Goal: Information Seeking & Learning: Check status

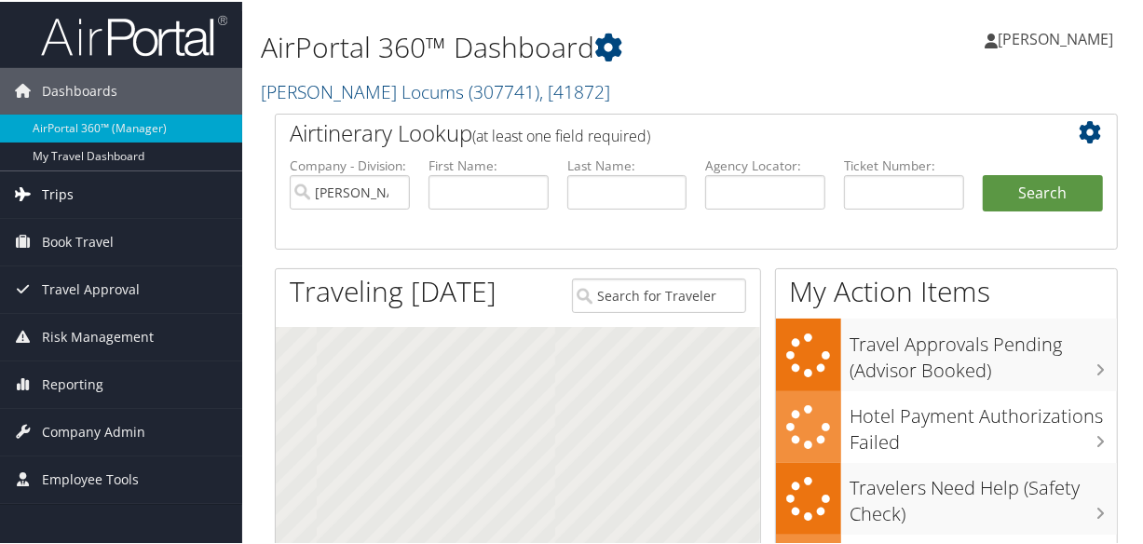
click at [79, 186] on link "Trips" at bounding box center [121, 193] width 242 height 47
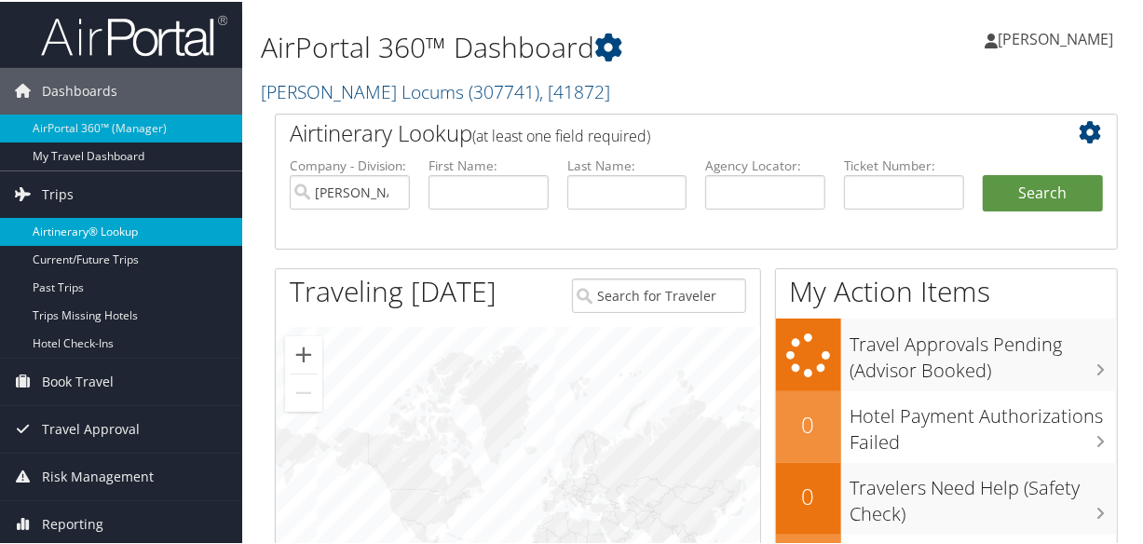
click at [102, 223] on link "Airtinerary® Lookup" at bounding box center [121, 230] width 242 height 28
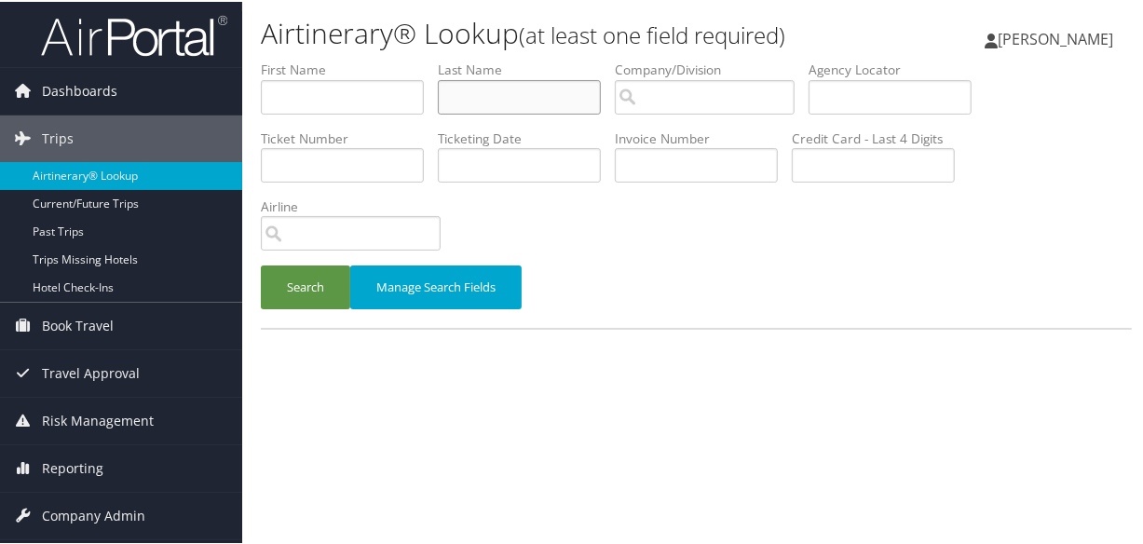
click at [586, 93] on input "text" at bounding box center [519, 95] width 163 height 34
type input "[PERSON_NAME]"
click at [261, 264] on button "Search" at bounding box center [305, 286] width 89 height 44
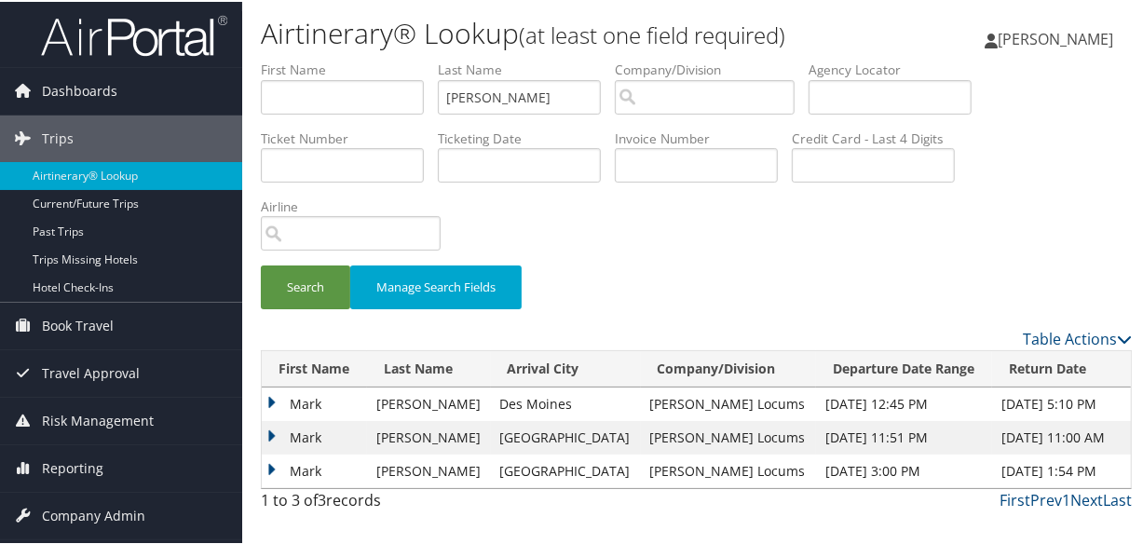
click at [273, 395] on td "Mark" at bounding box center [314, 403] width 105 height 34
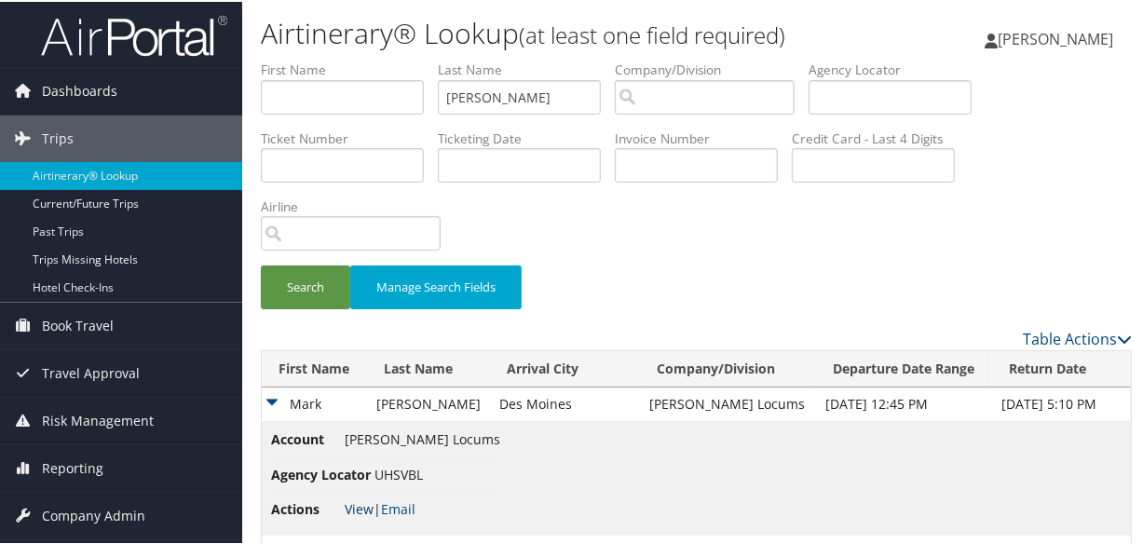
click at [354, 502] on link "View" at bounding box center [359, 508] width 29 height 18
drag, startPoint x: 515, startPoint y: 95, endPoint x: 369, endPoint y: 85, distance: 146.7
click at [369, 59] on ul "First Name Last Name wulkan Departure City Arrival City Company/Division Airpor…" at bounding box center [696, 59] width 871 height 0
paste input "WATSON"
type input "WATSON"
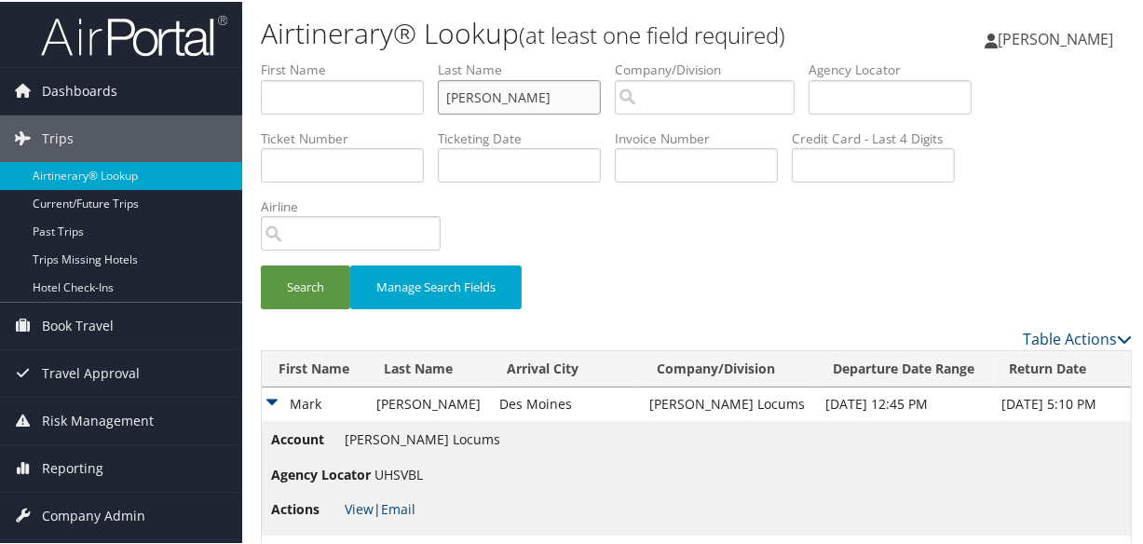
click at [261, 264] on button "Search" at bounding box center [305, 286] width 89 height 44
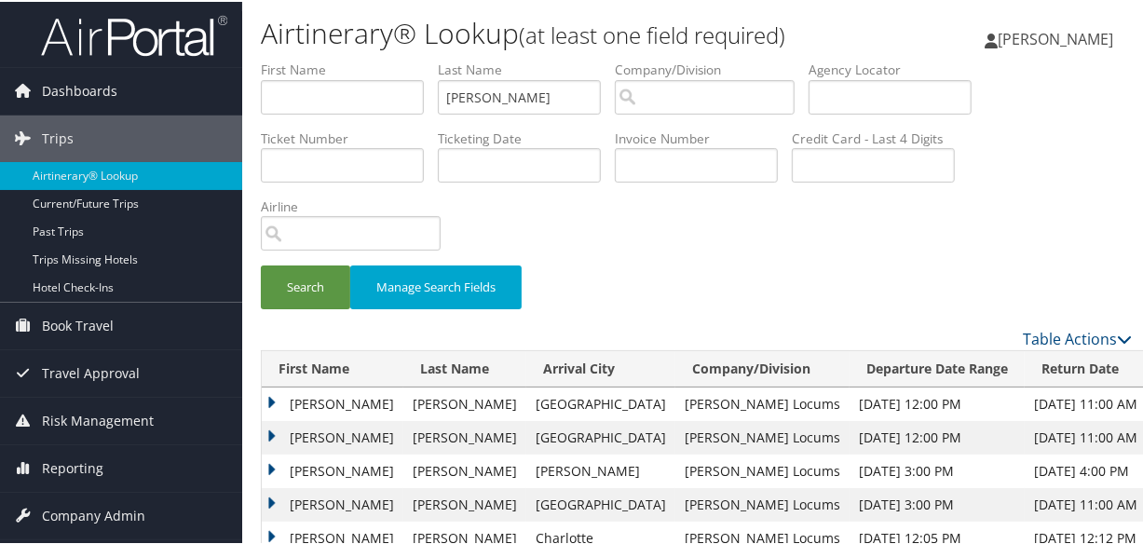
scroll to position [169, 0]
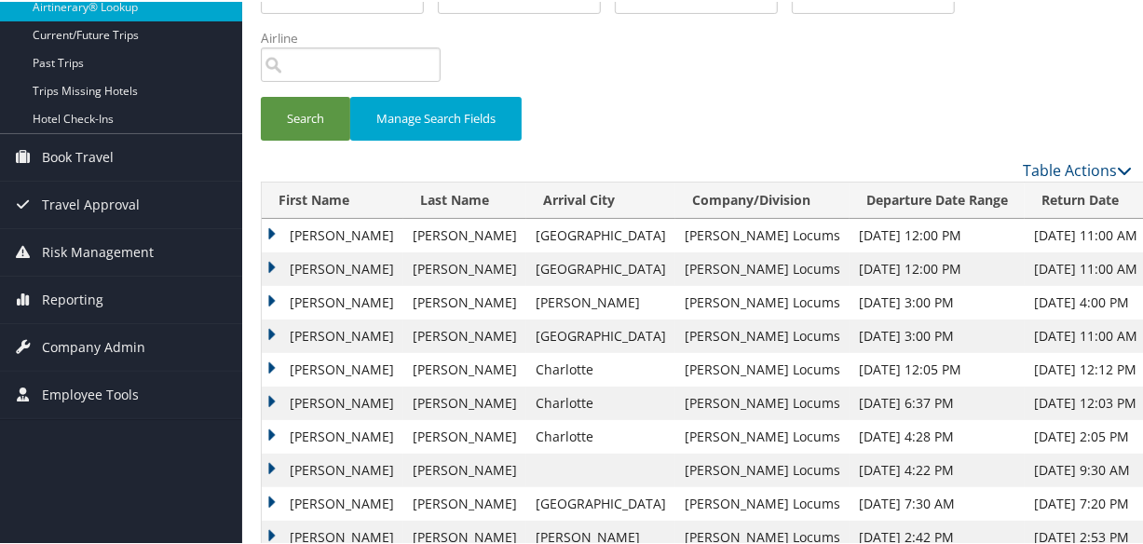
click at [272, 229] on td "Carey" at bounding box center [333, 234] width 142 height 34
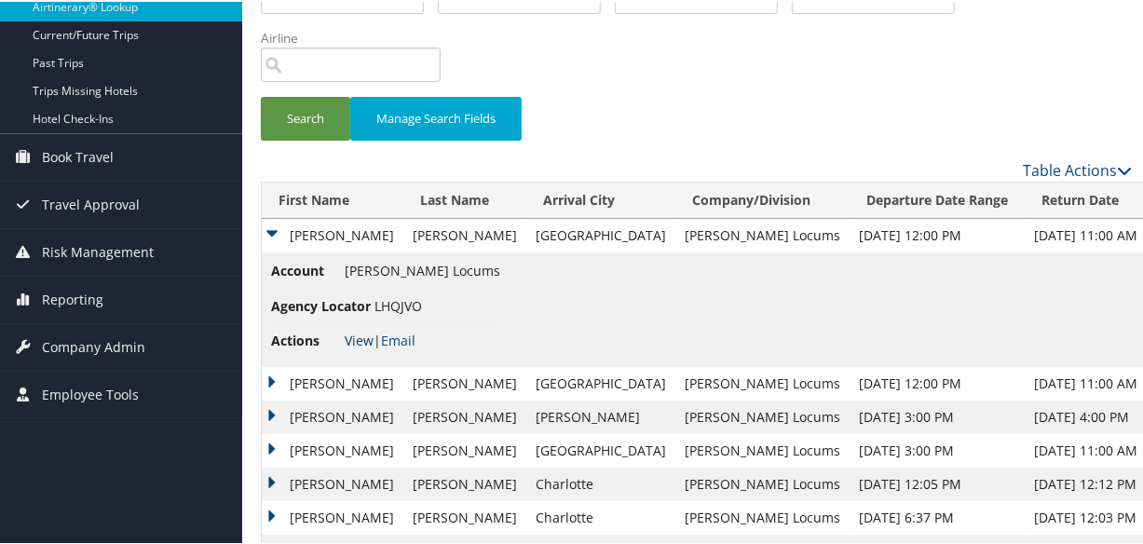
click at [357, 330] on link "View" at bounding box center [359, 339] width 29 height 18
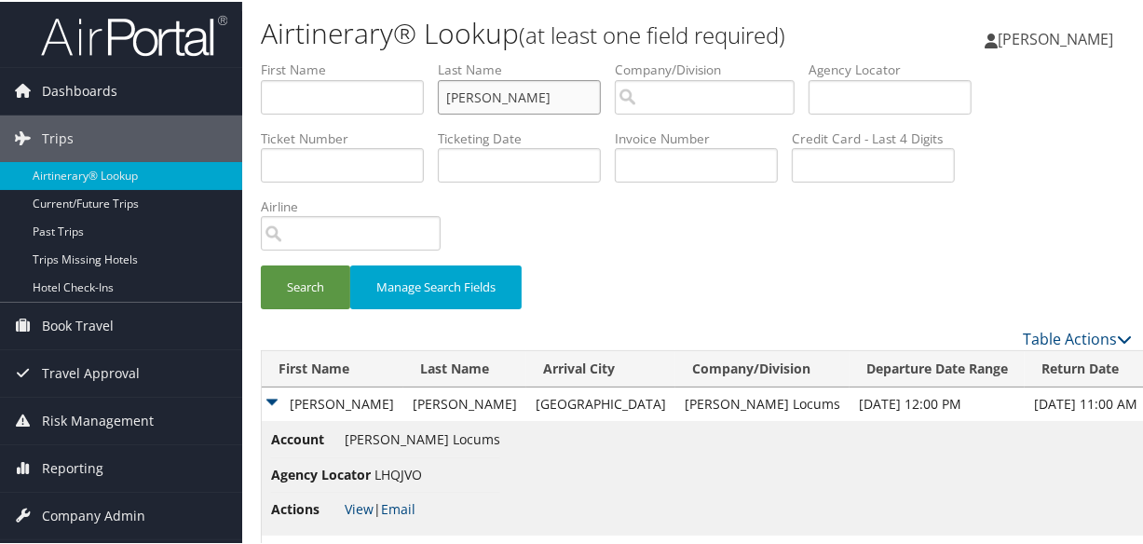
drag, startPoint x: 573, startPoint y: 101, endPoint x: 403, endPoint y: 84, distance: 170.4
click at [403, 59] on ul "First Name Last Name WATSON Departure City Arrival City Company/Division Airpor…" at bounding box center [696, 59] width 871 height 0
click at [261, 264] on button "Search" at bounding box center [305, 286] width 89 height 44
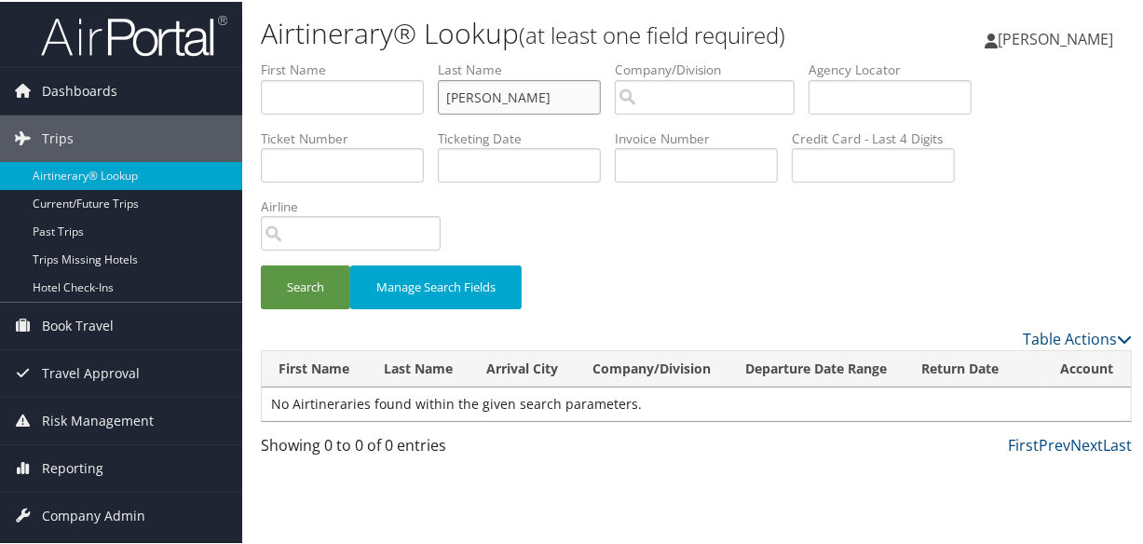
type input "wang"
click at [261, 264] on button "Search" at bounding box center [305, 286] width 89 height 44
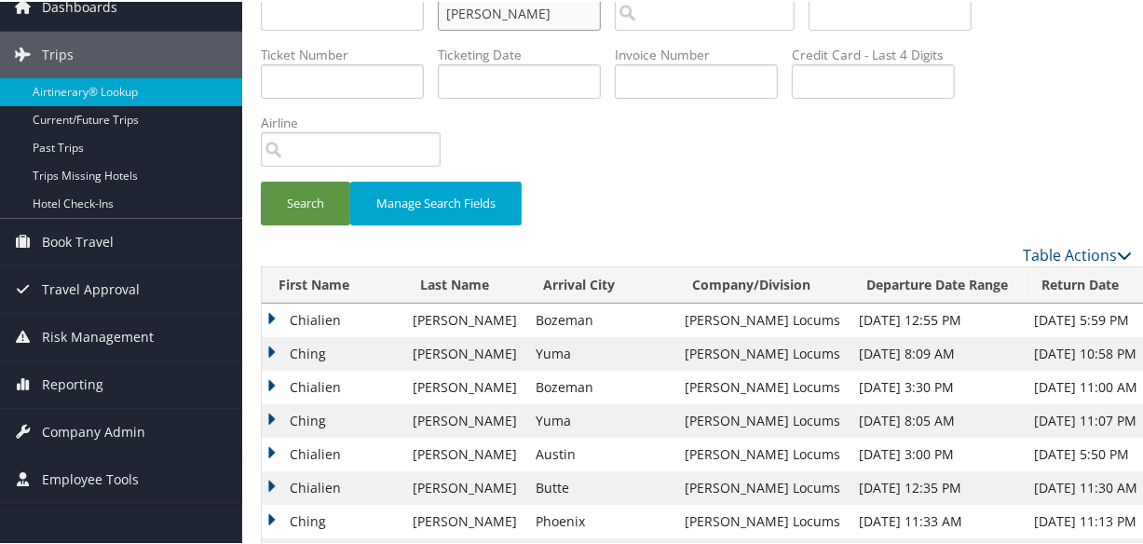
scroll to position [59, 0]
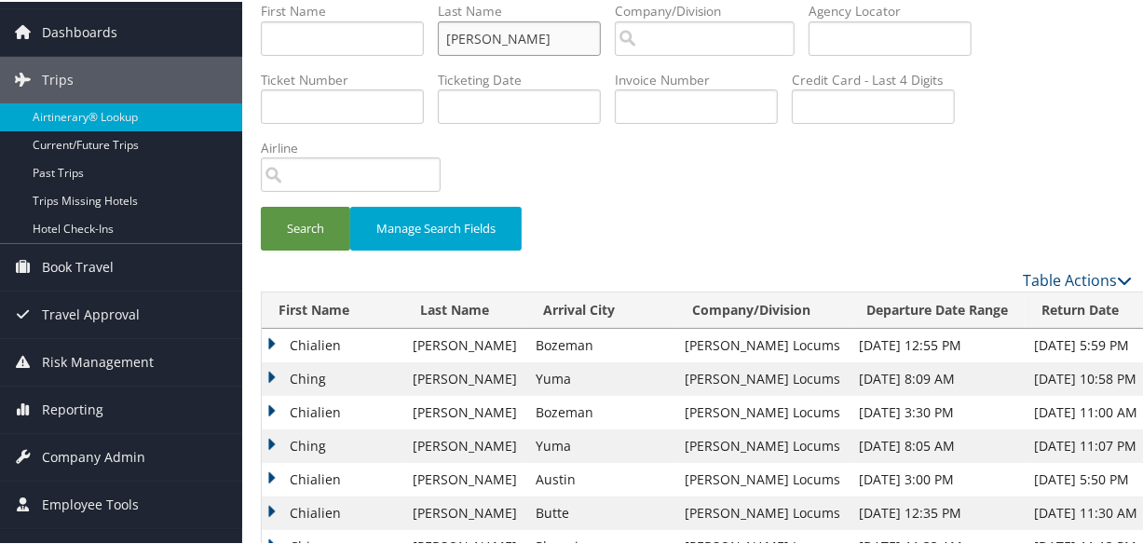
drag, startPoint x: 552, startPoint y: 10, endPoint x: 285, endPoint y: 21, distance: 266.7
click at [285, 0] on ul "First Name Last Name wang Departure City Arrival City Company/Division Airport/…" at bounding box center [696, 0] width 871 height 0
type input "miraka"
click at [261, 205] on button "Search" at bounding box center [305, 227] width 89 height 44
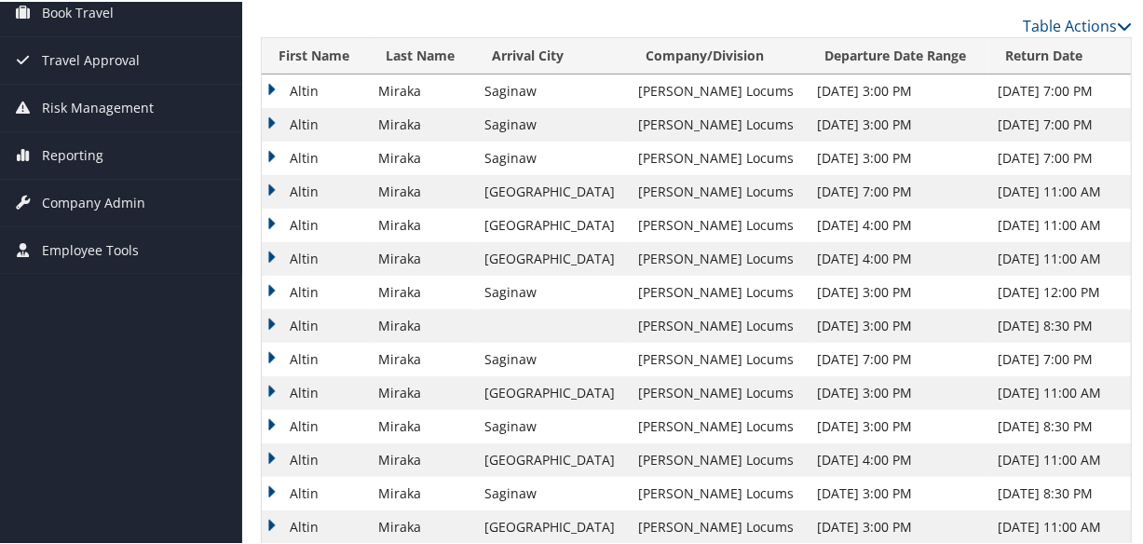
scroll to position [144, 0]
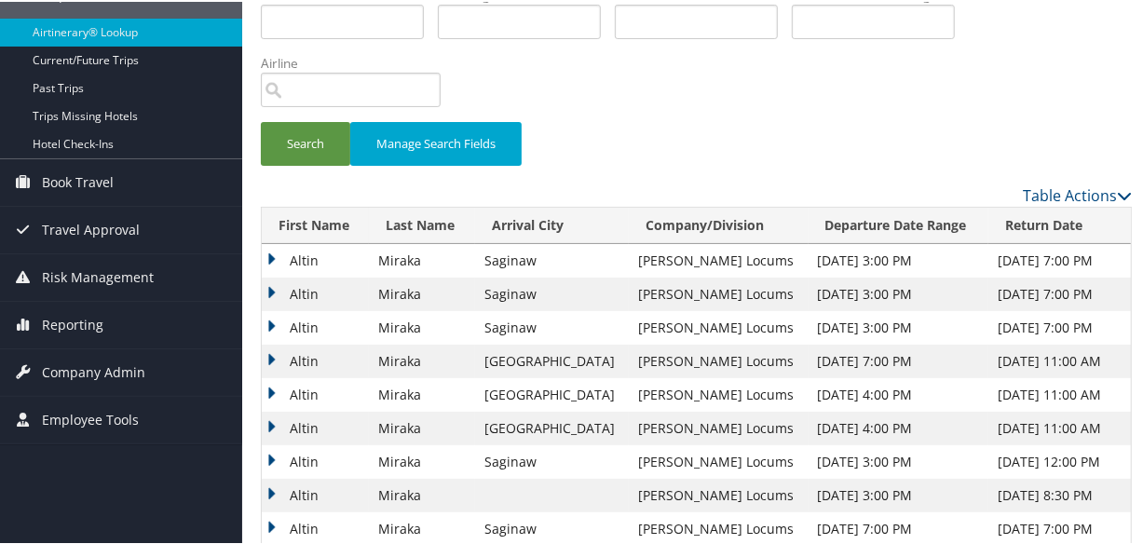
click at [266, 354] on td "Altin" at bounding box center [315, 360] width 107 height 34
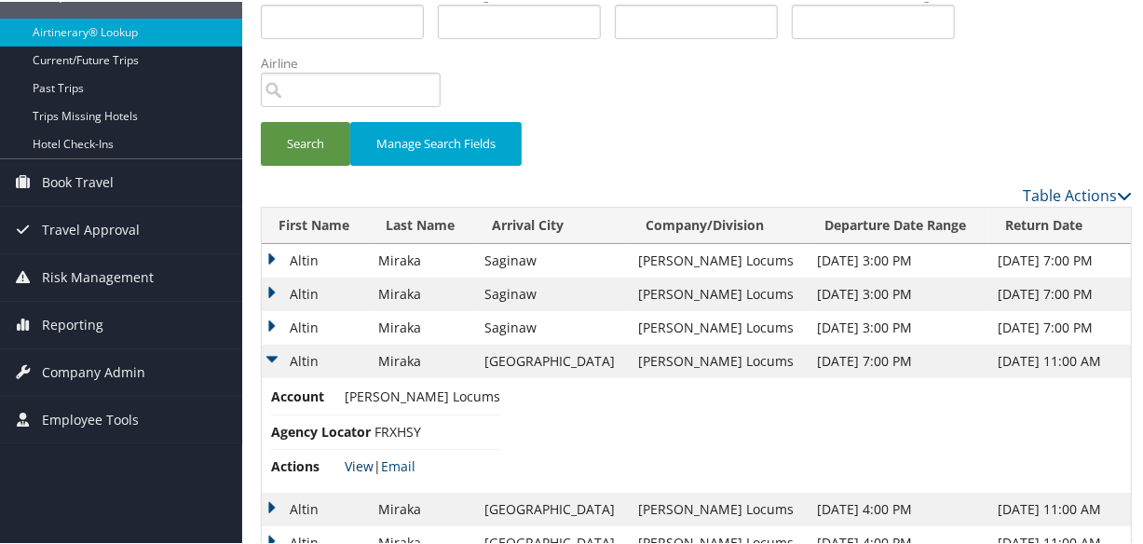
click at [349, 463] on link "View" at bounding box center [359, 465] width 29 height 18
click at [270, 323] on td "Altin" at bounding box center [315, 326] width 107 height 34
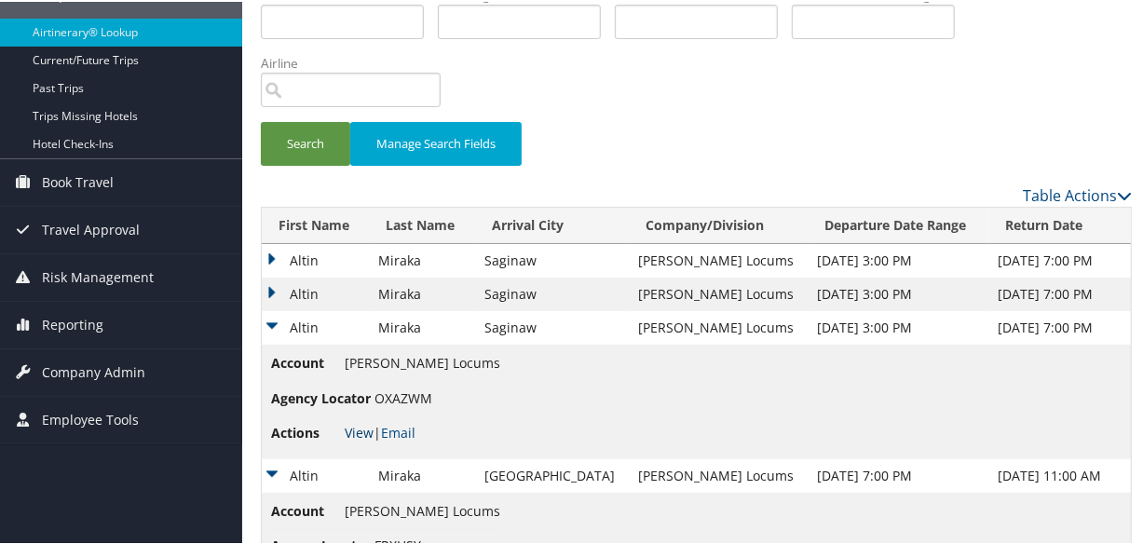
click at [354, 429] on link "View" at bounding box center [359, 431] width 29 height 18
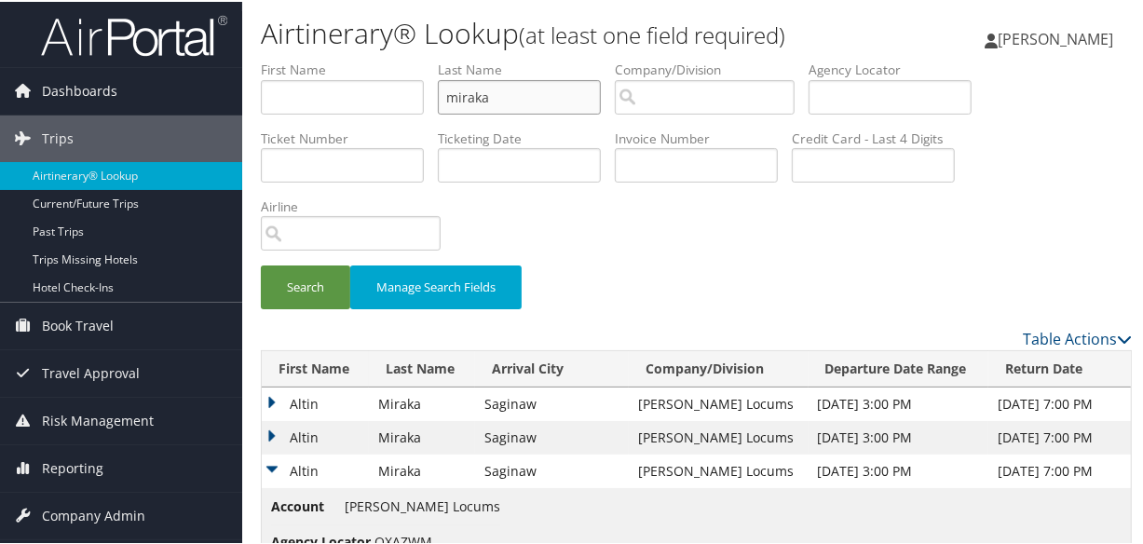
drag, startPoint x: 548, startPoint y: 96, endPoint x: 317, endPoint y: 102, distance: 231.2
click at [317, 59] on ul "First Name Last Name miraka Departure City Arrival City Company/Division Airpor…" at bounding box center [696, 59] width 871 height 0
type input "chen"
click at [261, 264] on button "Search" at bounding box center [305, 286] width 89 height 44
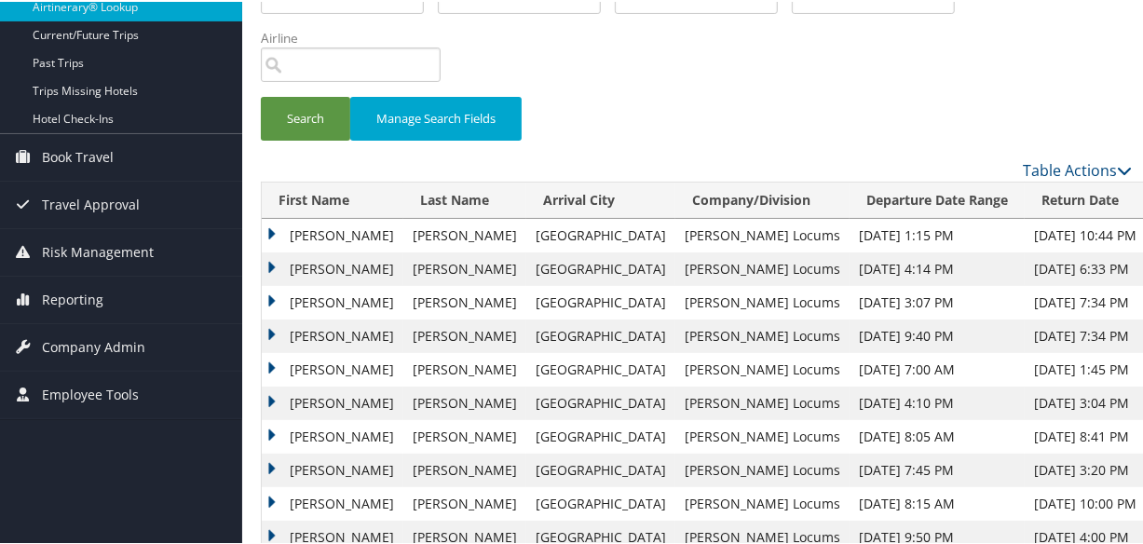
scroll to position [253, 0]
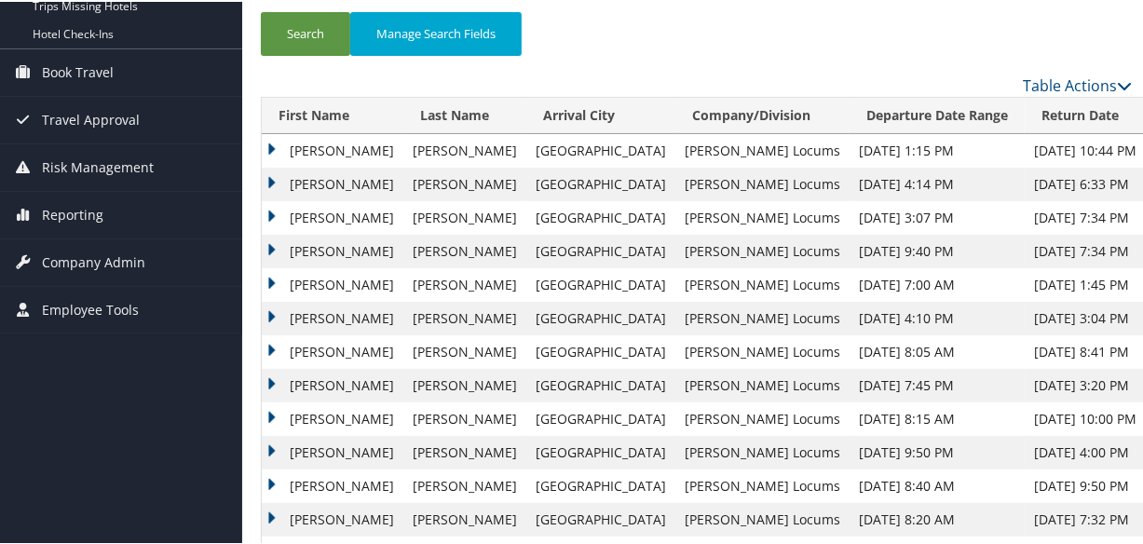
click at [265, 177] on td "Bruce" at bounding box center [333, 183] width 142 height 34
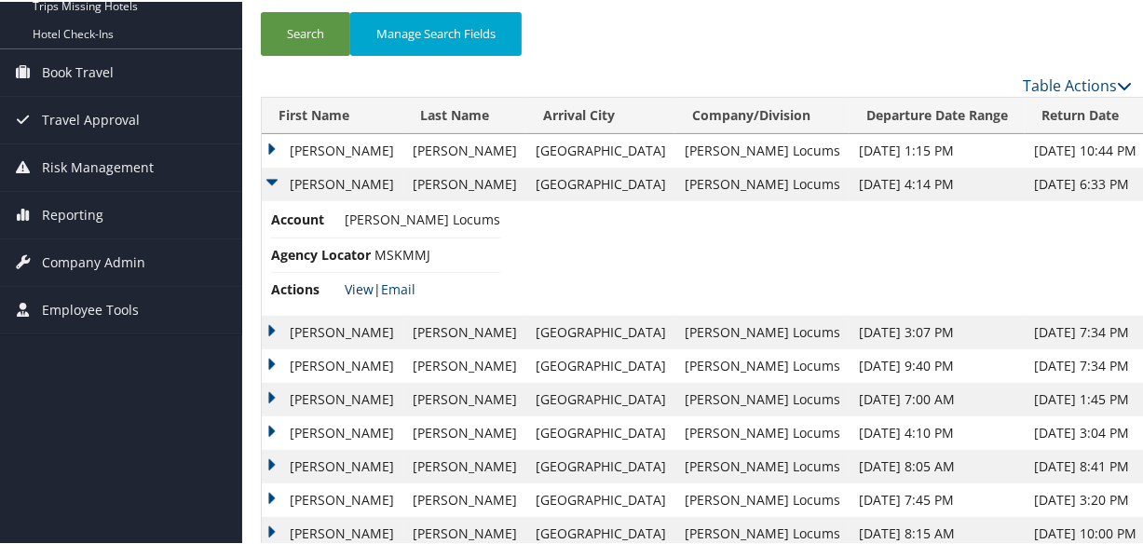
click at [348, 280] on link "View" at bounding box center [359, 288] width 29 height 18
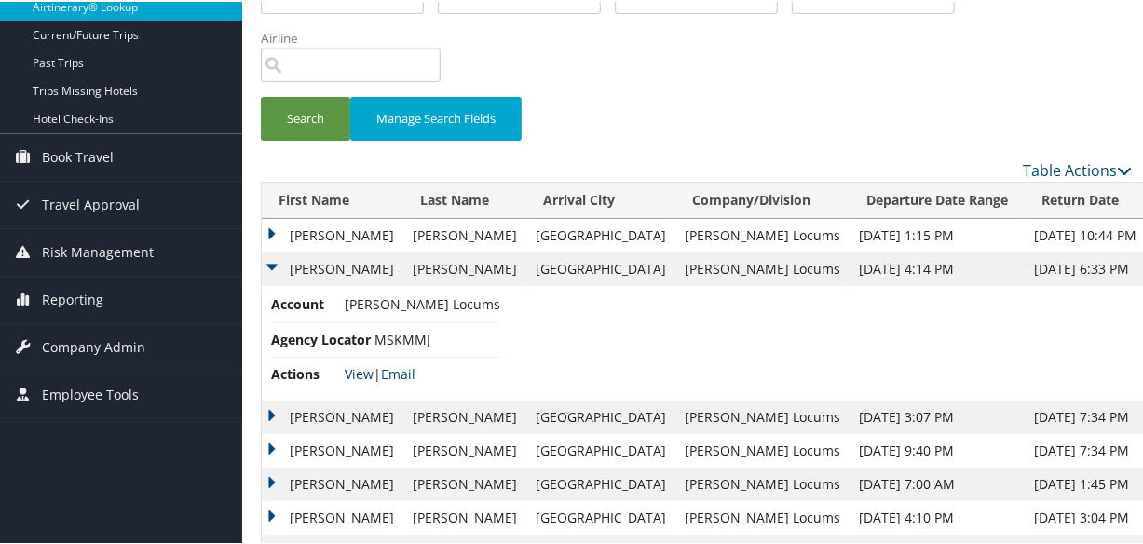
scroll to position [0, 0]
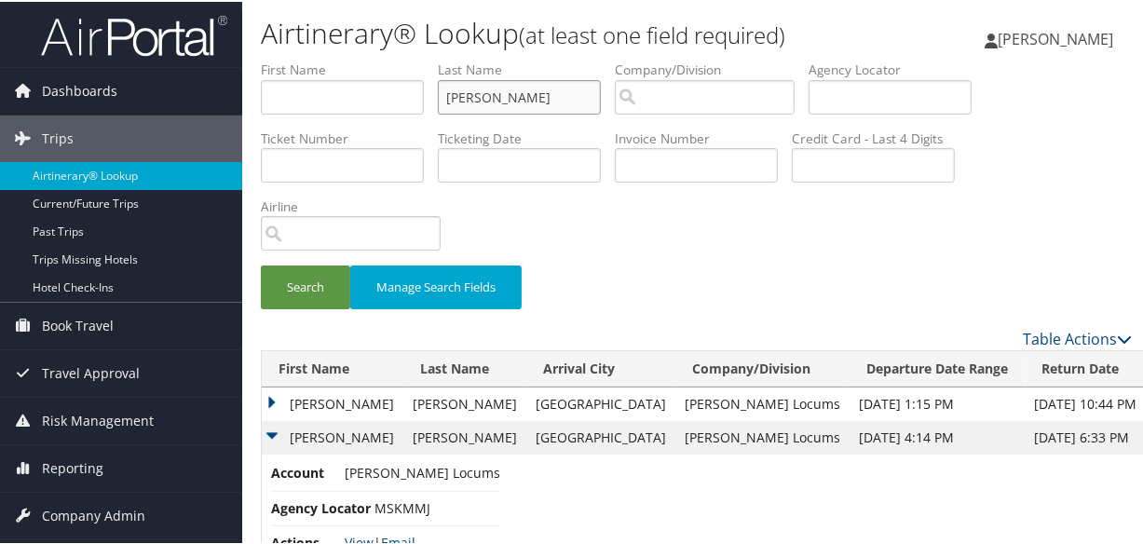
drag, startPoint x: 527, startPoint y: 101, endPoint x: 354, endPoint y: 88, distance: 172.9
click at [354, 59] on ul "First Name Last Name chen Departure City Arrival City Company/Division Airport/…" at bounding box center [696, 59] width 871 height 0
type input "sabir"
click at [261, 264] on button "Search" at bounding box center [305, 286] width 89 height 44
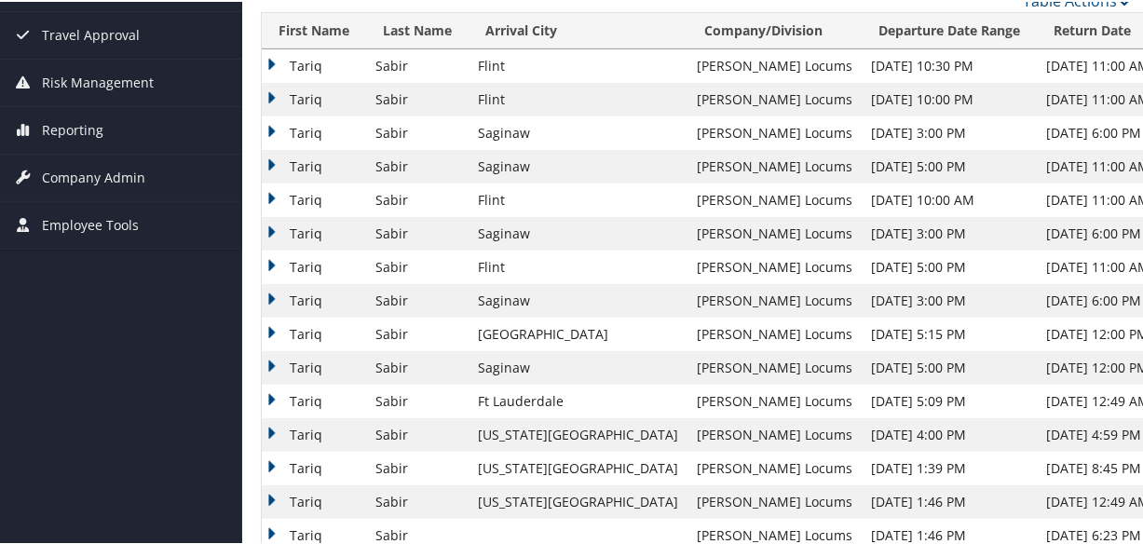
scroll to position [169, 0]
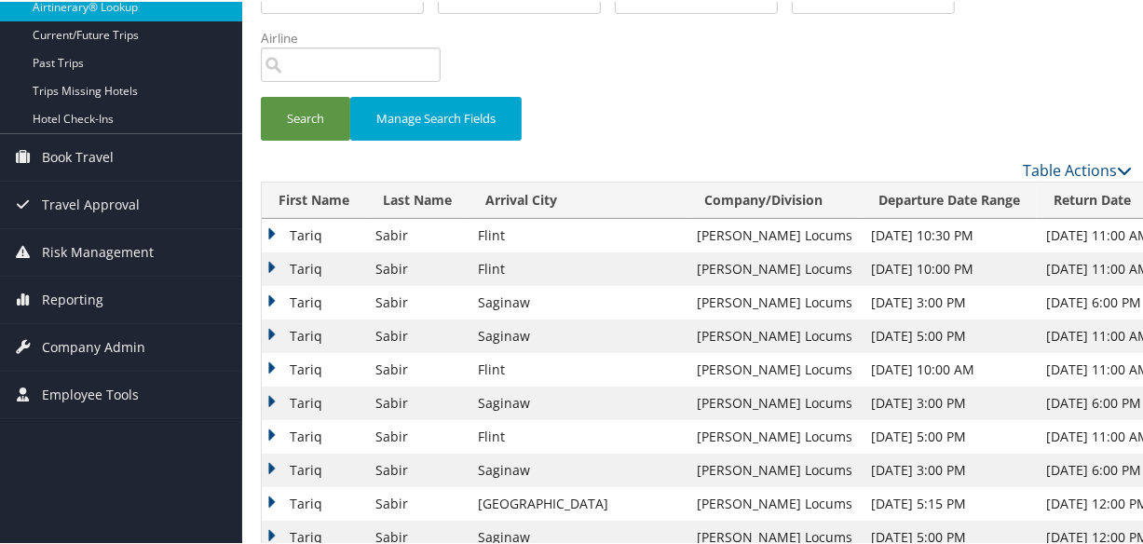
click at [270, 259] on td "Tariq" at bounding box center [314, 268] width 104 height 34
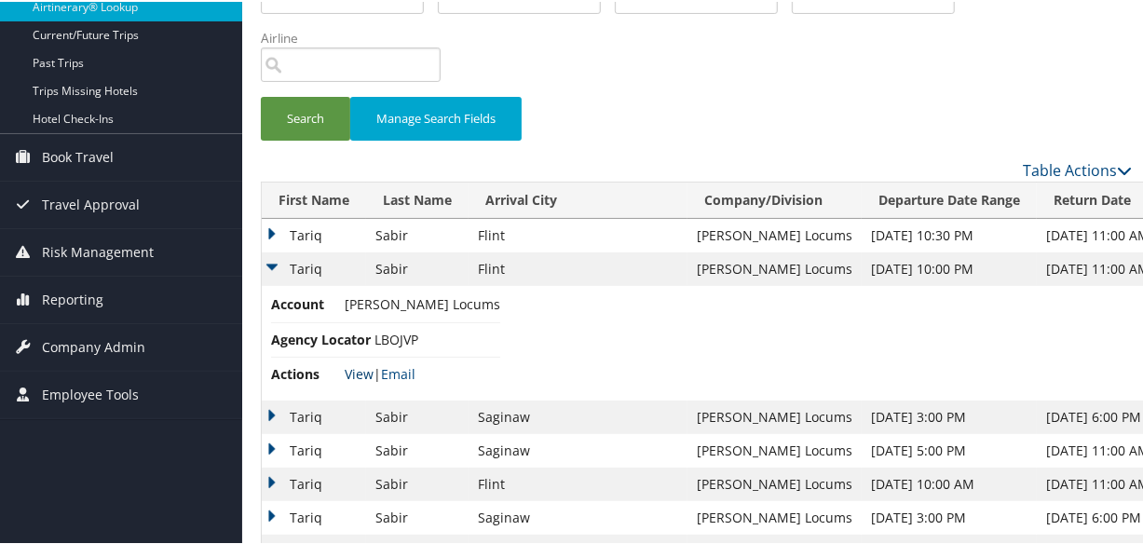
click at [362, 369] on link "View" at bounding box center [359, 372] width 29 height 18
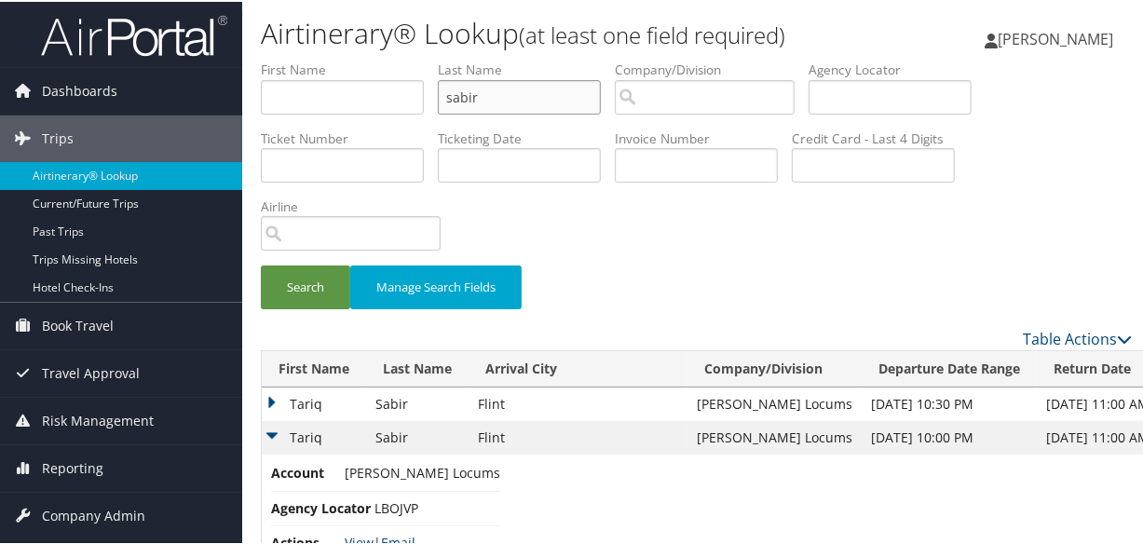
drag, startPoint x: 534, startPoint y: 101, endPoint x: 373, endPoint y: 99, distance: 161.2
click at [373, 59] on ul "First Name Last Name sabir Departure City Arrival City Company/Division Airport…" at bounding box center [696, 59] width 871 height 0
type input "raissouni"
click at [261, 264] on button "Search" at bounding box center [305, 286] width 89 height 44
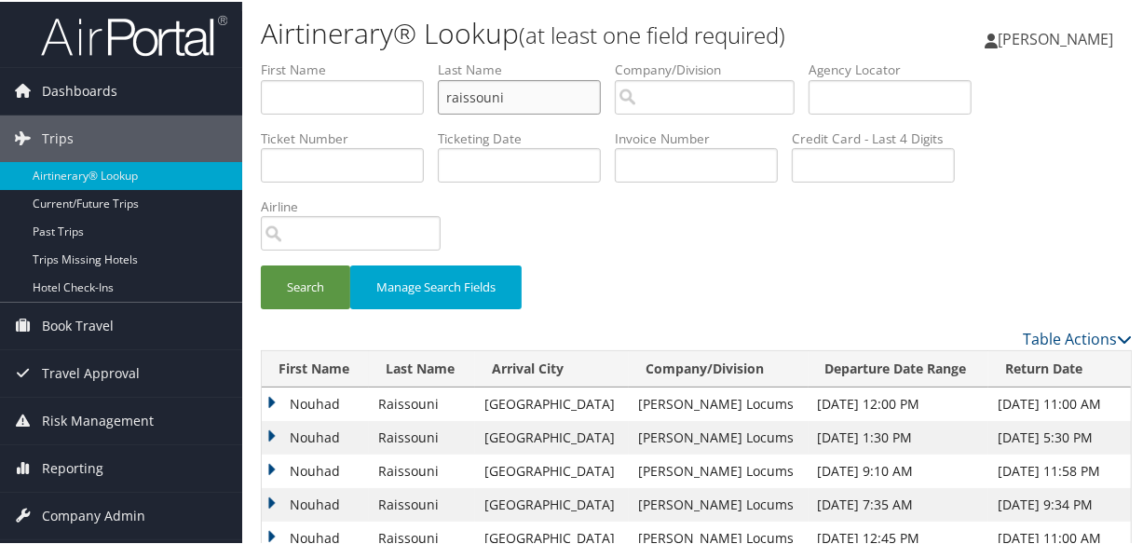
scroll to position [169, 0]
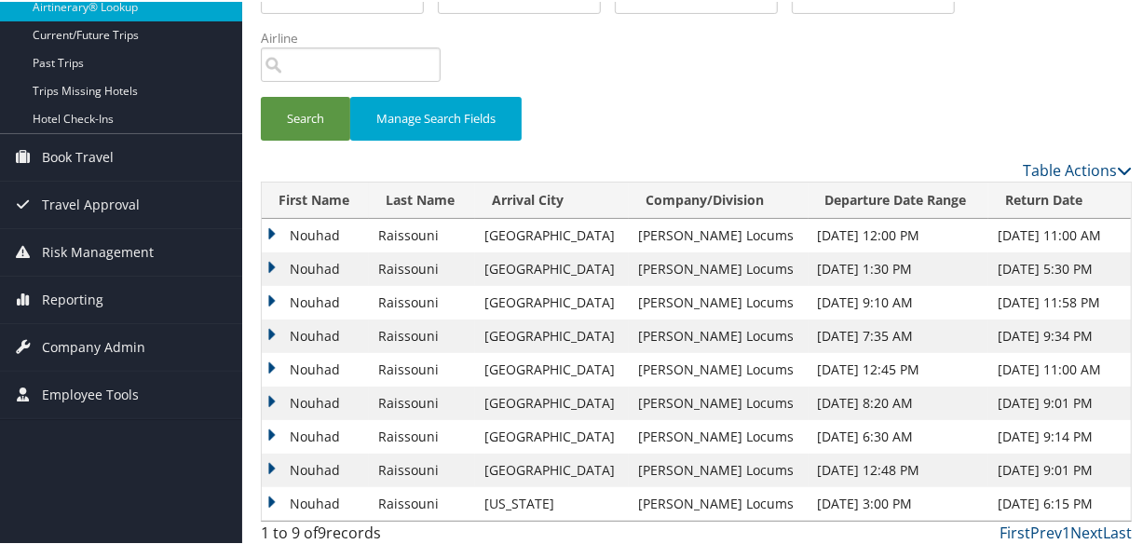
click at [274, 264] on td "Nouhad" at bounding box center [315, 268] width 107 height 34
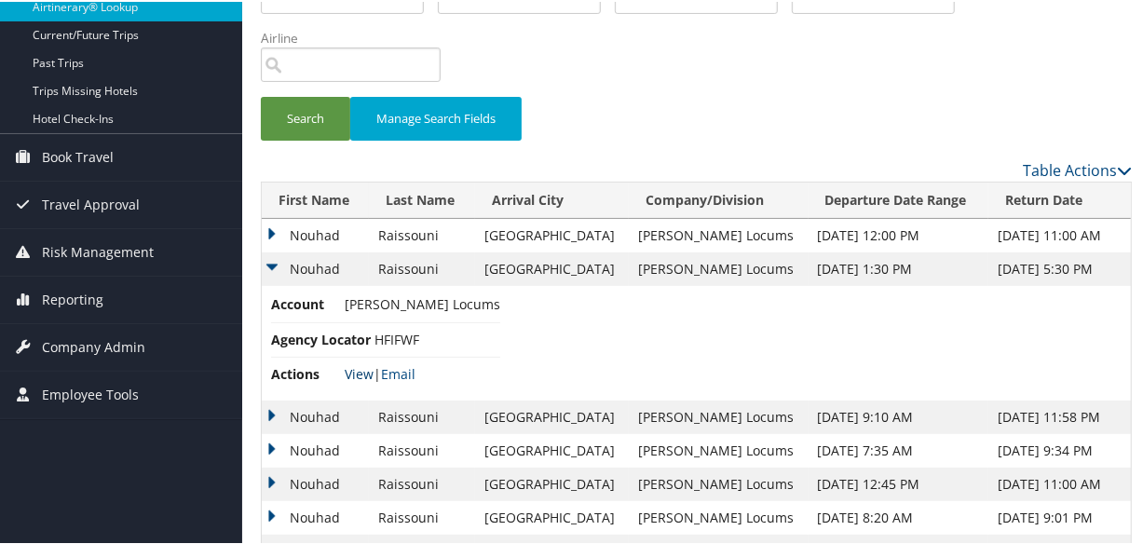
click at [366, 373] on link "View" at bounding box center [359, 372] width 29 height 18
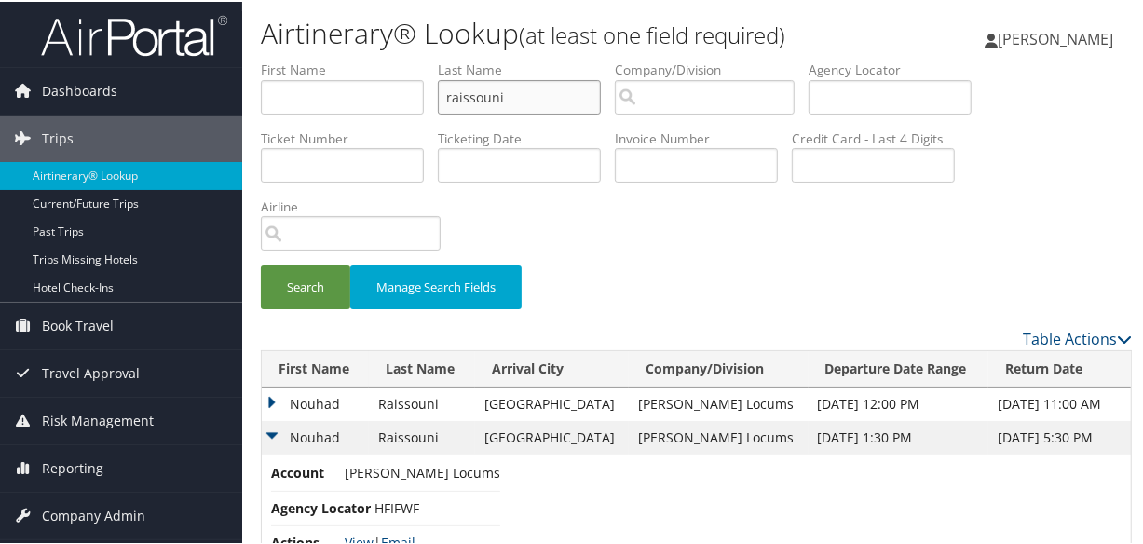
drag, startPoint x: 541, startPoint y: 94, endPoint x: 331, endPoint y: 101, distance: 210.7
click at [331, 59] on ul "First Name Last Name raissouni Departure City Arrival City Company/Division Air…" at bounding box center [696, 59] width 871 height 0
click at [493, 98] on input "text" at bounding box center [519, 95] width 163 height 34
type input "watson"
click at [261, 264] on button "Search" at bounding box center [305, 286] width 89 height 44
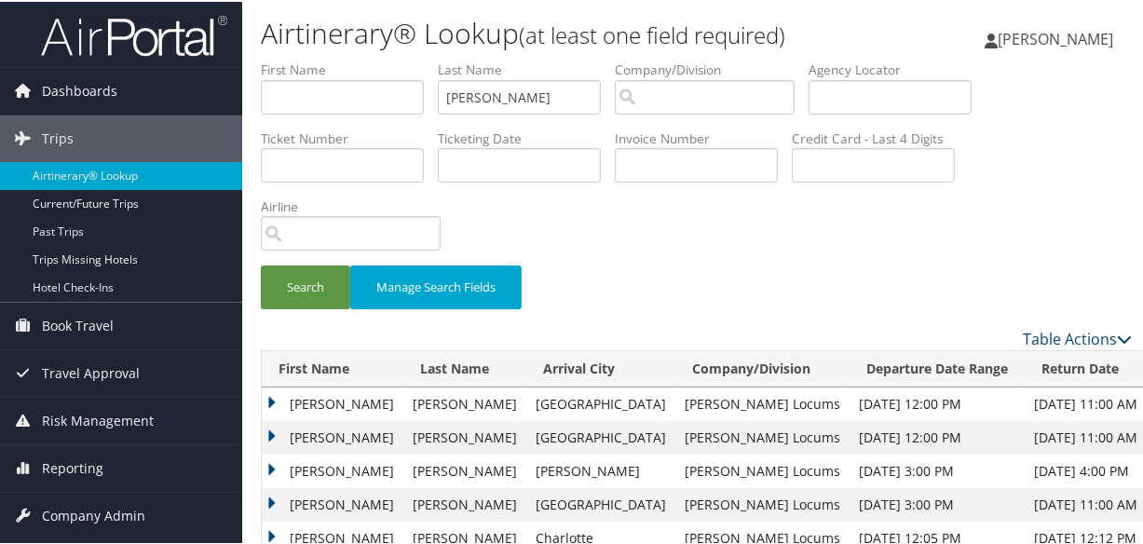
click at [267, 394] on td "Carey" at bounding box center [333, 403] width 142 height 34
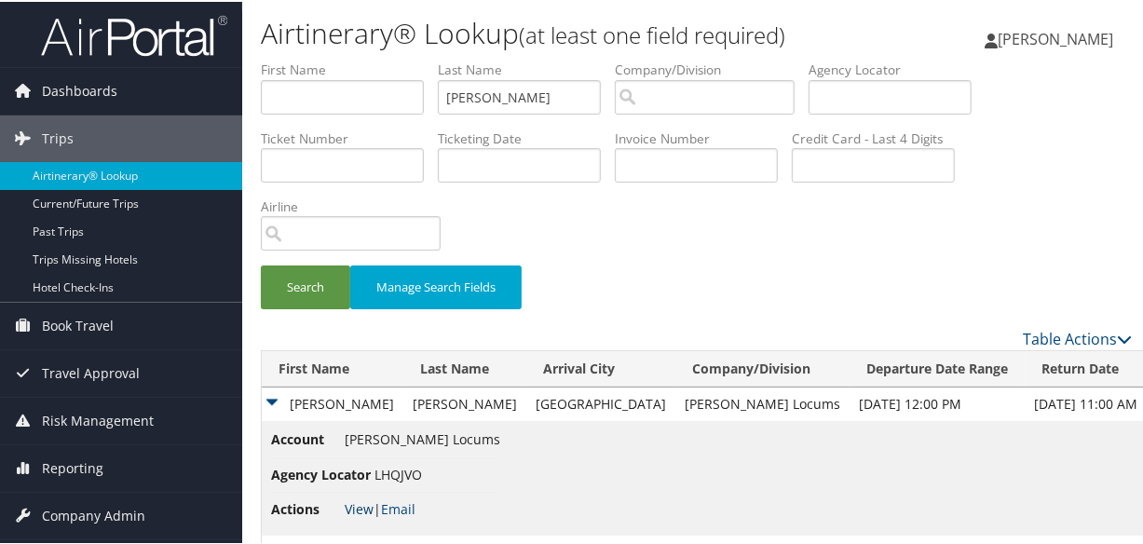
click at [354, 503] on link "View" at bounding box center [359, 508] width 29 height 18
drag, startPoint x: 551, startPoint y: 91, endPoint x: 409, endPoint y: 96, distance: 141.7
click at [409, 59] on ul "First Name Last Name watson Departure City Arrival City Company/Division Airpor…" at bounding box center [696, 59] width 871 height 0
type input "miraka"
click at [261, 264] on button "Search" at bounding box center [305, 286] width 89 height 44
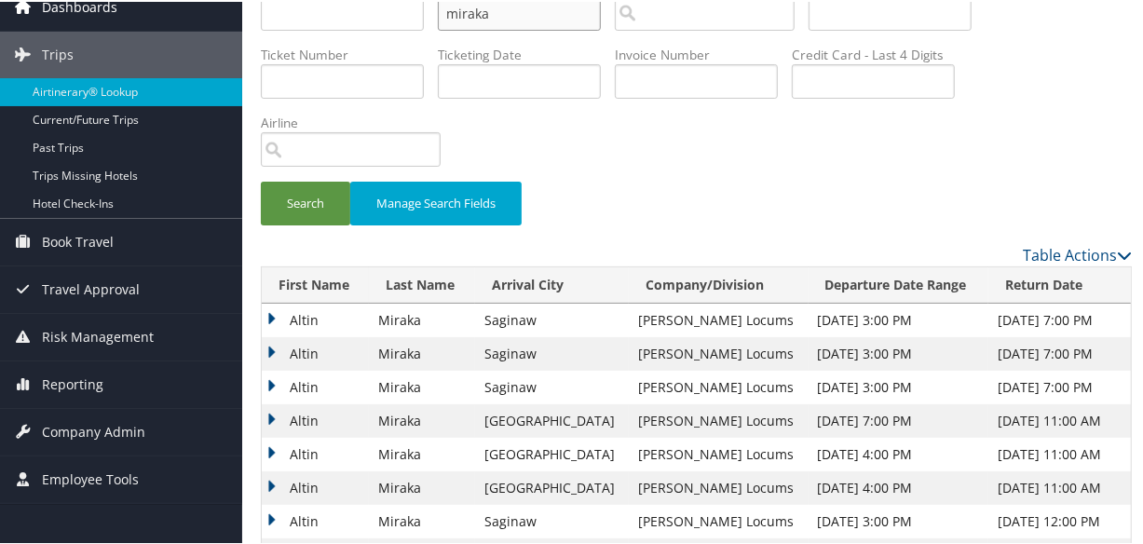
scroll to position [51, 0]
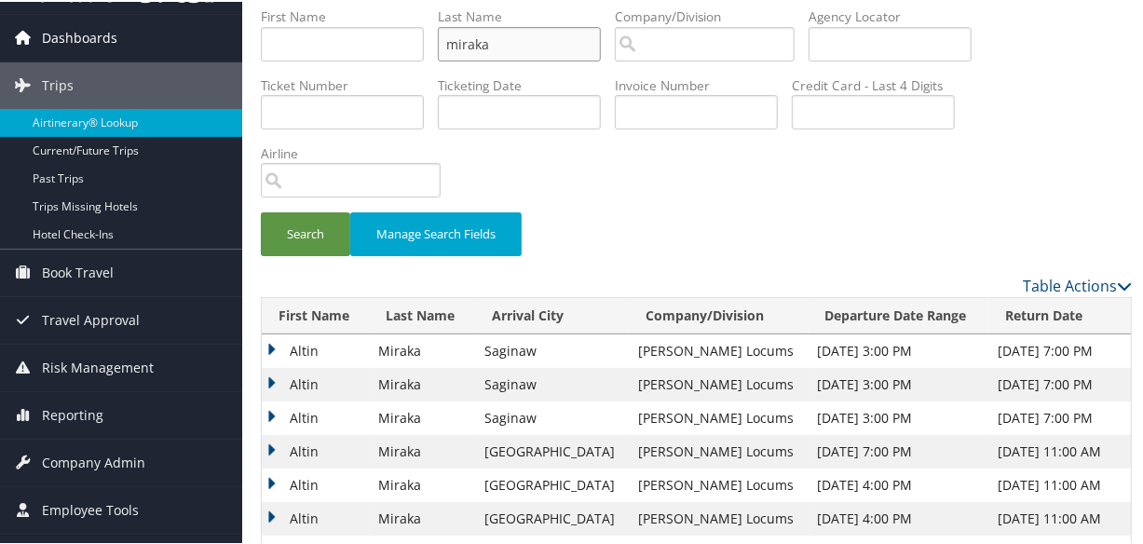
drag, startPoint x: 548, startPoint y: 17, endPoint x: 206, endPoint y: 11, distance: 342.0
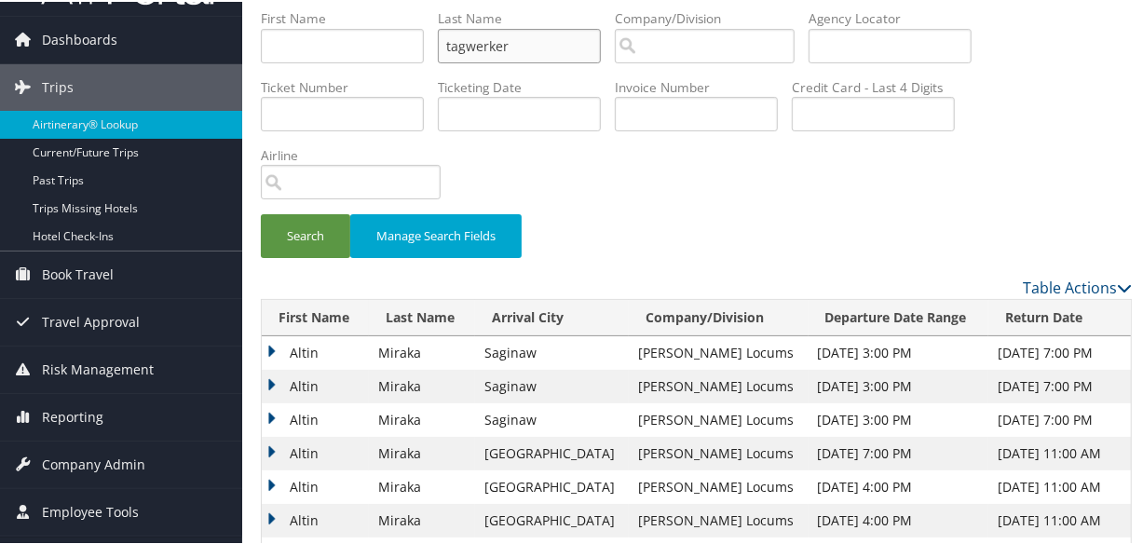
type input "tagwerker"
click at [261, 212] on button "Search" at bounding box center [305, 234] width 89 height 44
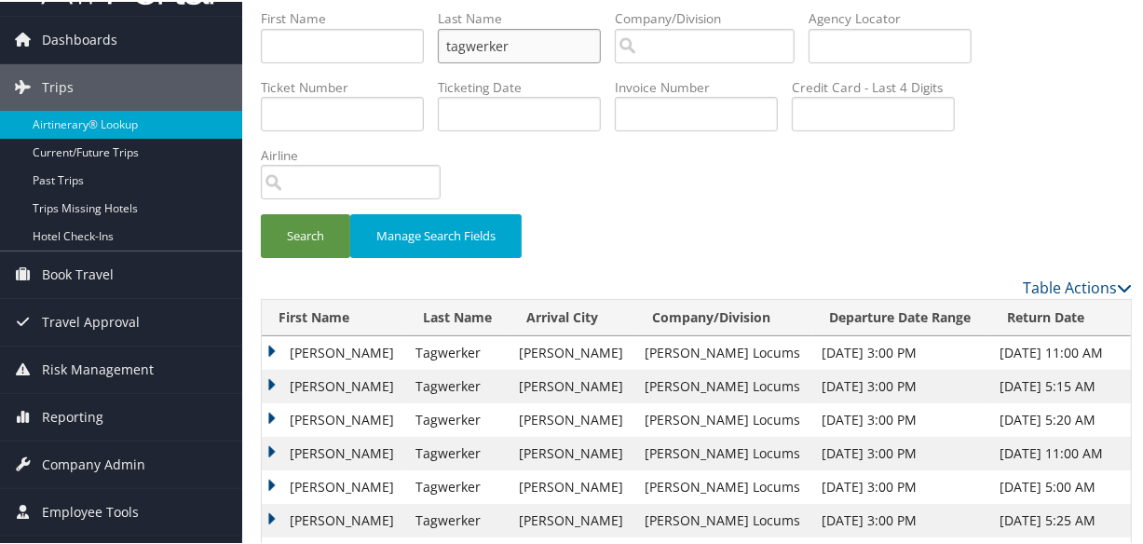
scroll to position [221, 0]
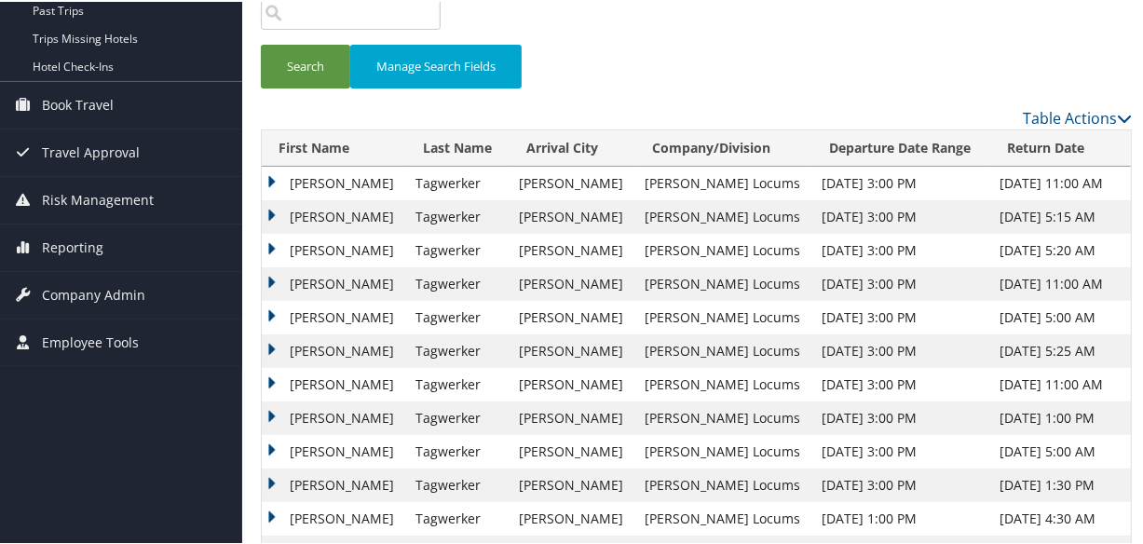
click at [280, 244] on td "Kristine" at bounding box center [334, 249] width 144 height 34
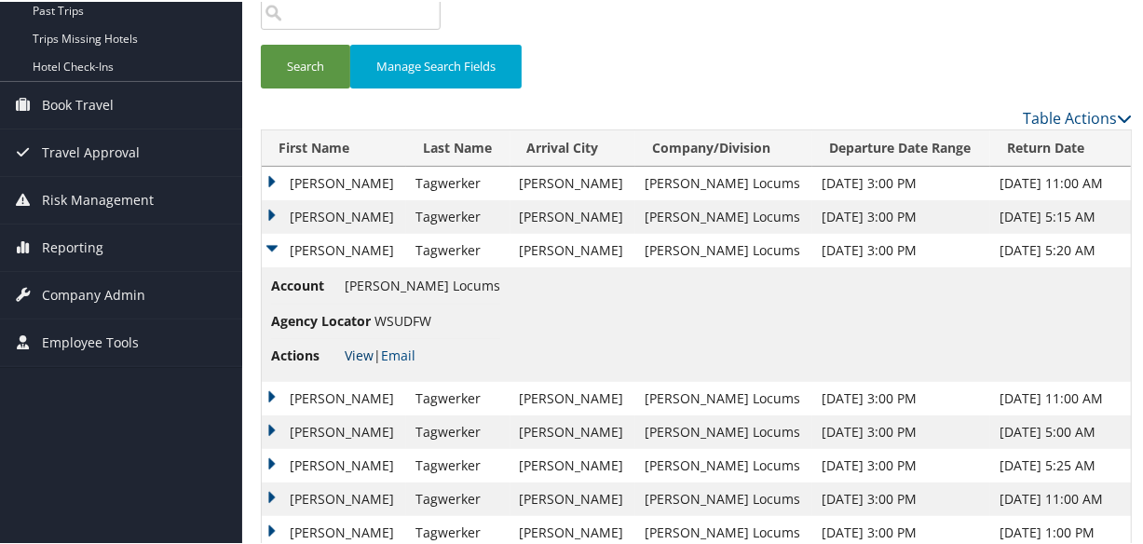
click at [354, 350] on link "View" at bounding box center [359, 354] width 29 height 18
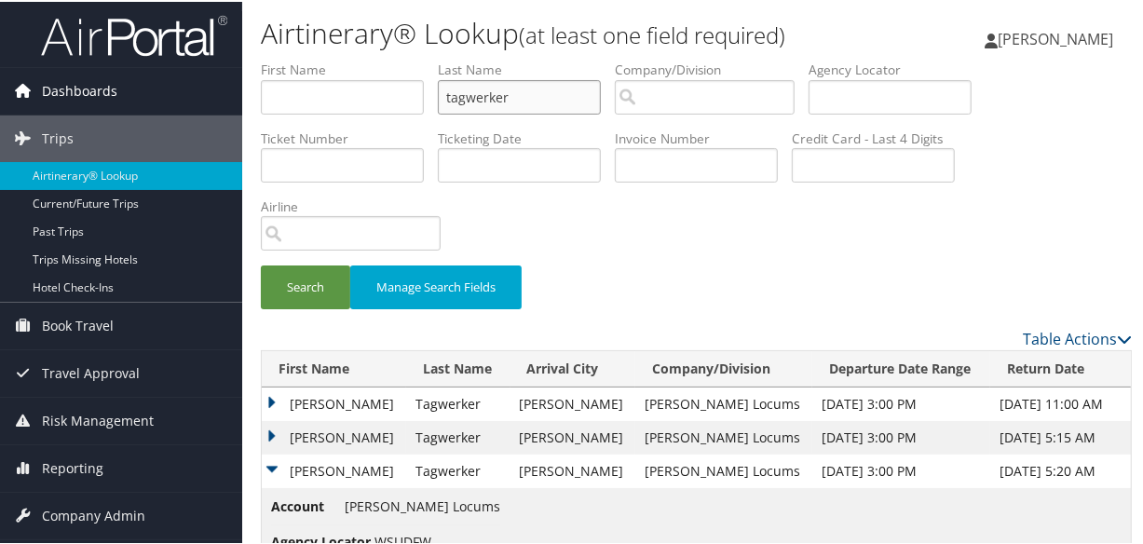
drag, startPoint x: 544, startPoint y: 102, endPoint x: 232, endPoint y: 71, distance: 313.7
paste input "SULEIMAN"
type input "SULEIMAN"
click at [261, 264] on button "Search" at bounding box center [305, 286] width 89 height 44
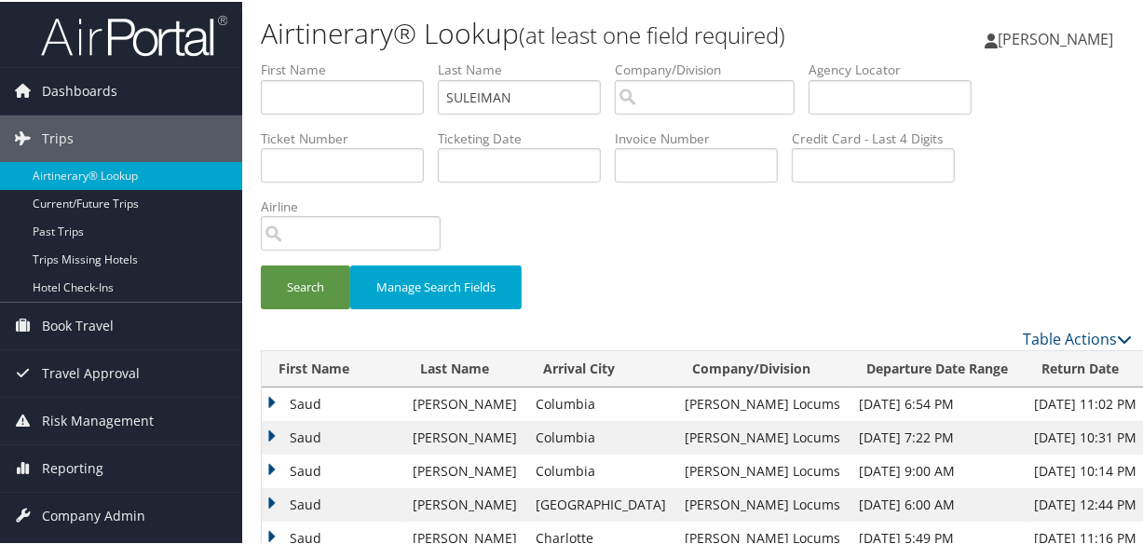
scroll to position [169, 0]
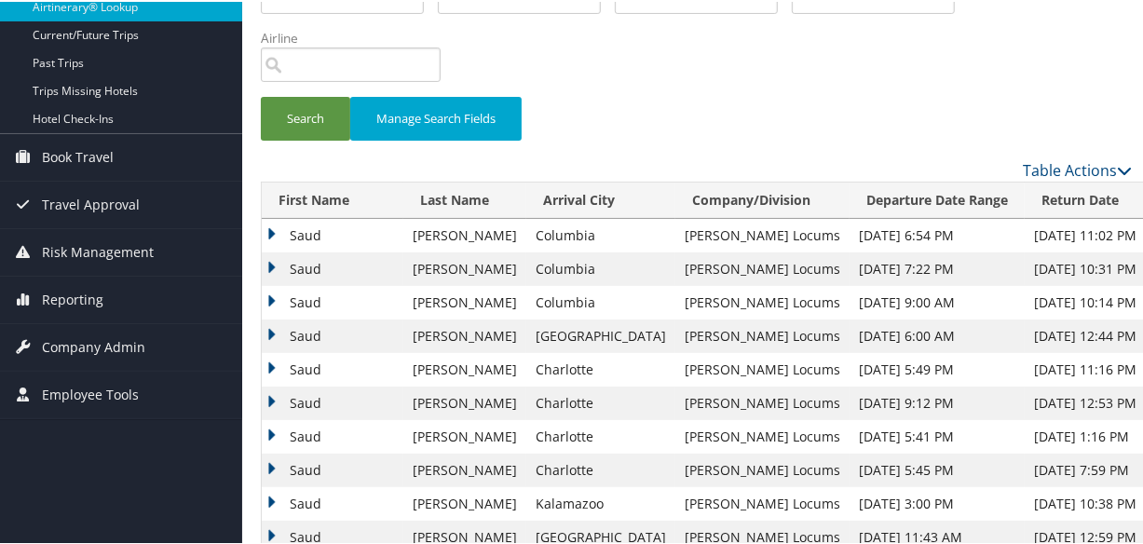
drag, startPoint x: 268, startPoint y: 231, endPoint x: 277, endPoint y: 236, distance: 9.6
click at [268, 231] on td "Saud" at bounding box center [333, 234] width 142 height 34
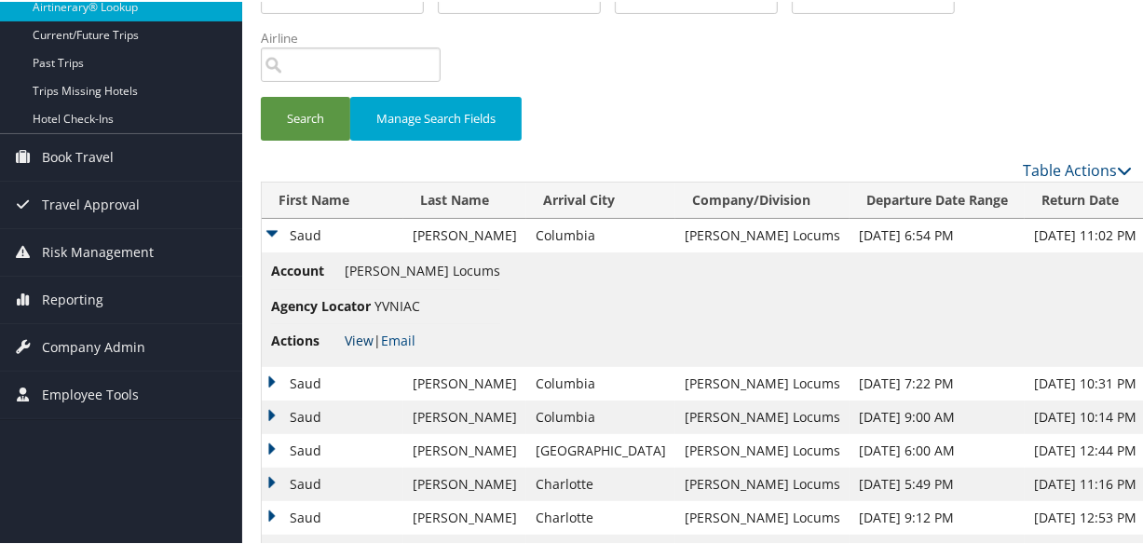
click at [354, 336] on link "View" at bounding box center [359, 339] width 29 height 18
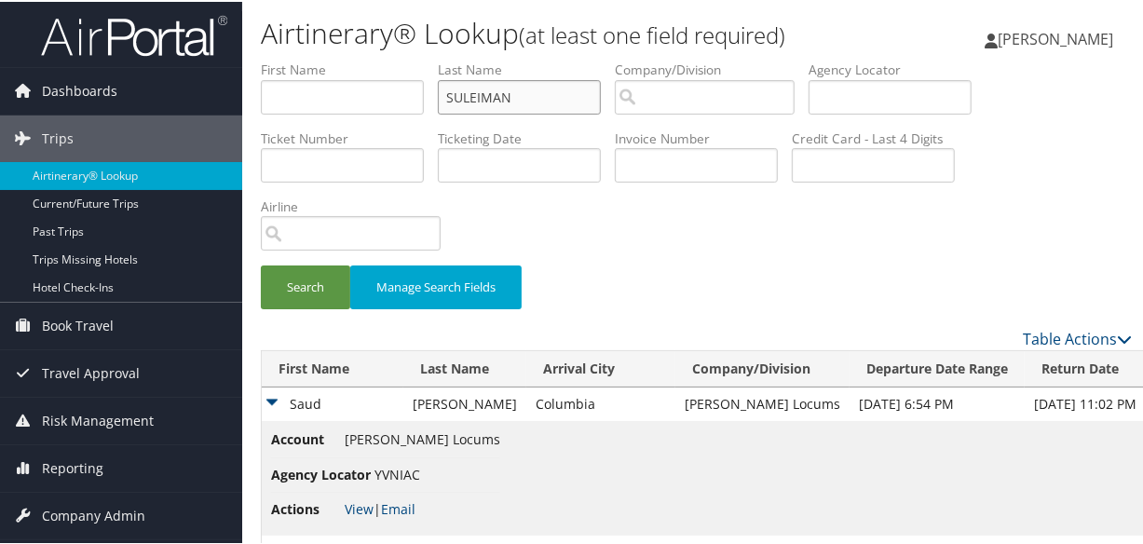
drag, startPoint x: 554, startPoint y: 95, endPoint x: 275, endPoint y: 102, distance: 278.7
click at [276, 59] on ul "First Name Last Name SULEIMAN Departure City Arrival City Company/Division Airp…" at bounding box center [696, 59] width 871 height 0
paste input "SMITH"
type input "SMITH"
click at [261, 264] on button "Search" at bounding box center [305, 286] width 89 height 44
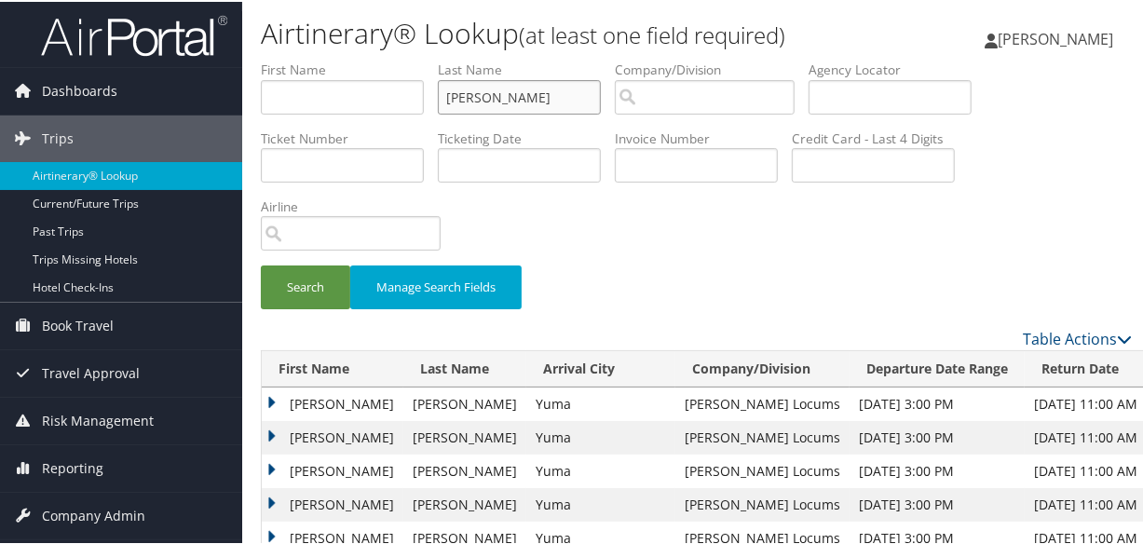
scroll to position [338, 0]
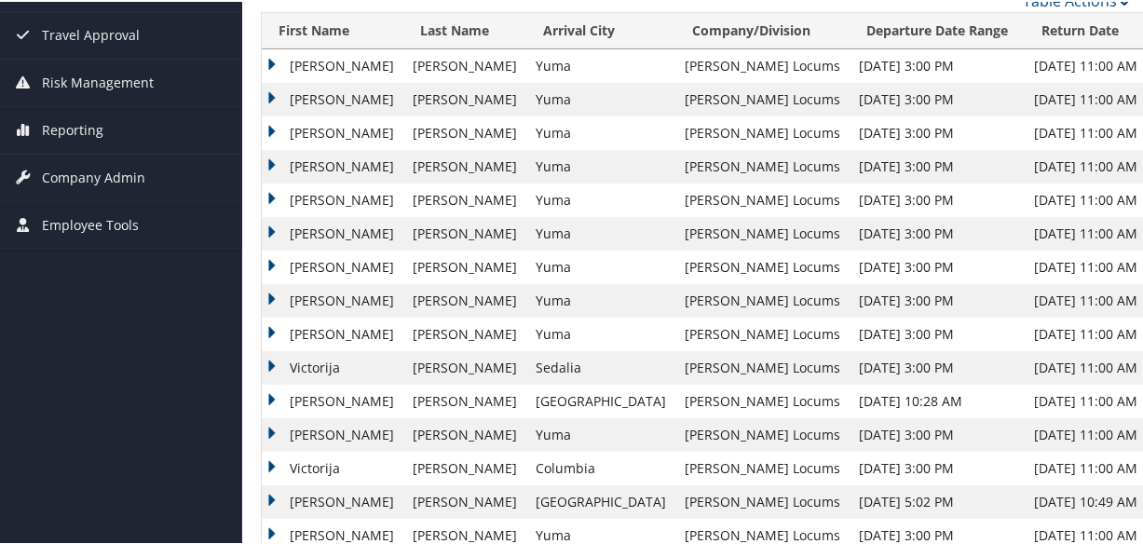
click at [270, 158] on td "Joshua" at bounding box center [333, 165] width 142 height 34
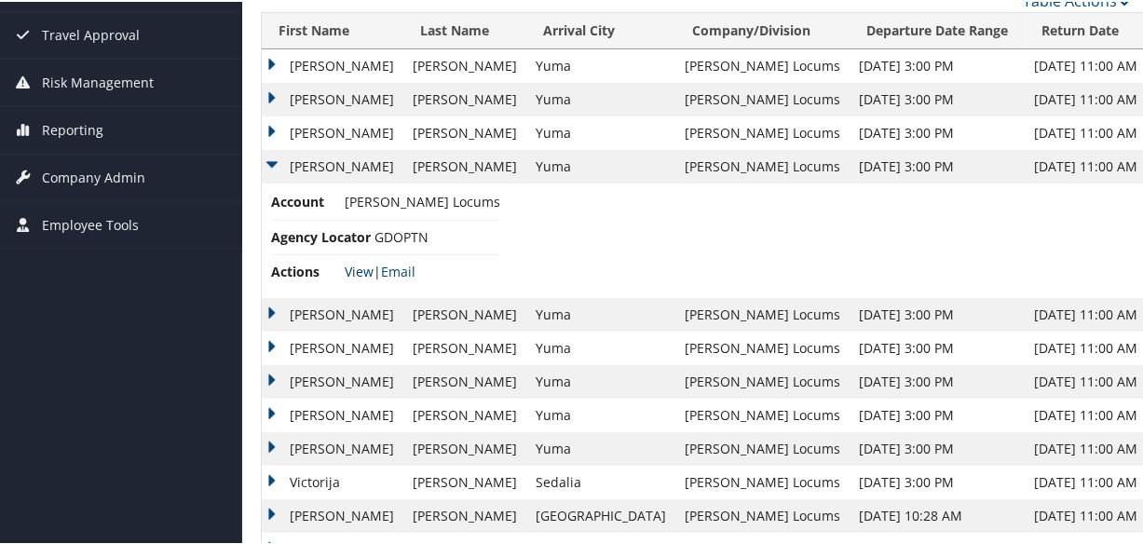
click at [356, 267] on link "View" at bounding box center [359, 270] width 29 height 18
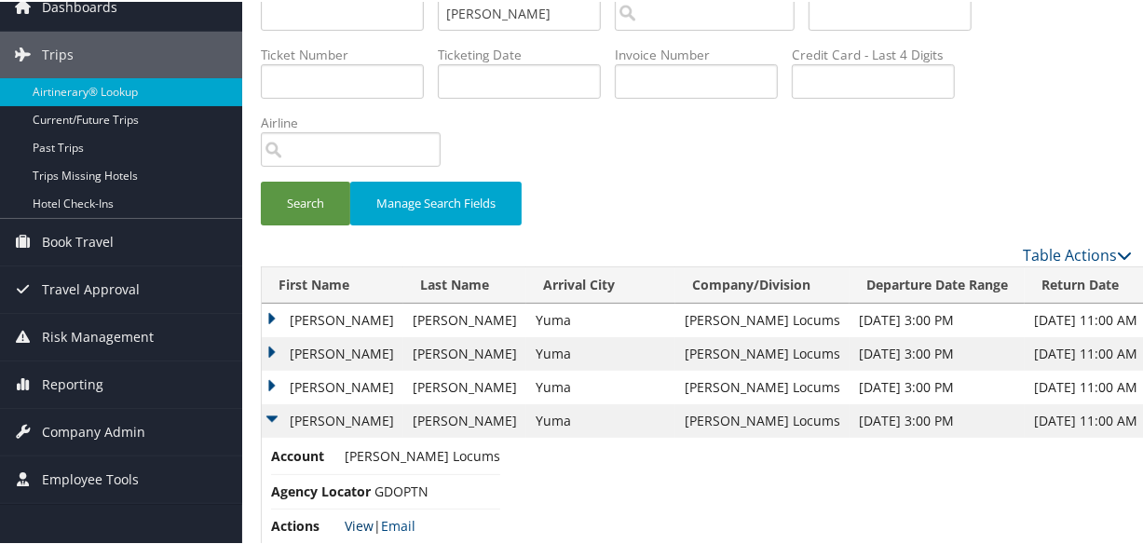
scroll to position [0, 0]
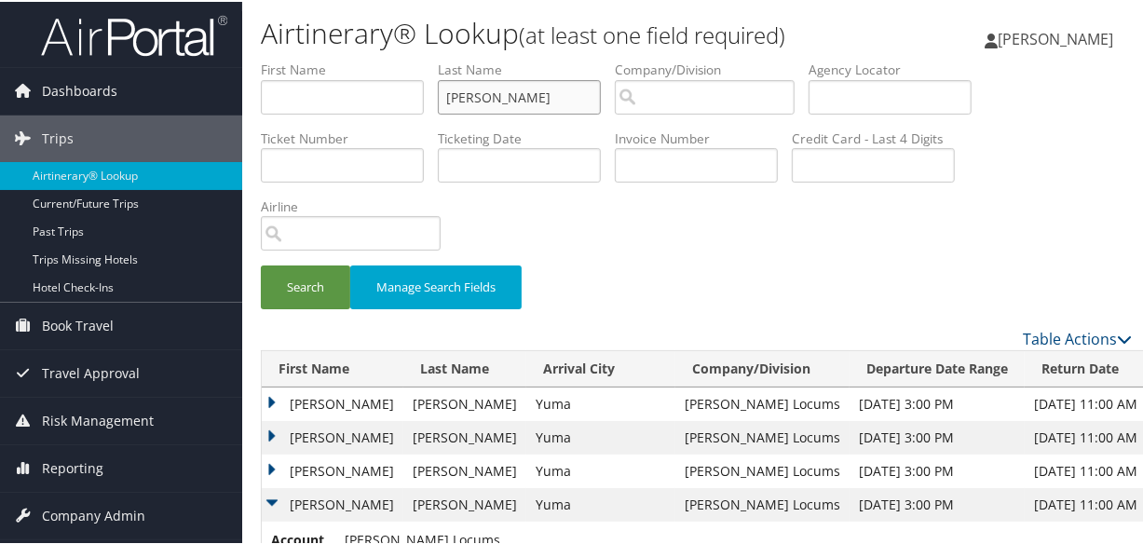
drag, startPoint x: 527, startPoint y: 95, endPoint x: 291, endPoint y: 96, distance: 236.7
click at [291, 59] on ul "First Name Last Name SMITH Departure City Arrival City Company/Division Airport…" at bounding box center [696, 59] width 871 height 0
paste input "SIDDIQUE"
type input "SIDDIQUE"
click at [261, 264] on button "Search" at bounding box center [305, 286] width 89 height 44
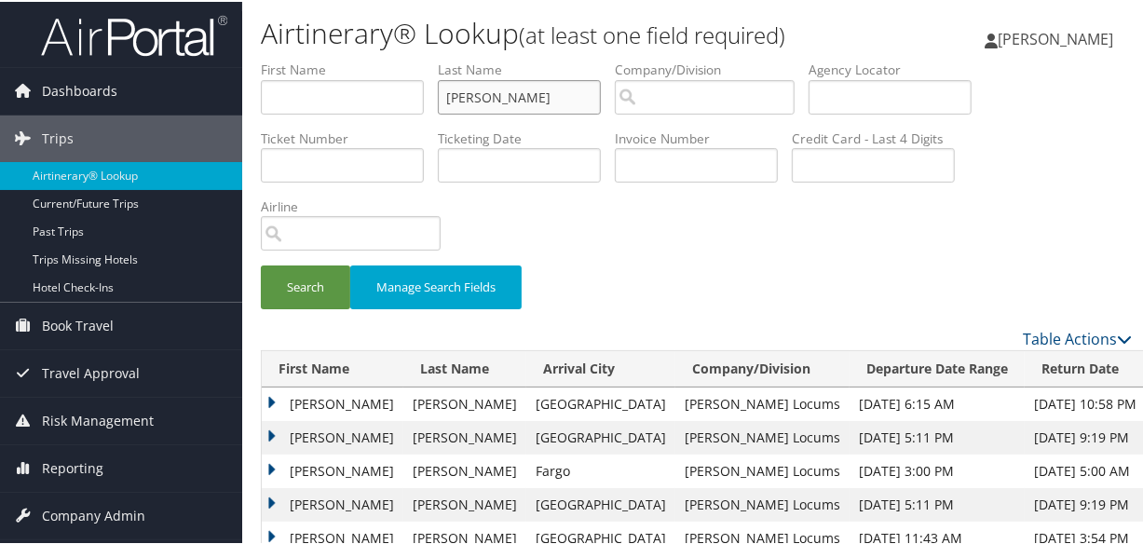
click at [448, 93] on input "SIDDIQUE" at bounding box center [519, 95] width 163 height 34
click at [261, 264] on button "Search" at bounding box center [305, 286] width 89 height 44
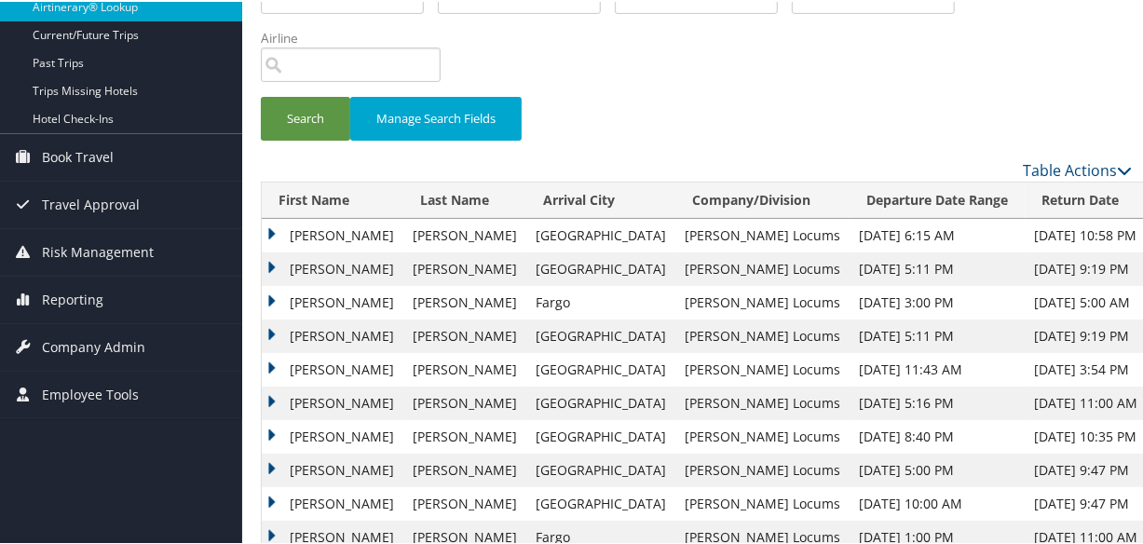
click at [267, 328] on td "Nayyar" at bounding box center [333, 335] width 142 height 34
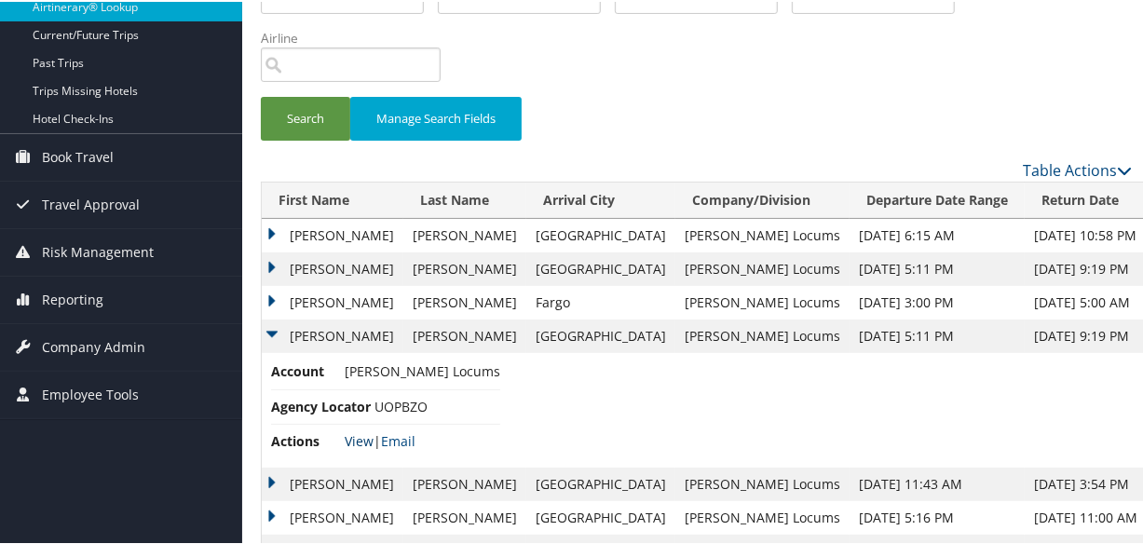
click at [354, 437] on link "View" at bounding box center [359, 440] width 29 height 18
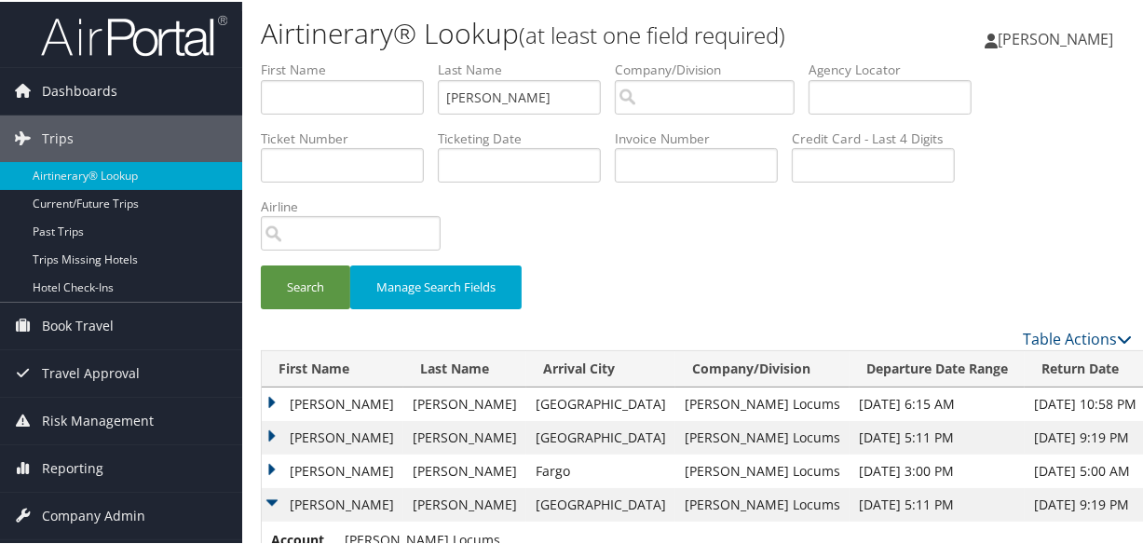
scroll to position [84, 0]
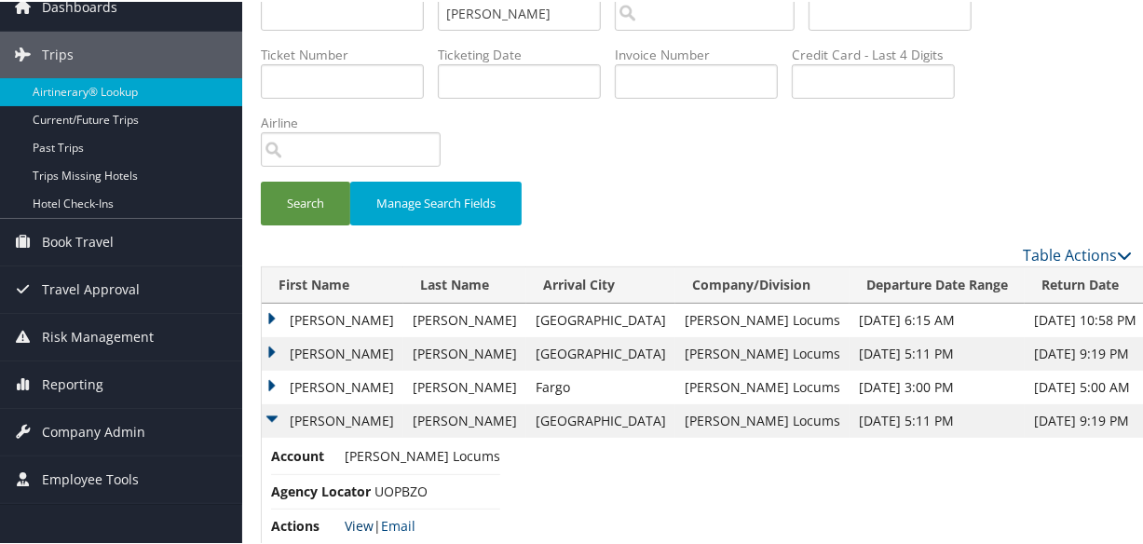
click at [359, 522] on link "View" at bounding box center [359, 524] width 29 height 18
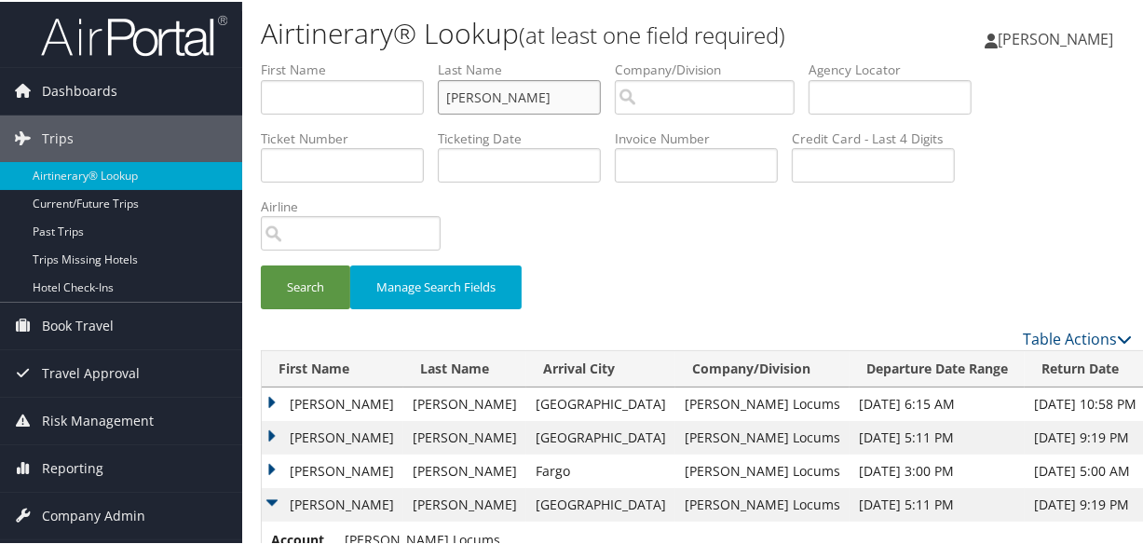
drag, startPoint x: 568, startPoint y: 100, endPoint x: 349, endPoint y: 97, distance: 219.9
click at [349, 59] on ul "First Name Last Name SIDDIQUE Departure City Arrival City Company/Division Airp…" at bounding box center [696, 59] width 871 height 0
paste input "SHAPIRO"
type input "SHAPIRO"
click at [261, 264] on button "Search" at bounding box center [305, 286] width 89 height 44
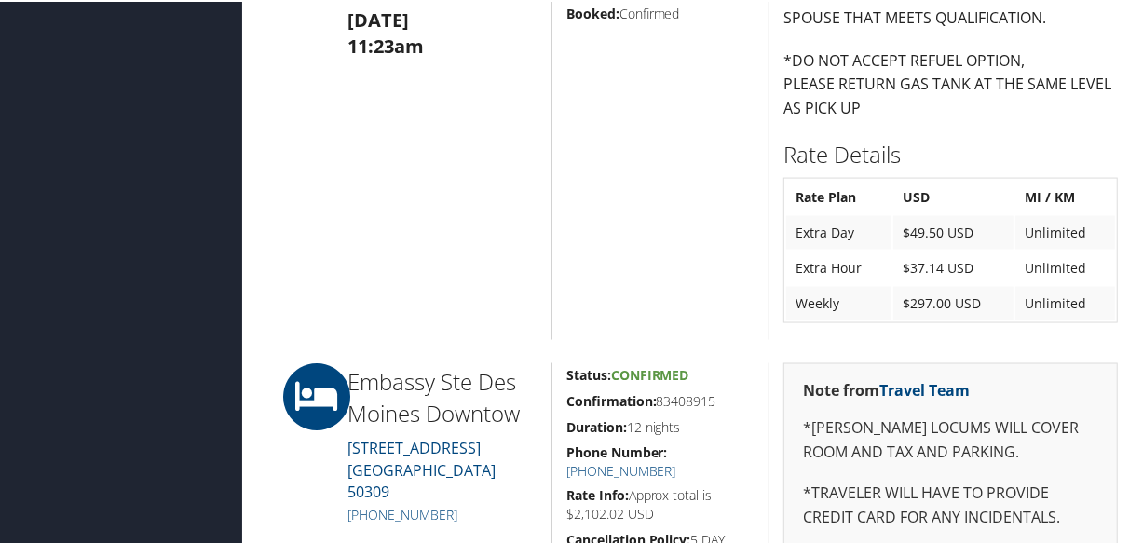
scroll to position [1864, 0]
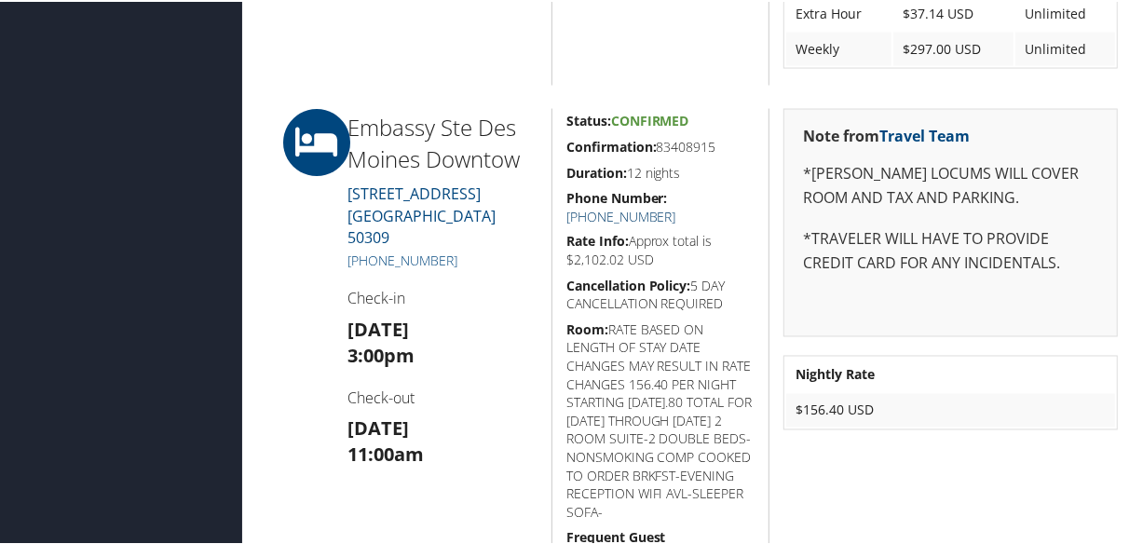
click at [677, 206] on link "+1 (515) 244-1700" at bounding box center [622, 215] width 110 height 18
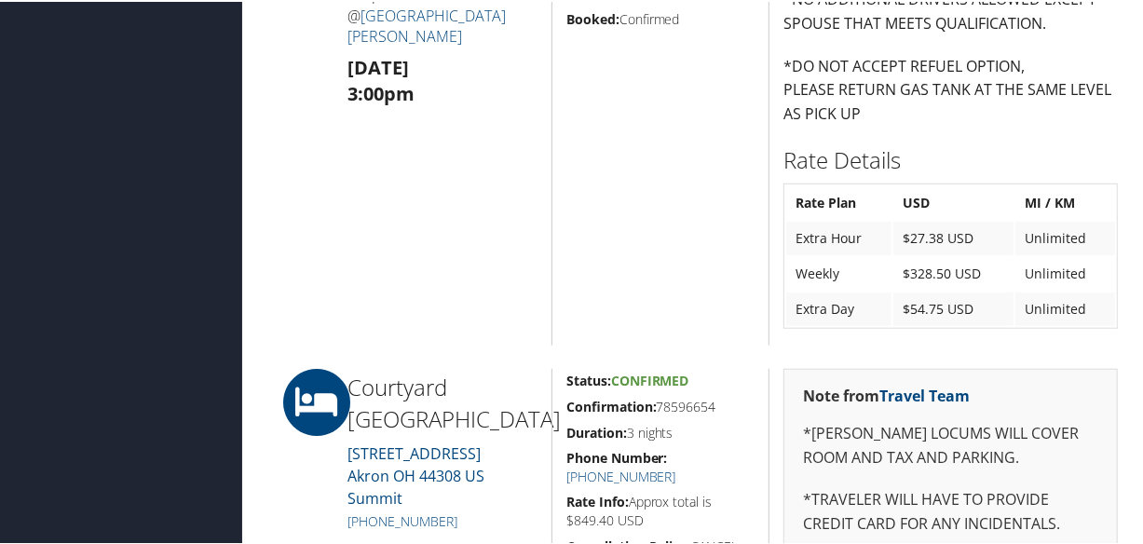
scroll to position [1016, 0]
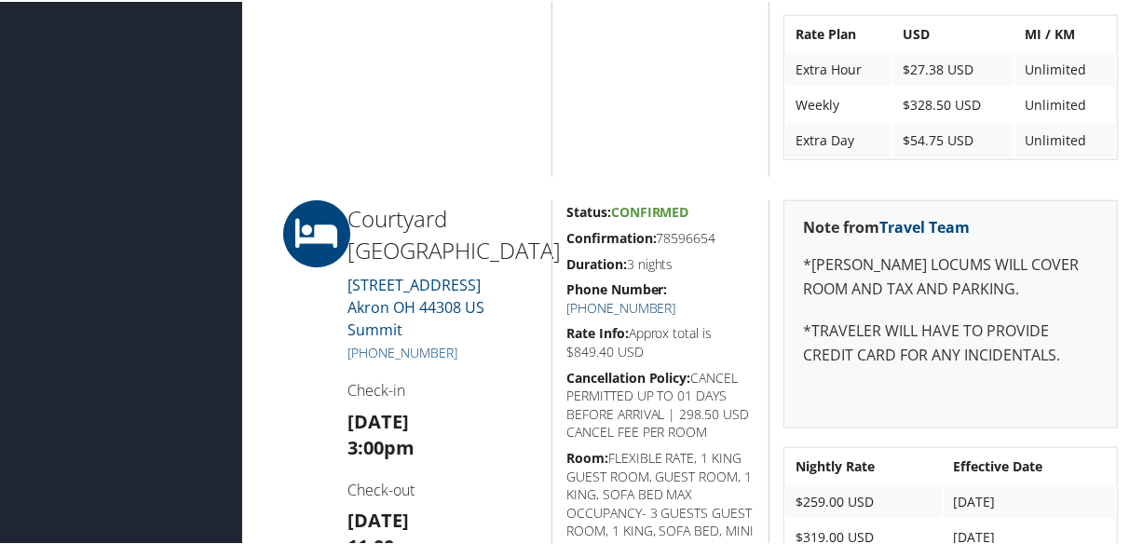
click at [677, 297] on link "+1 (330) 252-9228" at bounding box center [622, 306] width 110 height 18
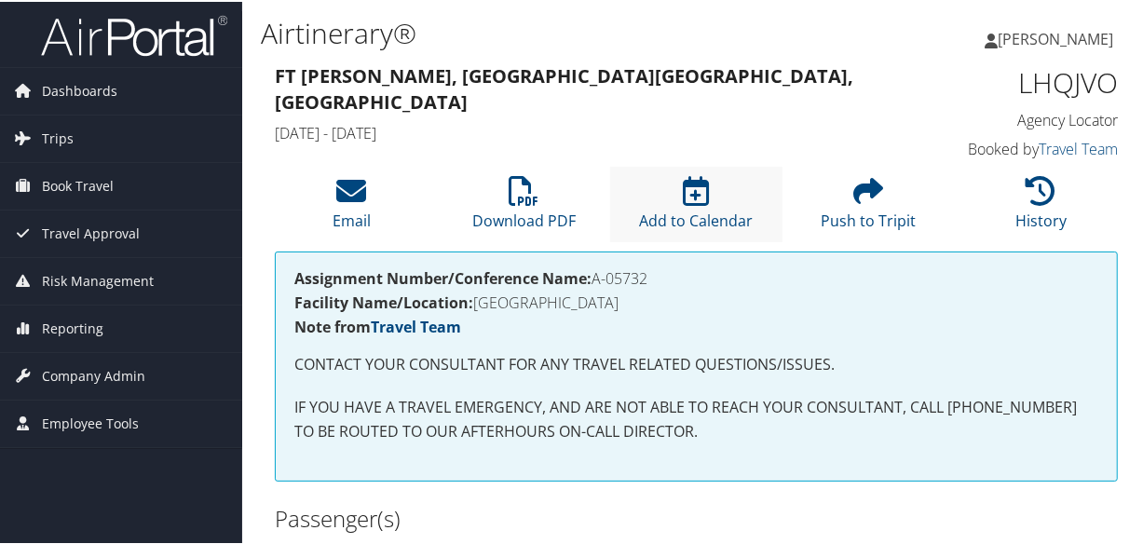
scroll to position [338, 0]
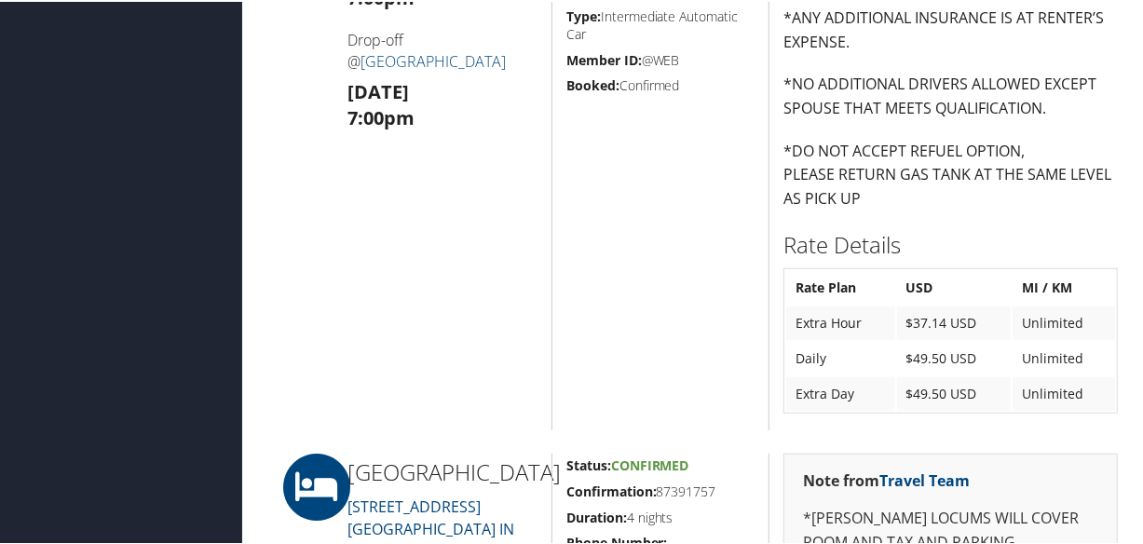
scroll to position [1101, 0]
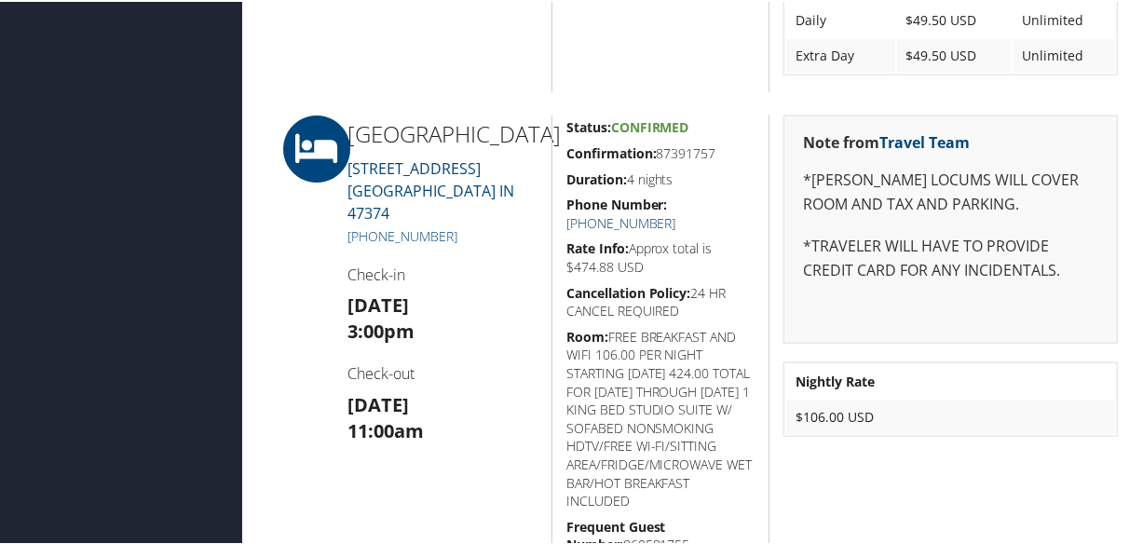
click at [677, 212] on link "[PHONE_NUMBER]" at bounding box center [622, 221] width 110 height 18
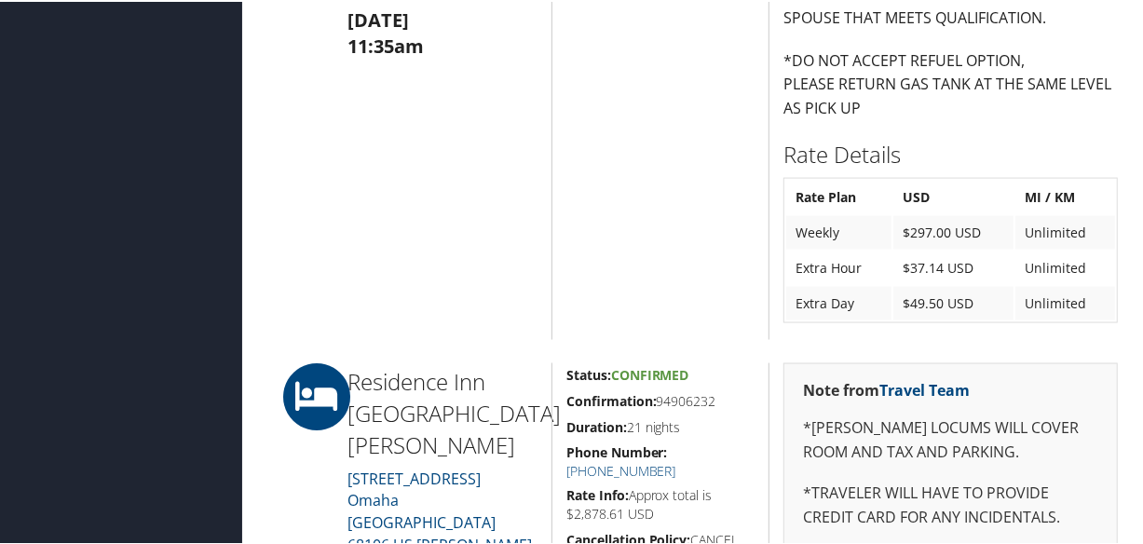
scroll to position [1948, 0]
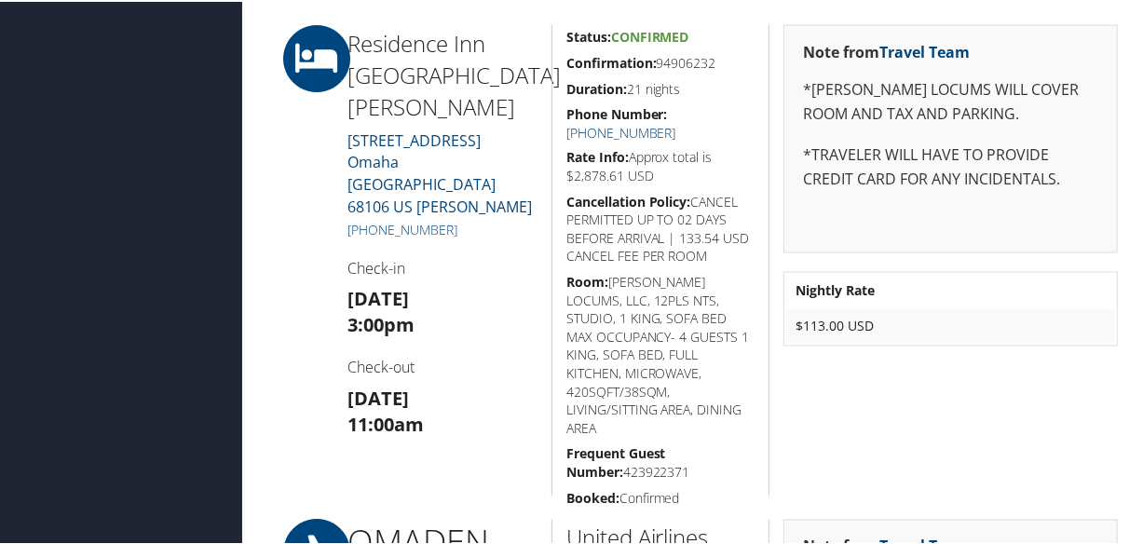
drag, startPoint x: 701, startPoint y: 110, endPoint x: 623, endPoint y: 129, distance: 79.6
click at [677, 122] on link "+1 (402) 551-8000" at bounding box center [622, 131] width 110 height 18
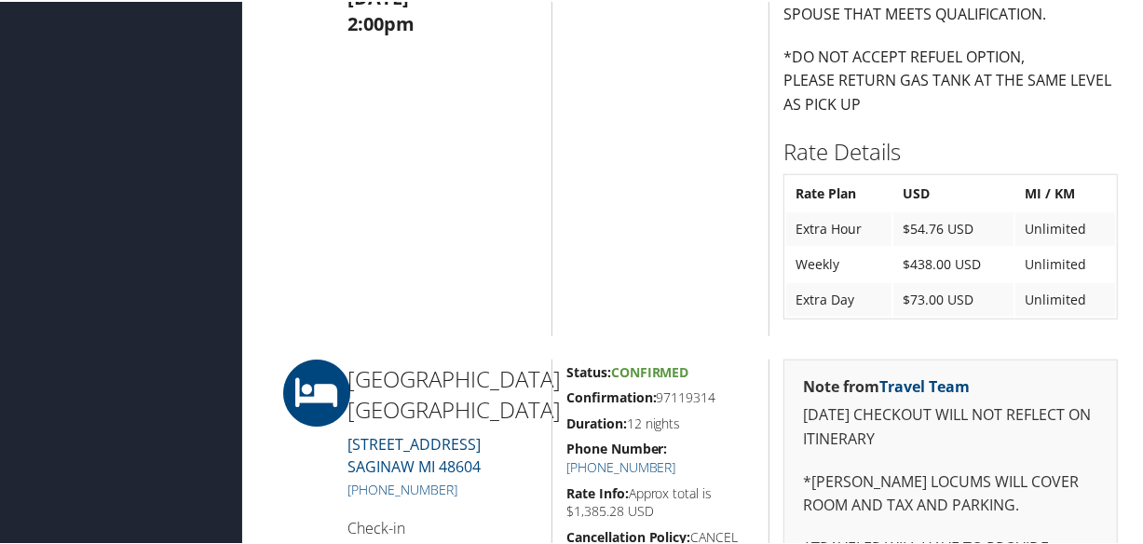
scroll to position [1101, 0]
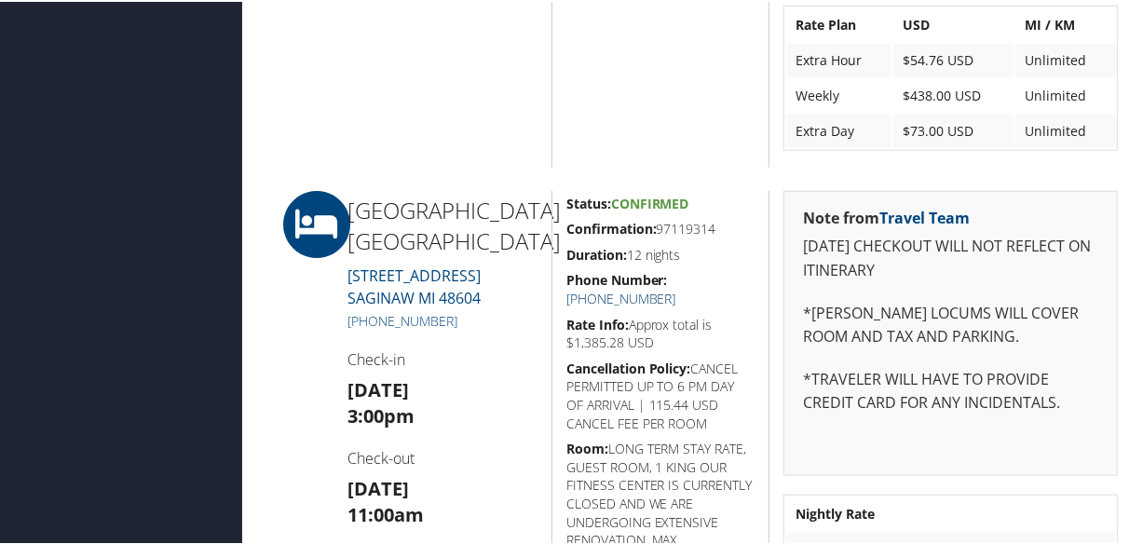
click at [677, 288] on link "+1 (989) 797-6100" at bounding box center [622, 297] width 110 height 18
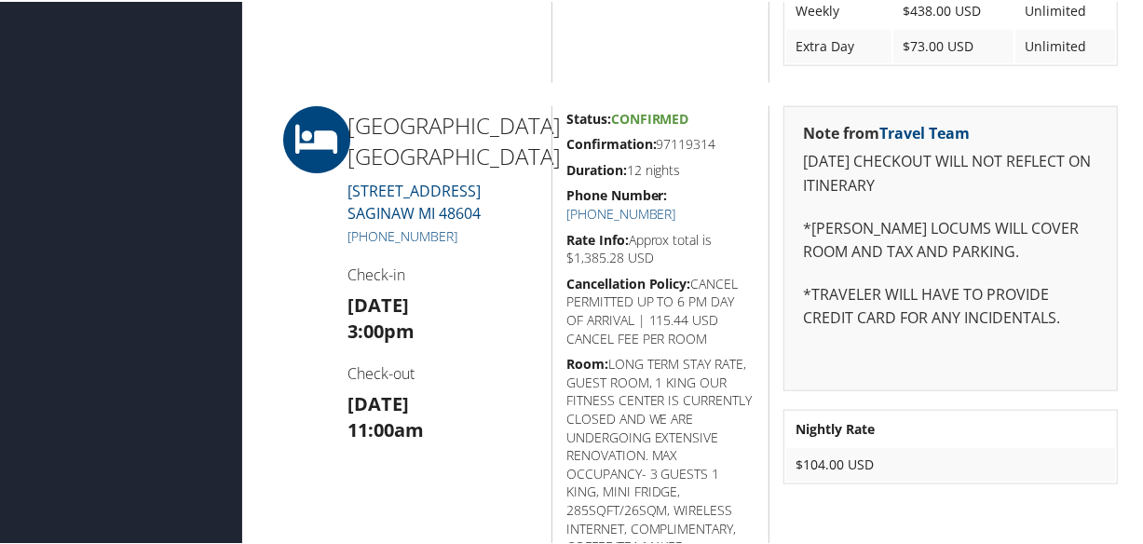
scroll to position [1525, 0]
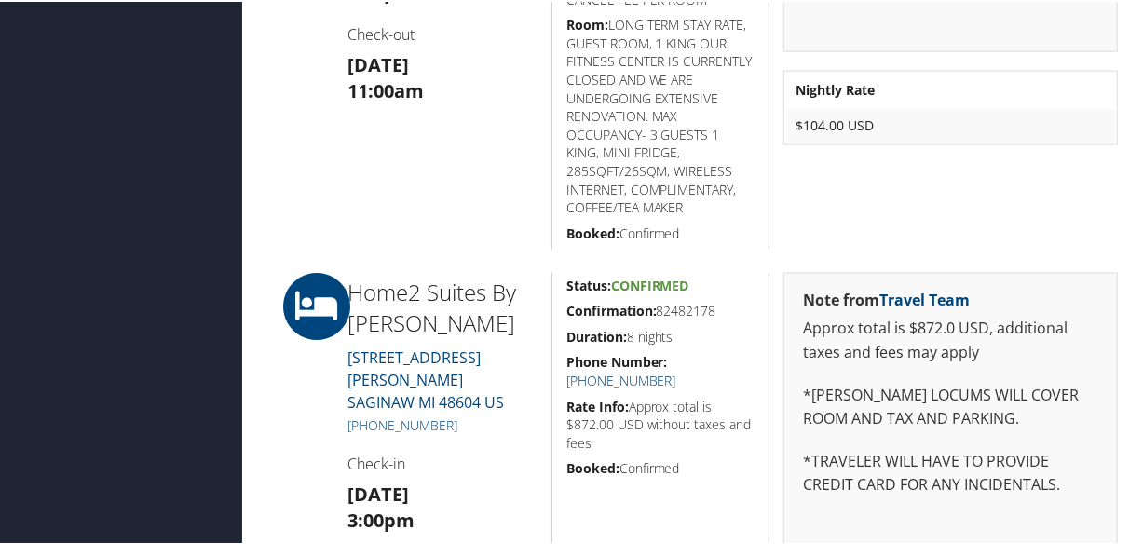
click at [677, 370] on link "(989) 771-7000" at bounding box center [622, 379] width 110 height 18
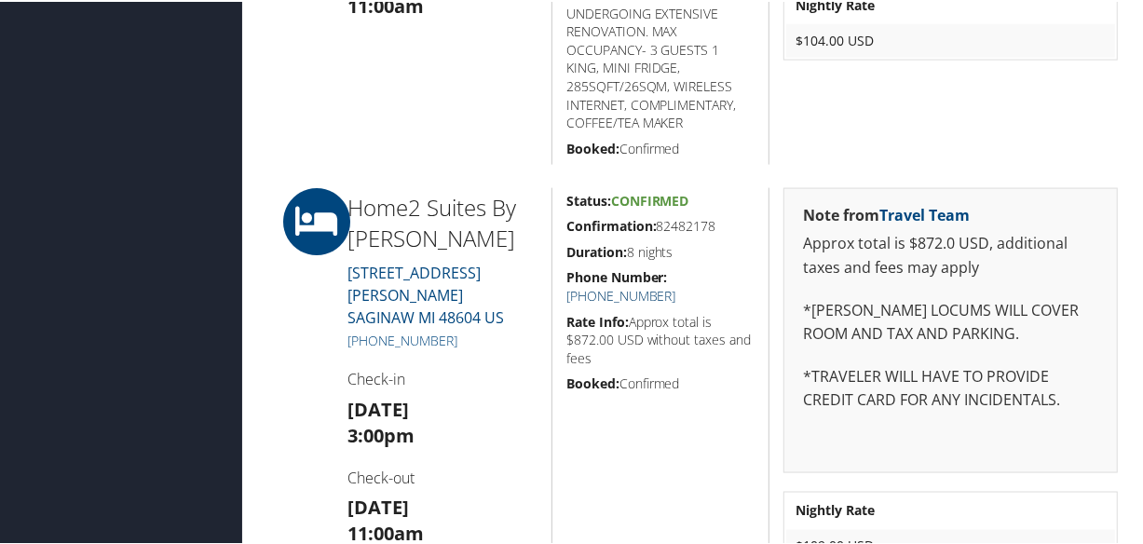
scroll to position [1948, 0]
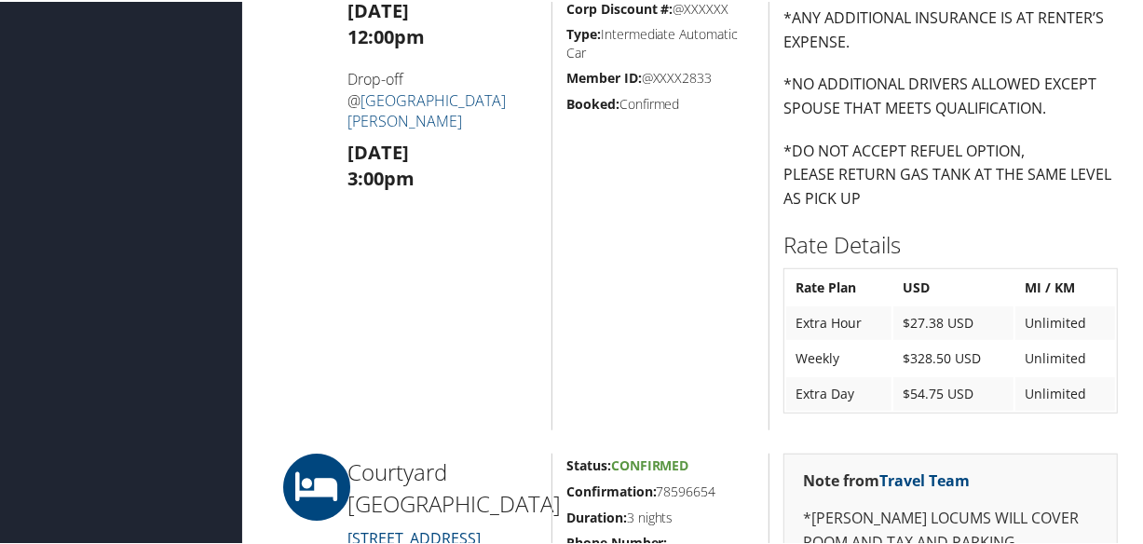
scroll to position [1185, 0]
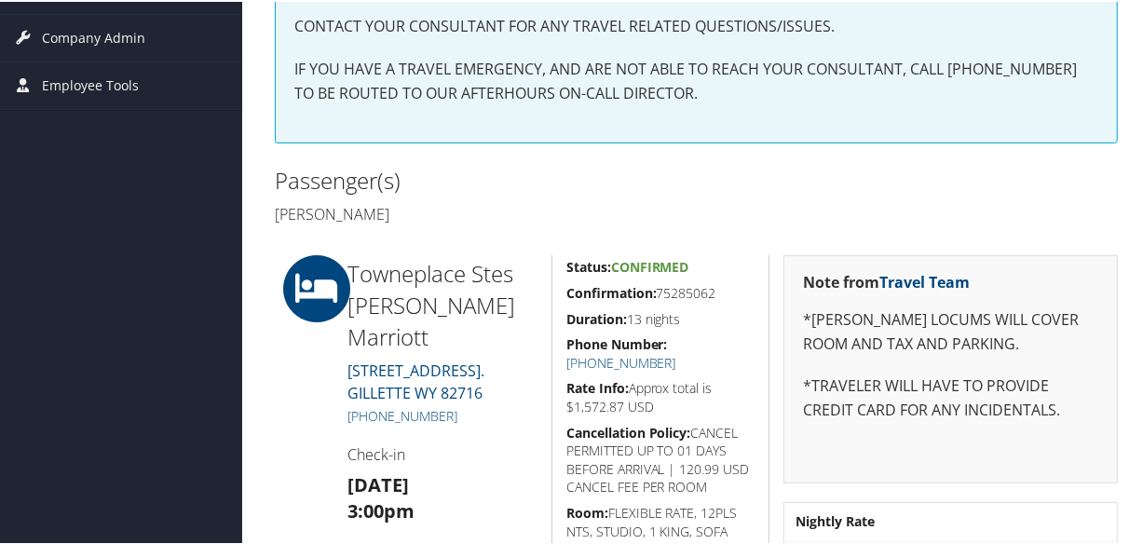
scroll to position [593, 0]
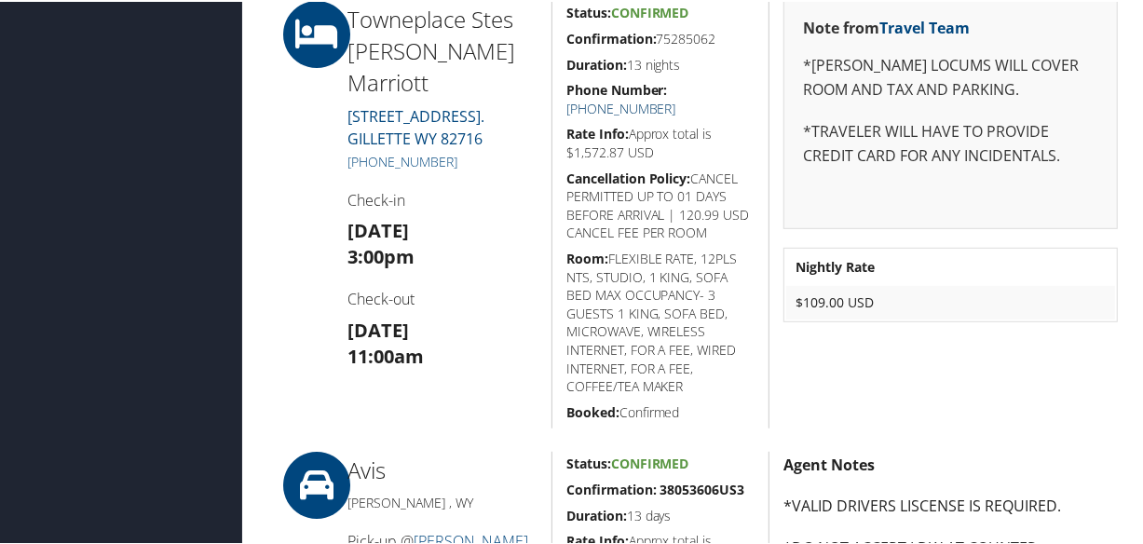
click at [677, 98] on link "+1 (307) 682-1464" at bounding box center [622, 107] width 110 height 18
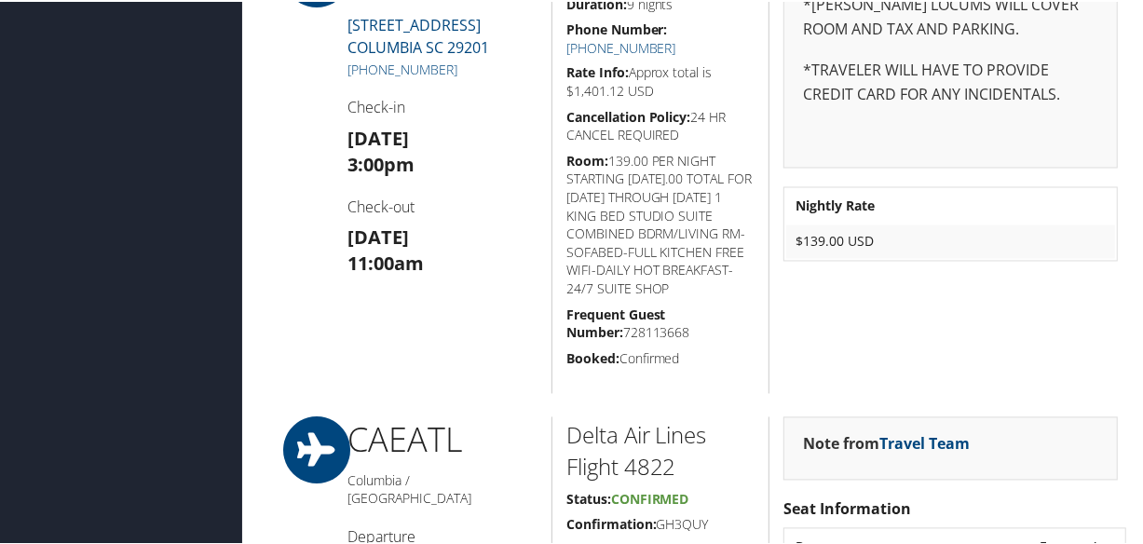
scroll to position [1948, 0]
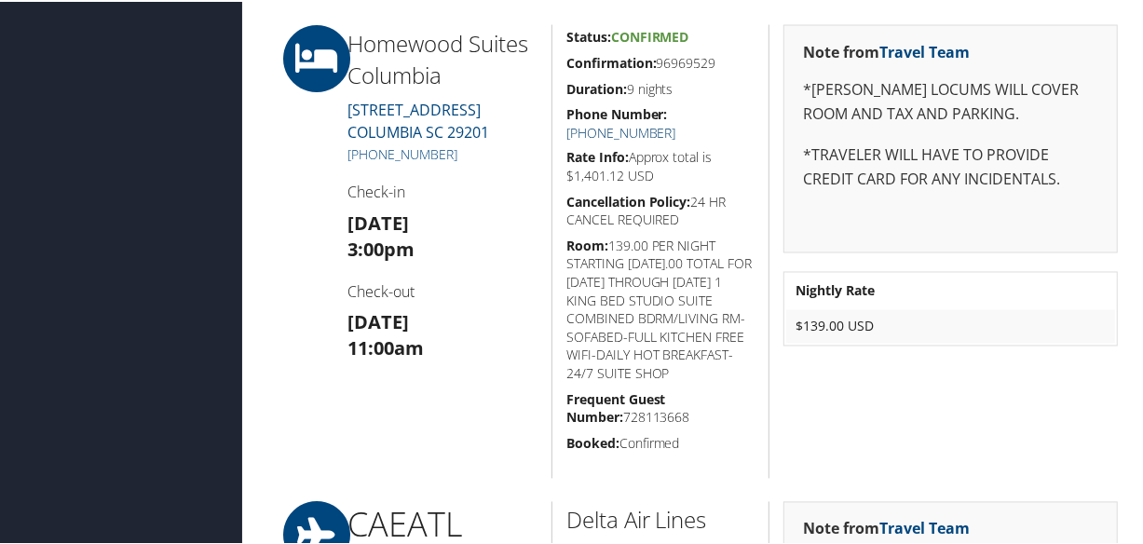
click at [677, 122] on link "[PHONE_NUMBER]" at bounding box center [622, 131] width 110 height 18
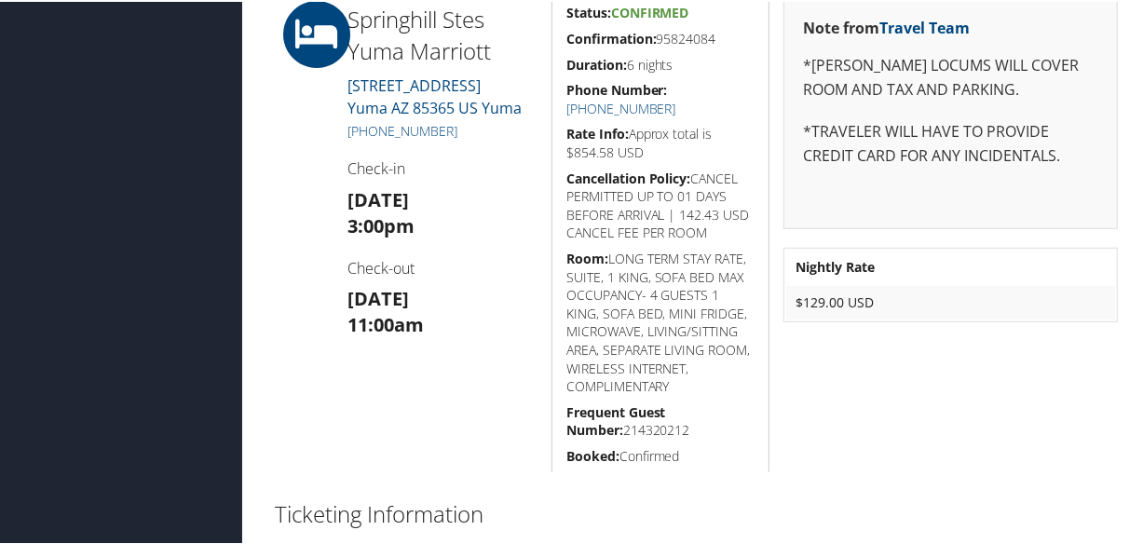
scroll to position [423, 0]
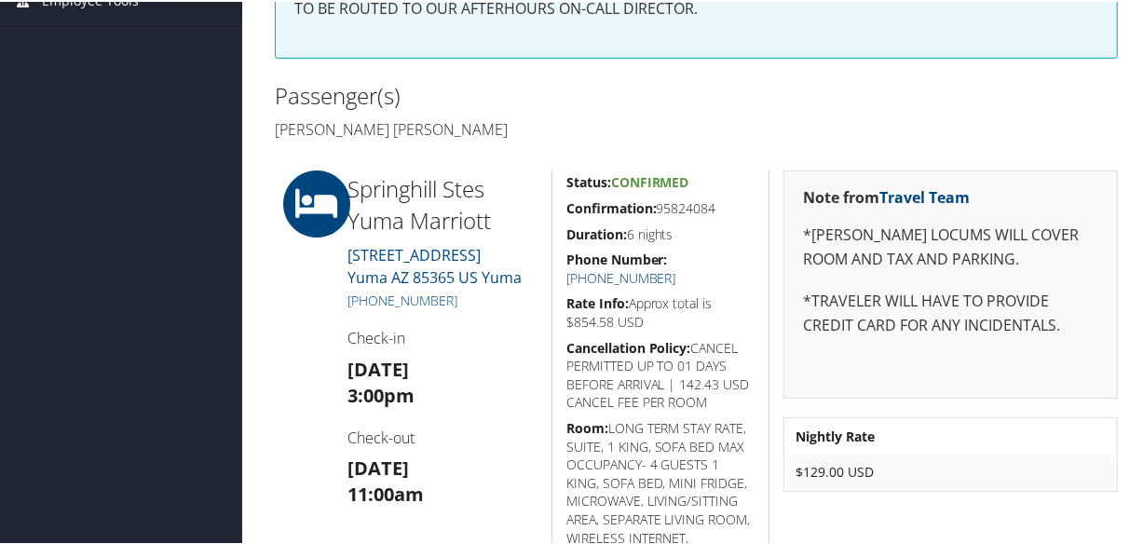
click at [677, 267] on link "+1 (928) 783-7853" at bounding box center [622, 276] width 110 height 18
click at [718, 149] on div "86046922 Yuma, AZ Yuma, AZ Sun 24 Aug 2025 - Sat 30 Aug 2025 GDOPTN Agency Loca…" at bounding box center [696, 432] width 871 height 1593
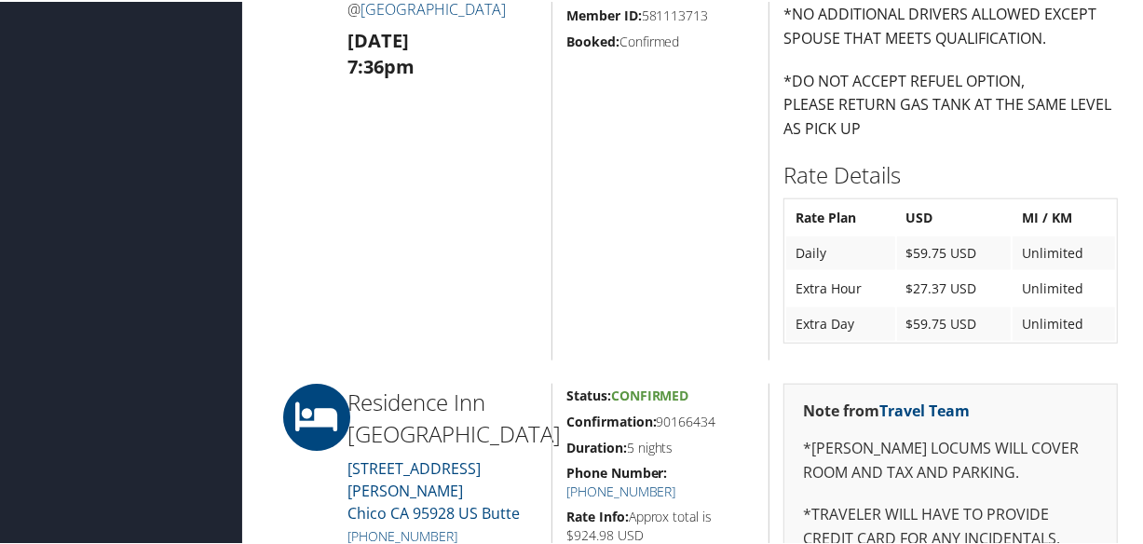
scroll to position [1440, 0]
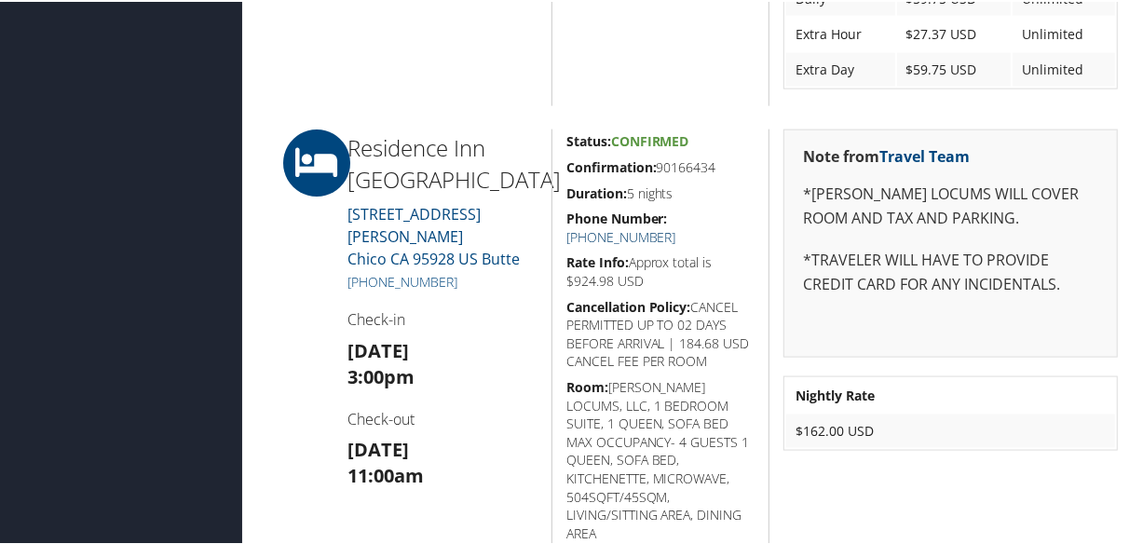
click at [677, 226] on link "[PHONE_NUMBER]" at bounding box center [622, 235] width 110 height 18
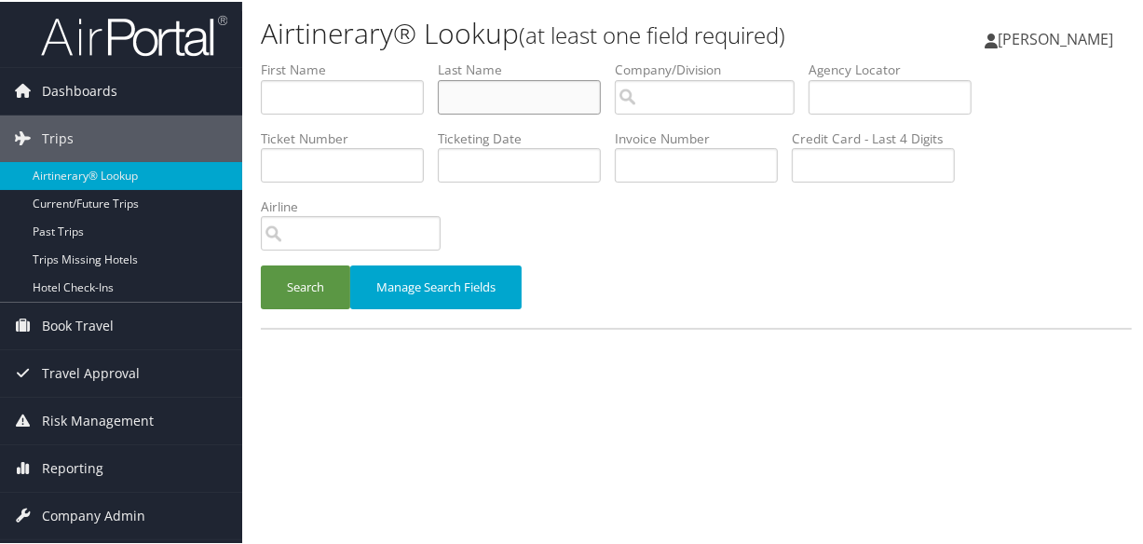
click at [503, 92] on input "text" at bounding box center [519, 95] width 163 height 34
type input "[PERSON_NAME]"
click at [261, 264] on button "Search" at bounding box center [305, 286] width 89 height 44
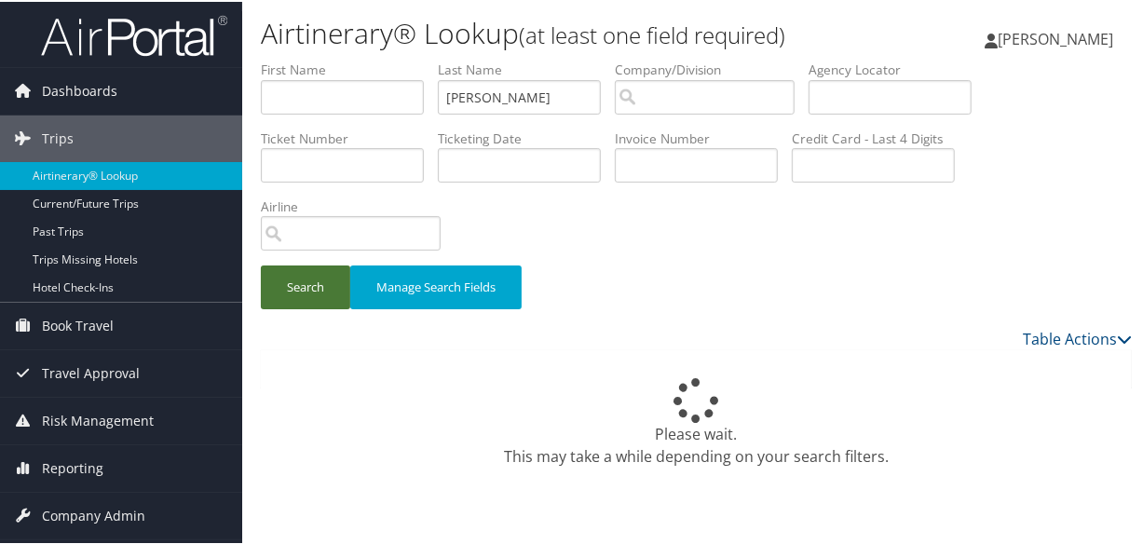
click at [298, 292] on button "Search" at bounding box center [305, 286] width 89 height 44
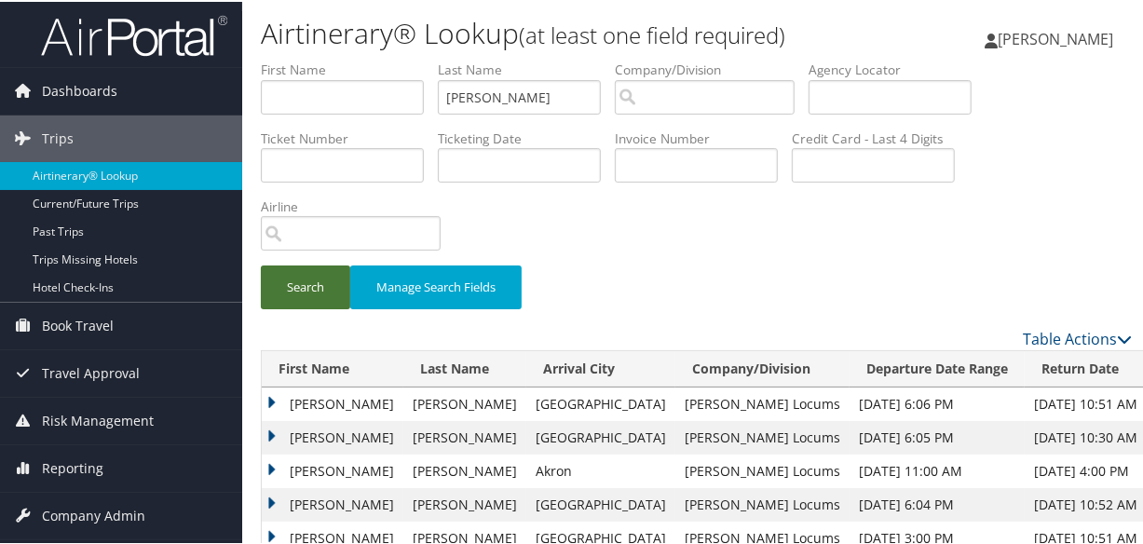
scroll to position [169, 0]
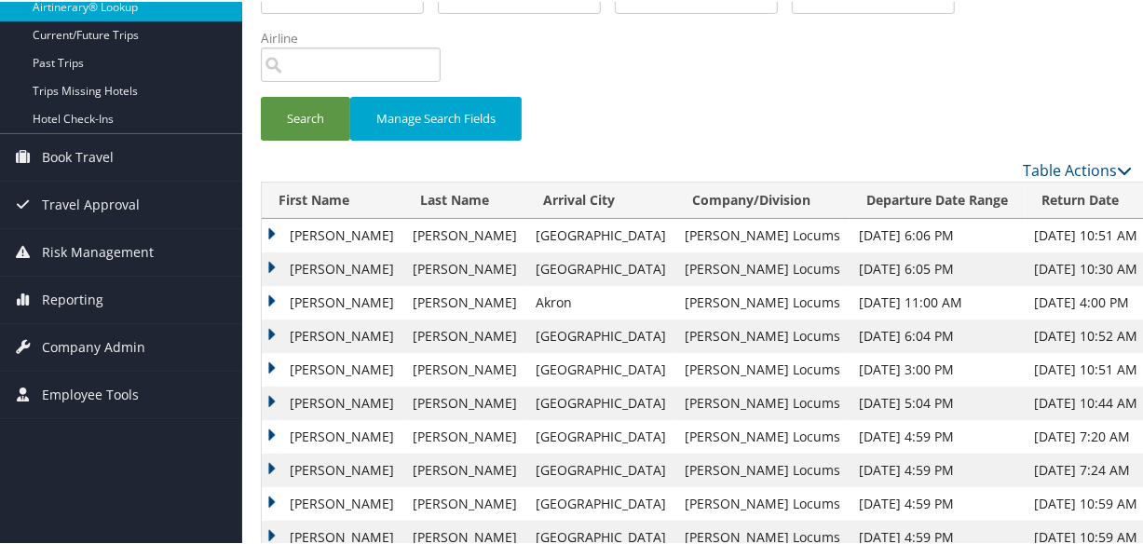
click at [270, 232] on td "Andrew" at bounding box center [333, 234] width 142 height 34
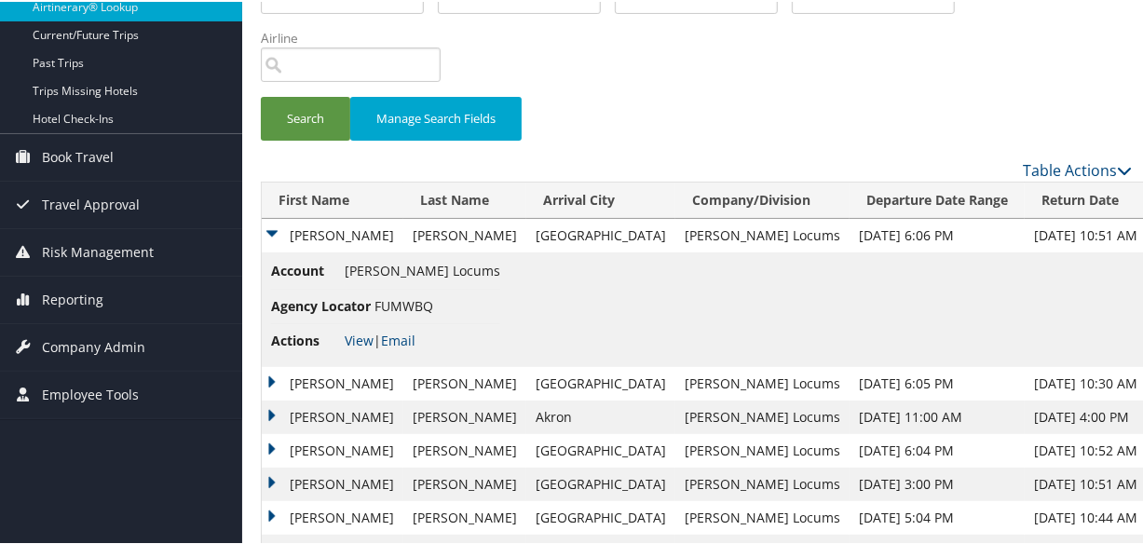
click at [266, 372] on td "Andrew" at bounding box center [333, 382] width 142 height 34
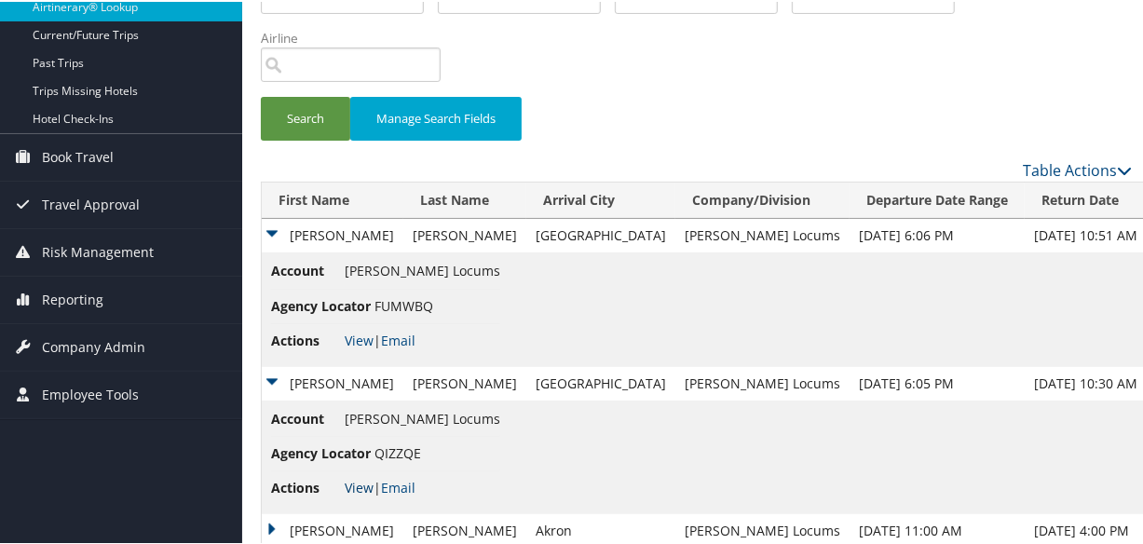
click at [355, 485] on link "View" at bounding box center [359, 486] width 29 height 18
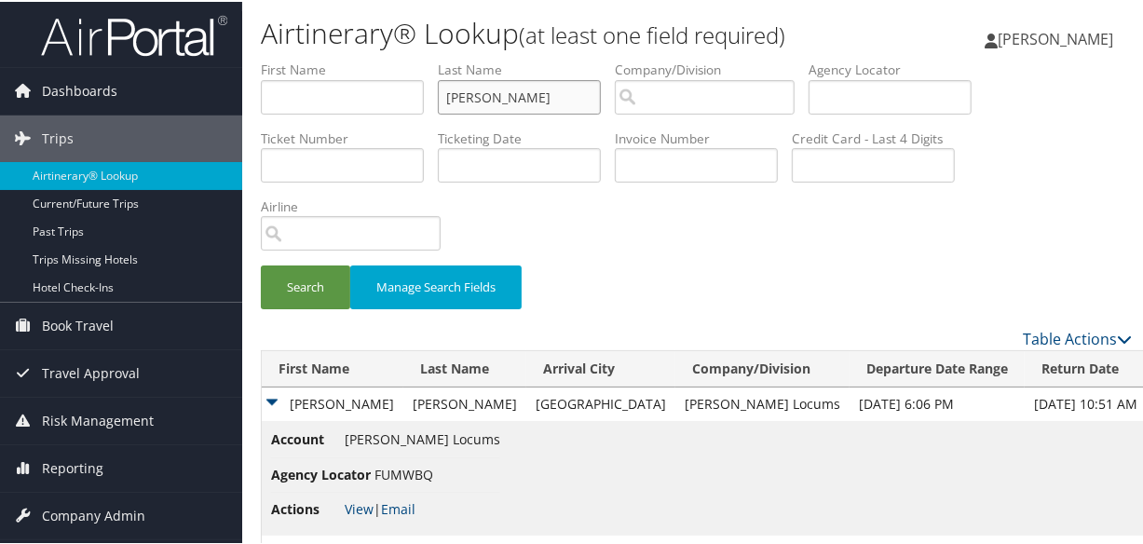
drag, startPoint x: 533, startPoint y: 103, endPoint x: 318, endPoint y: 101, distance: 215.3
click at [318, 59] on ul "First Name Last Name shapiro Departure City Arrival City Company/Division Airpo…" at bounding box center [696, 59] width 871 height 0
type input "v"
paste input "SCHNELLER"
click at [453, 94] on input "SCHNELLER" at bounding box center [519, 95] width 163 height 34
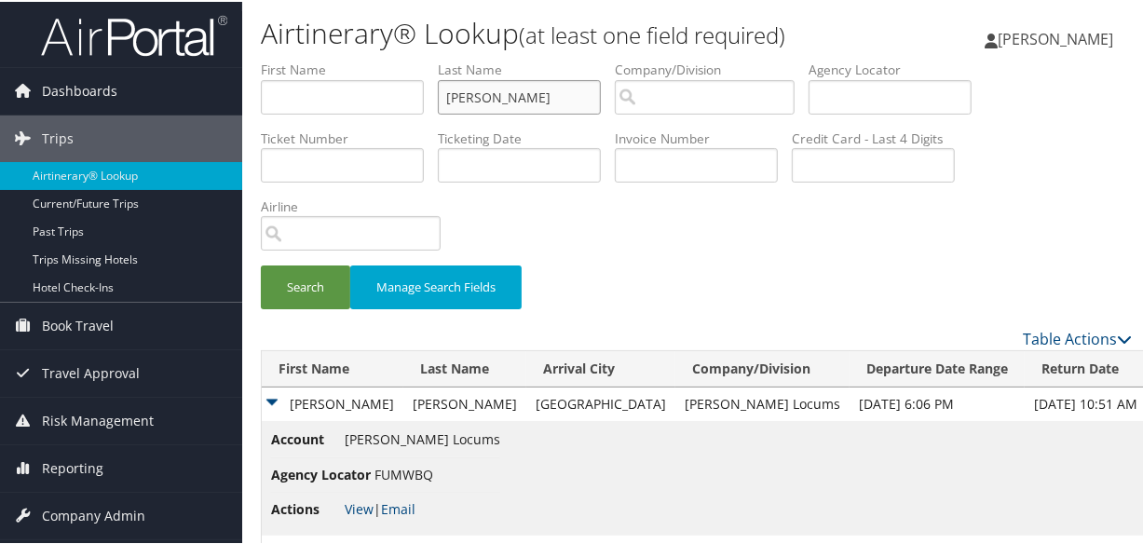
type input "SCHNELLER"
click at [261, 264] on button "Search" at bounding box center [305, 286] width 89 height 44
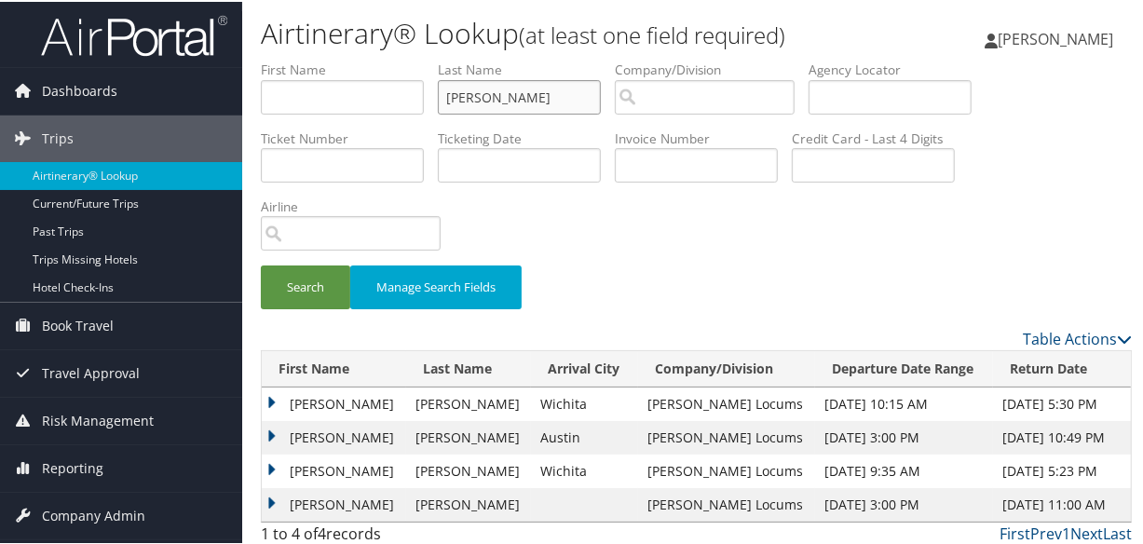
scroll to position [41, 0]
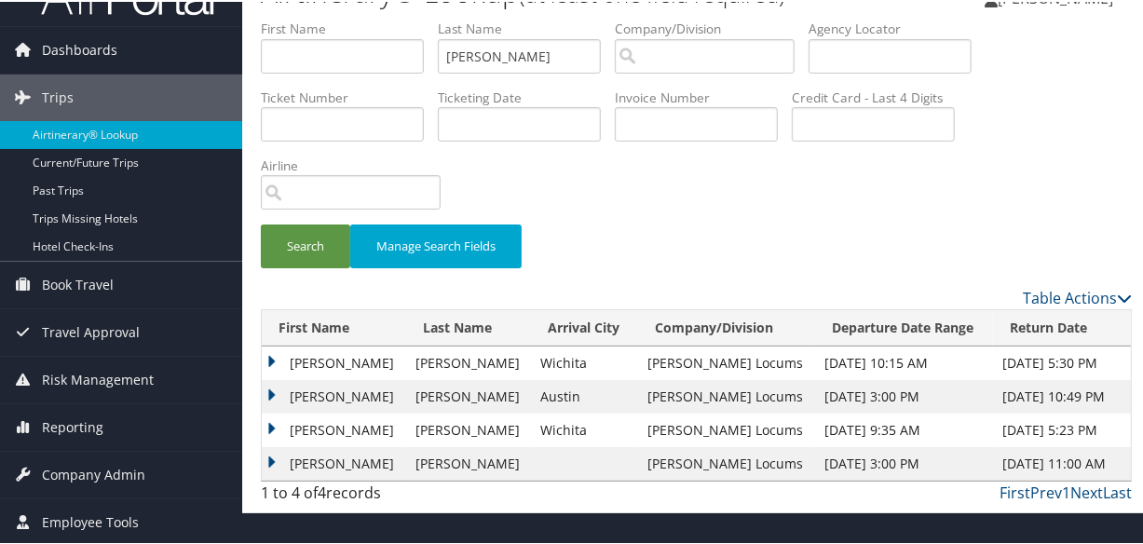
click at [270, 421] on td "Christopher" at bounding box center [334, 429] width 144 height 34
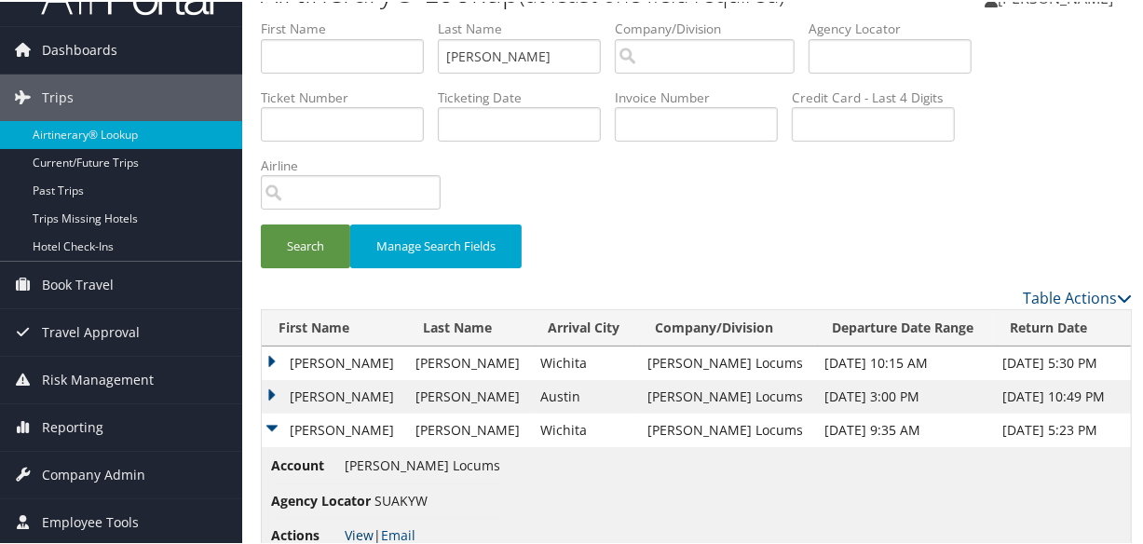
click at [359, 527] on link "View" at bounding box center [359, 534] width 29 height 18
drag, startPoint x: 549, startPoint y: 55, endPoint x: 361, endPoint y: 54, distance: 188.2
click at [361, 18] on ul "First Name Last Name SCHNELLER Departure City Arrival City Company/Division Air…" at bounding box center [696, 18] width 871 height 0
paste input "REINER"
type input "REINER"
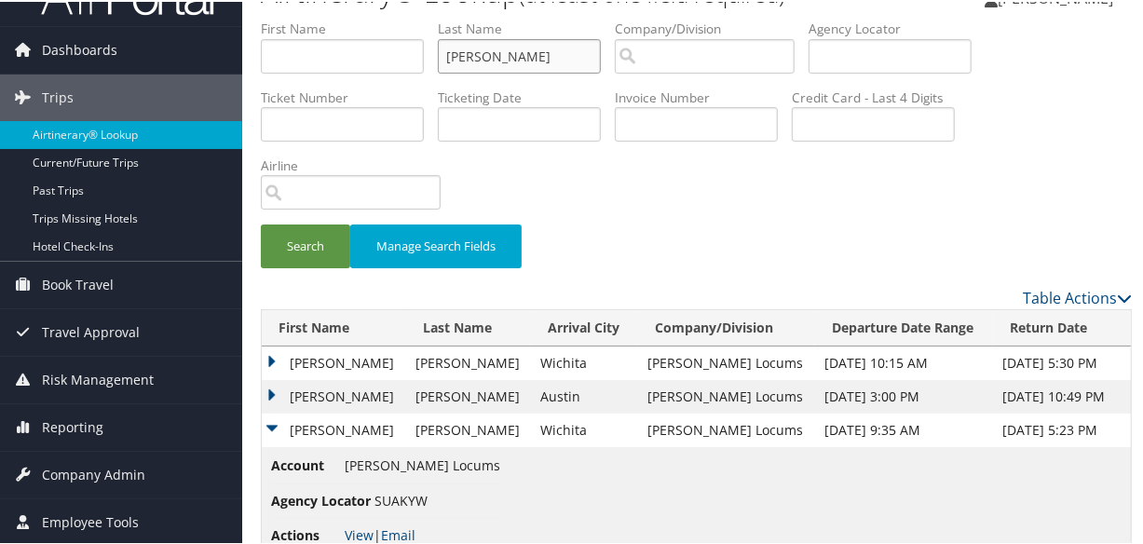
click at [261, 223] on button "Search" at bounding box center [305, 245] width 89 height 44
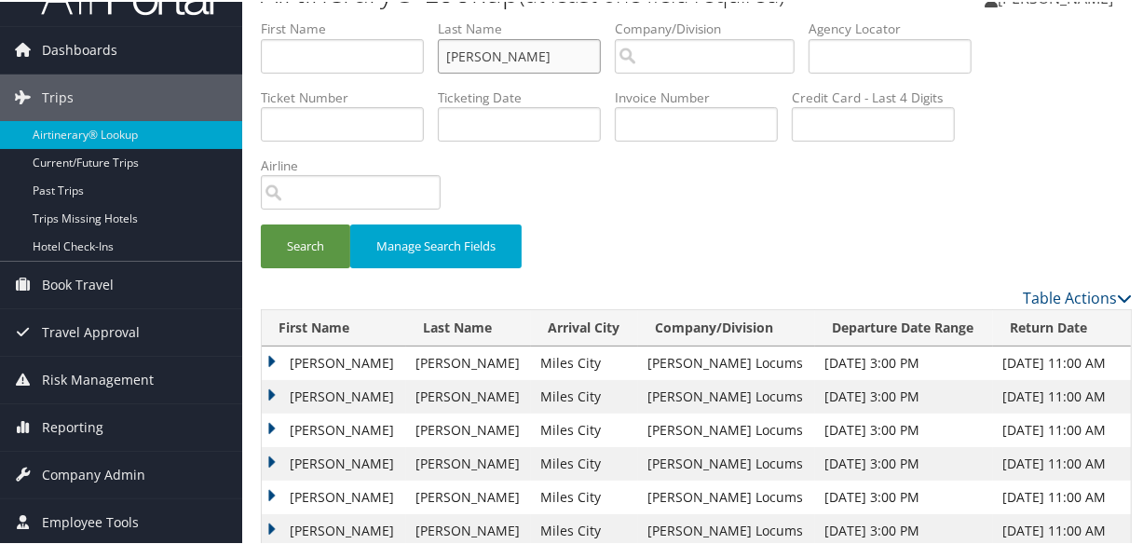
scroll to position [295, 0]
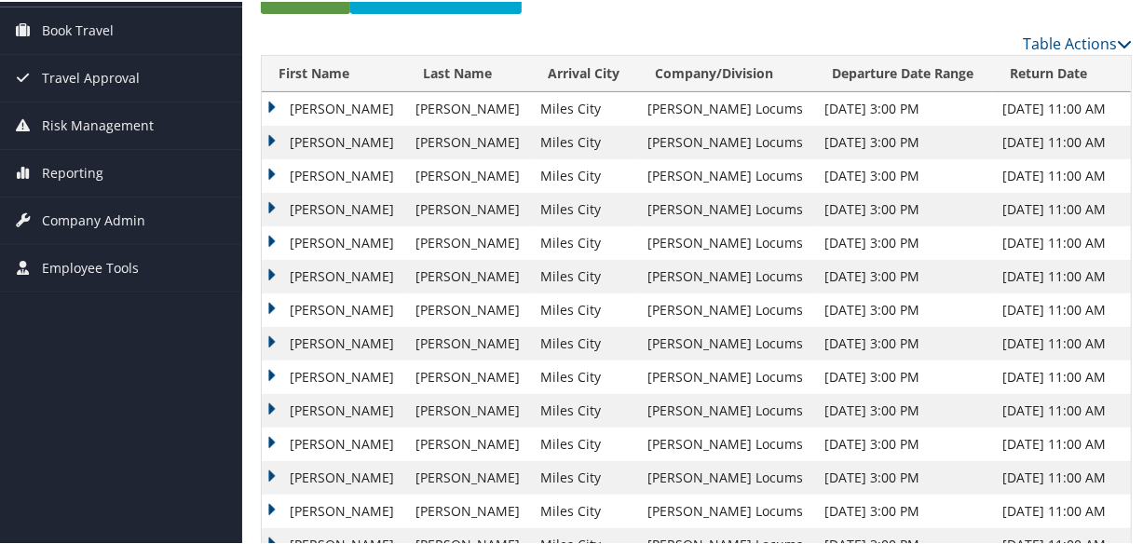
click at [273, 102] on td "Seth" at bounding box center [334, 107] width 144 height 34
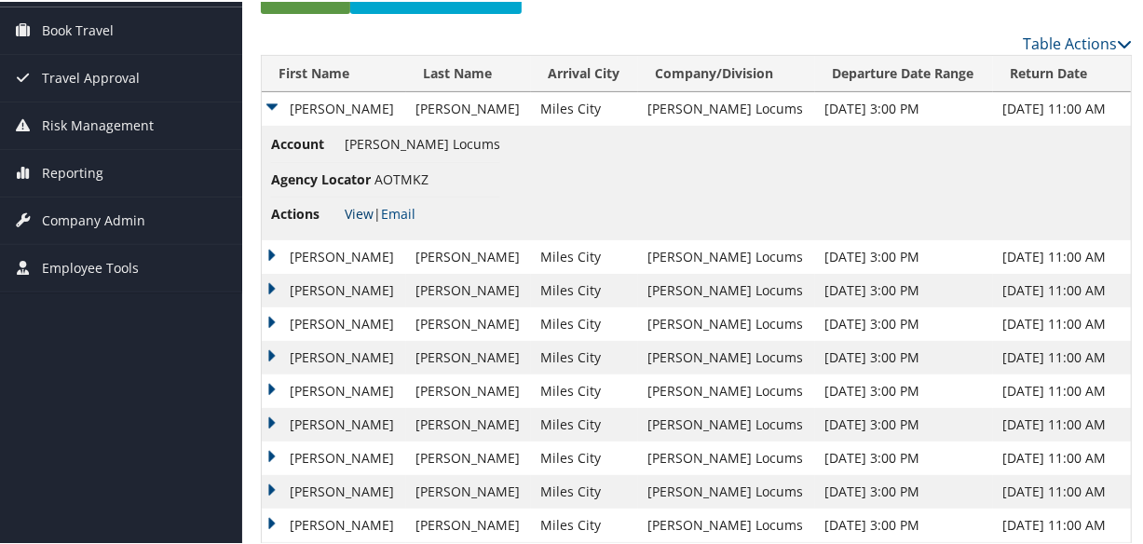
click at [357, 204] on link "View" at bounding box center [359, 212] width 29 height 18
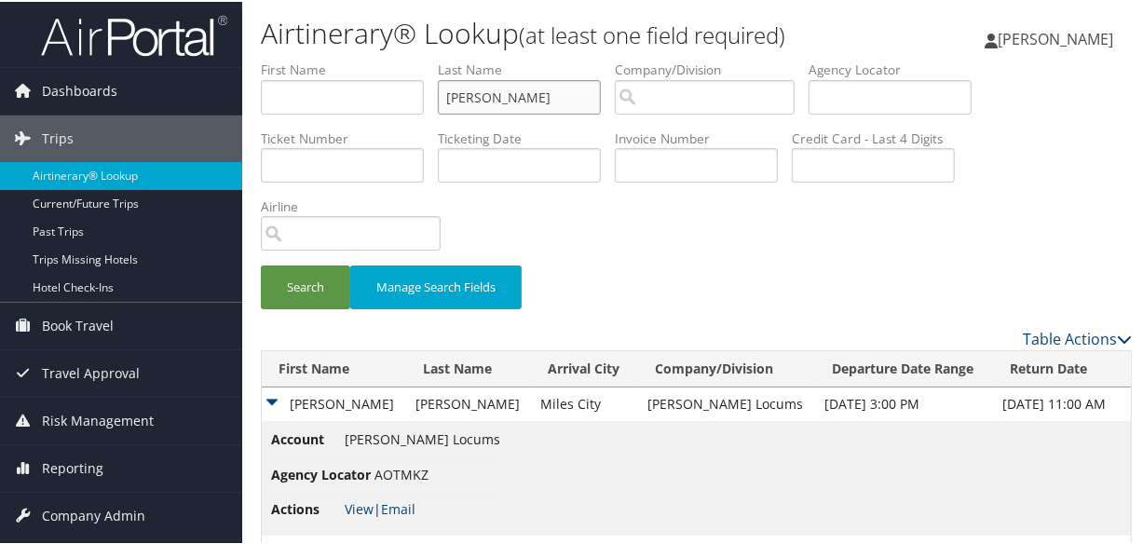
drag, startPoint x: 517, startPoint y: 102, endPoint x: 326, endPoint y: 102, distance: 191.0
click at [326, 59] on ul "First Name Last Name REINER Departure City Arrival City Company/Division Airpor…" at bounding box center [696, 59] width 871 height 0
paste input "RAMACHANDRAN"
type input "RAMACHANDRAN"
click at [261, 264] on button "Search" at bounding box center [305, 286] width 89 height 44
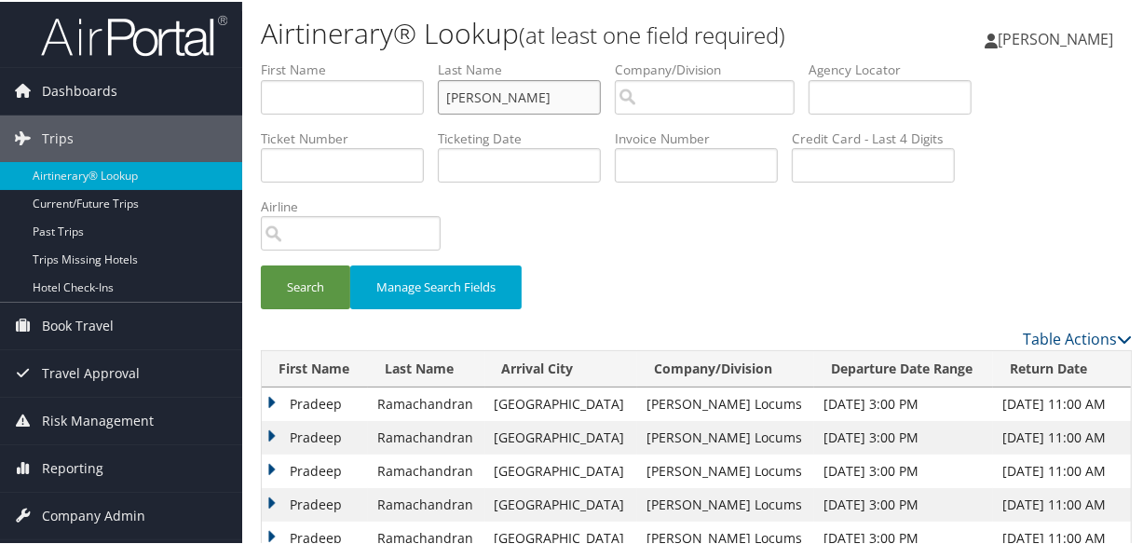
scroll to position [175, 0]
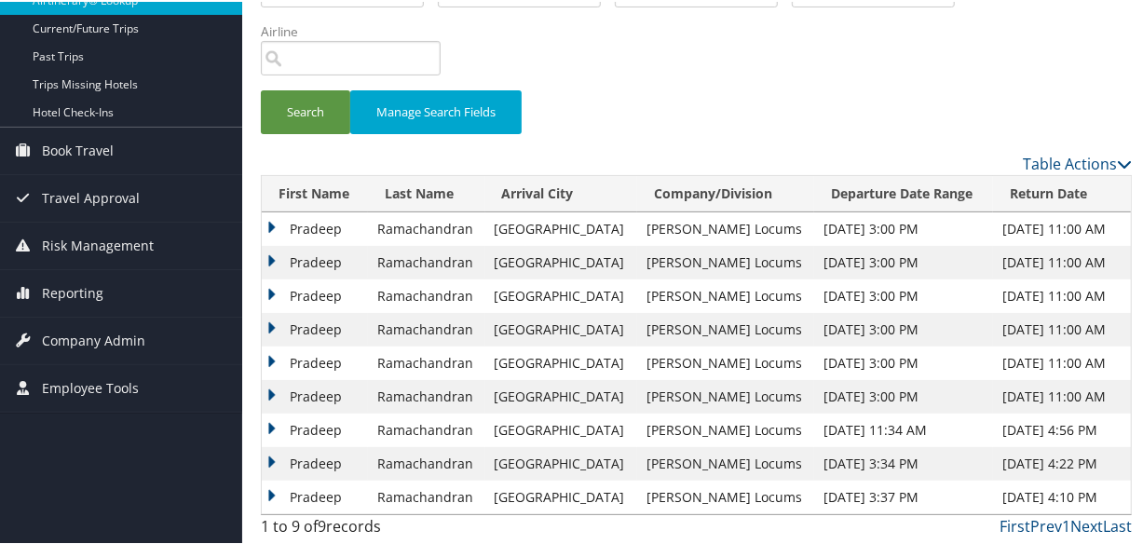
click at [267, 254] on td "Pradeep" at bounding box center [315, 261] width 106 height 34
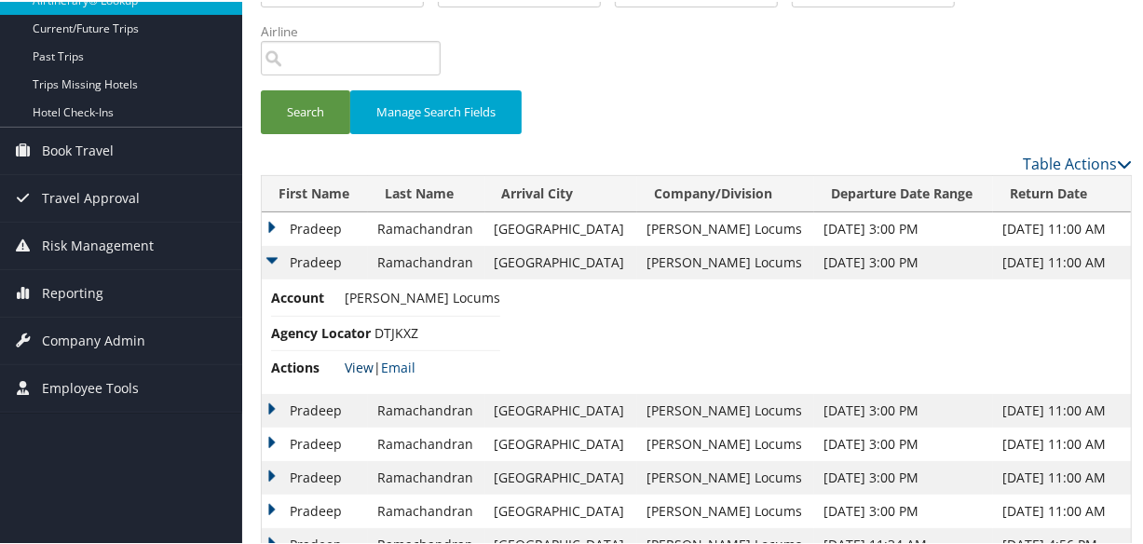
click at [354, 363] on link "View" at bounding box center [359, 366] width 29 height 18
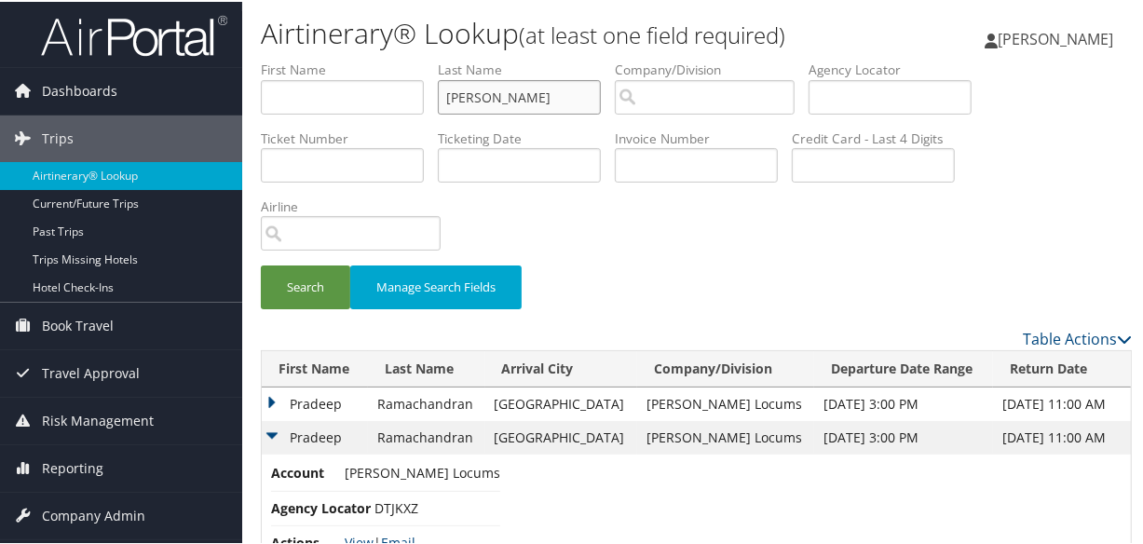
drag, startPoint x: 581, startPoint y: 97, endPoint x: 317, endPoint y: 107, distance: 263.9
click at [317, 59] on ul "First Name Last Name RAMACHANDRAN Departure City Arrival City Company/Division …" at bounding box center [696, 59] width 871 height 0
paste input "RAMACHANDRAN"
type input "RAMACHANDRAN"
click at [261, 264] on button "Search" at bounding box center [305, 286] width 89 height 44
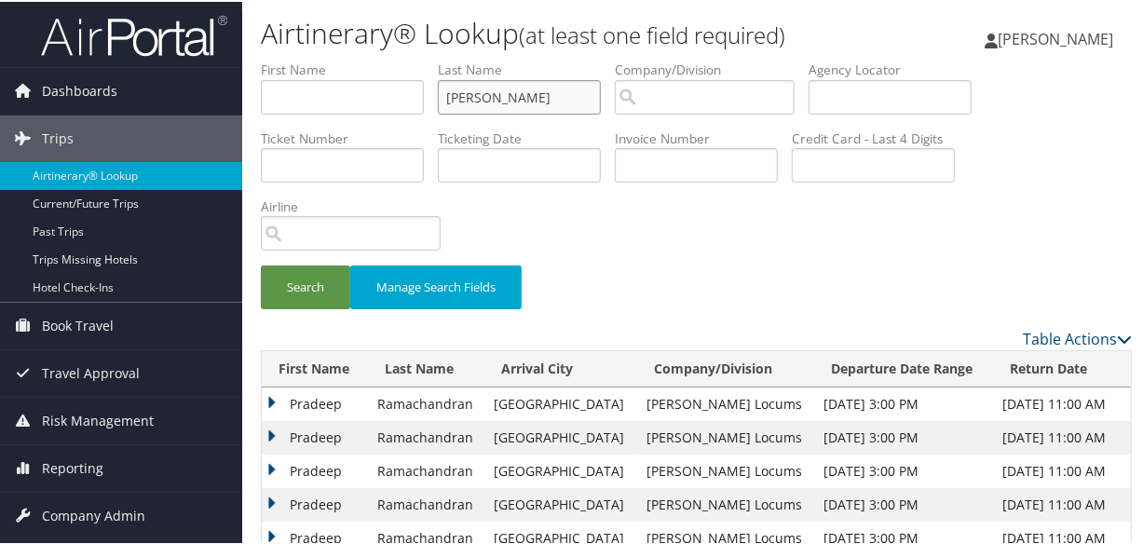
drag, startPoint x: 573, startPoint y: 96, endPoint x: 257, endPoint y: 115, distance: 316.5
click at [261, 115] on form "First Name Last Name RAMACHANDRAN Departure City Arrival City Company/Division …" at bounding box center [696, 192] width 871 height 267
type input "raissouni"
click at [261, 264] on button "Search" at bounding box center [305, 286] width 89 height 44
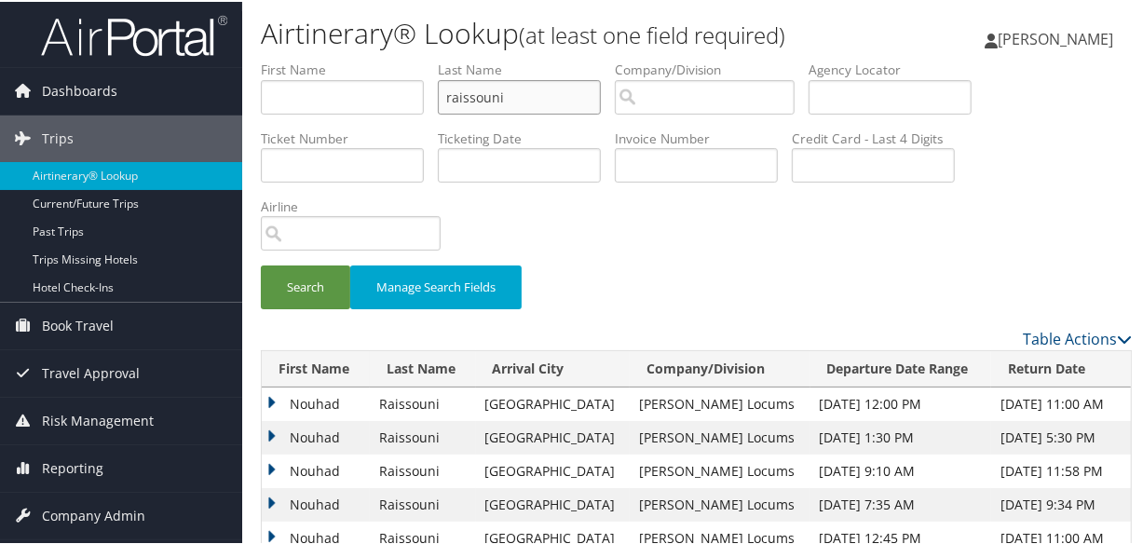
scroll to position [169, 0]
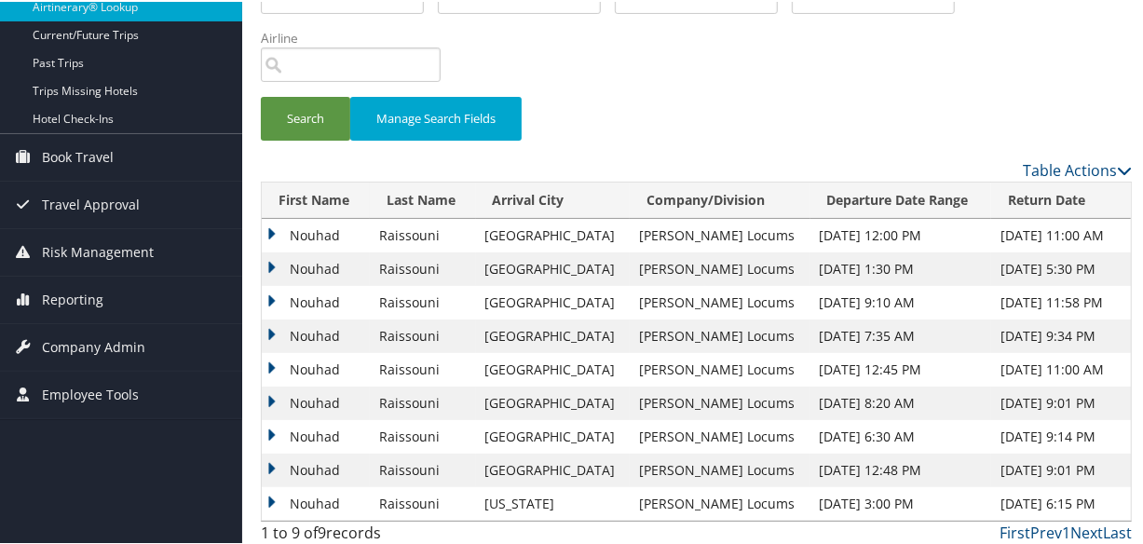
click at [272, 261] on td "Nouhad" at bounding box center [316, 268] width 108 height 34
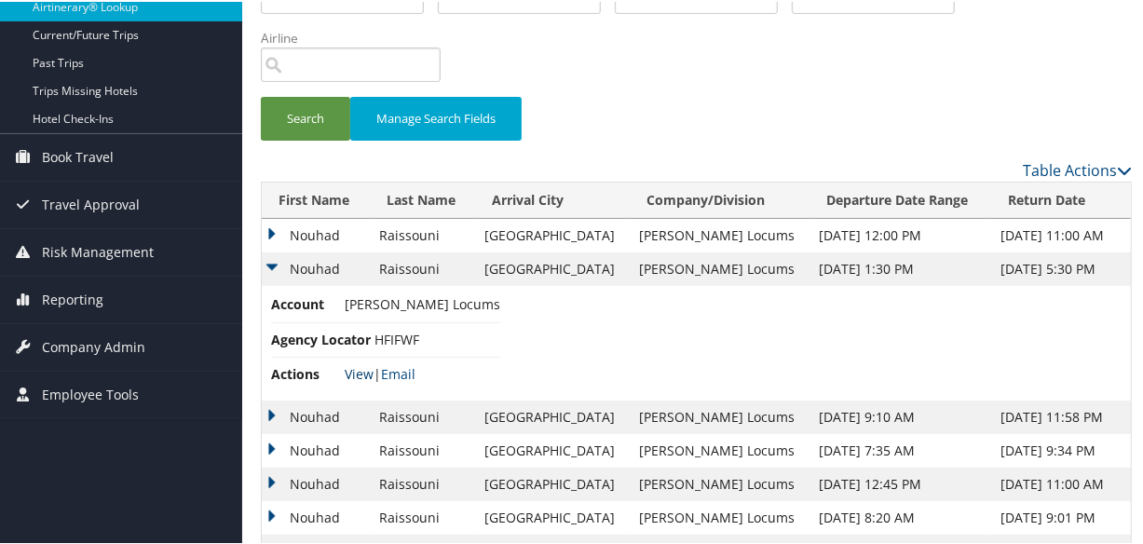
click at [345, 367] on link "View" at bounding box center [359, 372] width 29 height 18
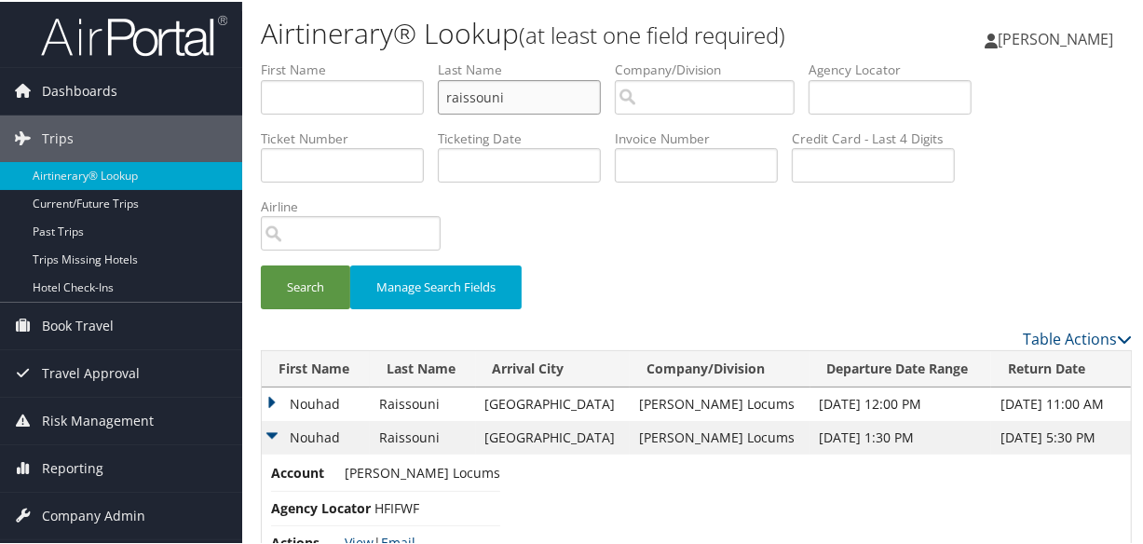
drag, startPoint x: 525, startPoint y: 98, endPoint x: 252, endPoint y: 98, distance: 273.0
click at [261, 98] on form "First Name Last Name raissouni Departure City Arrival City Company/Division Air…" at bounding box center [696, 192] width 871 height 267
paste input "PRILL"
type input "PRILL"
click at [261, 264] on button "Search" at bounding box center [305, 286] width 89 height 44
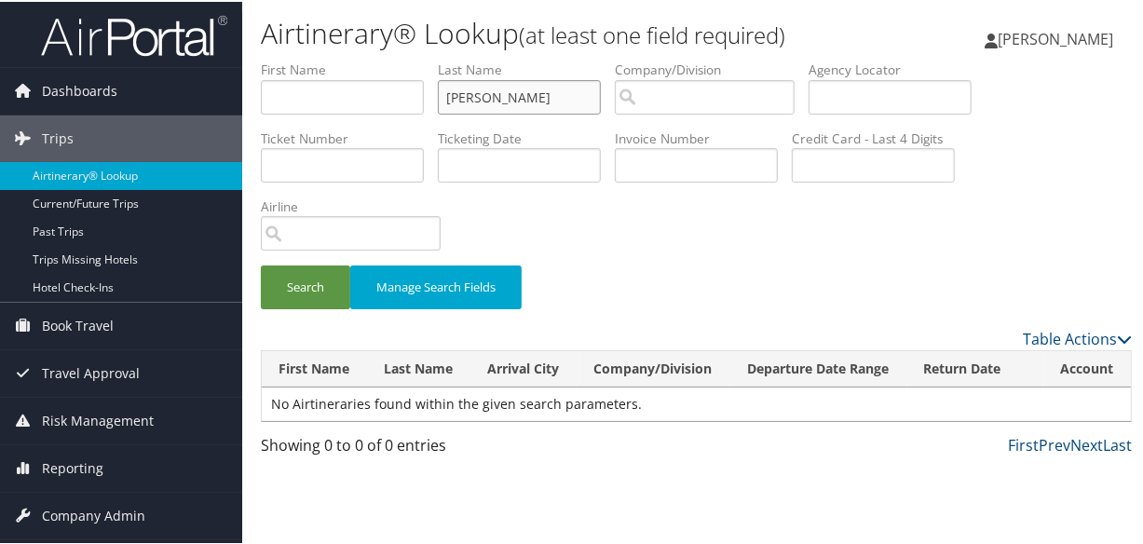
click at [449, 93] on input "PRILL" at bounding box center [519, 95] width 163 height 34
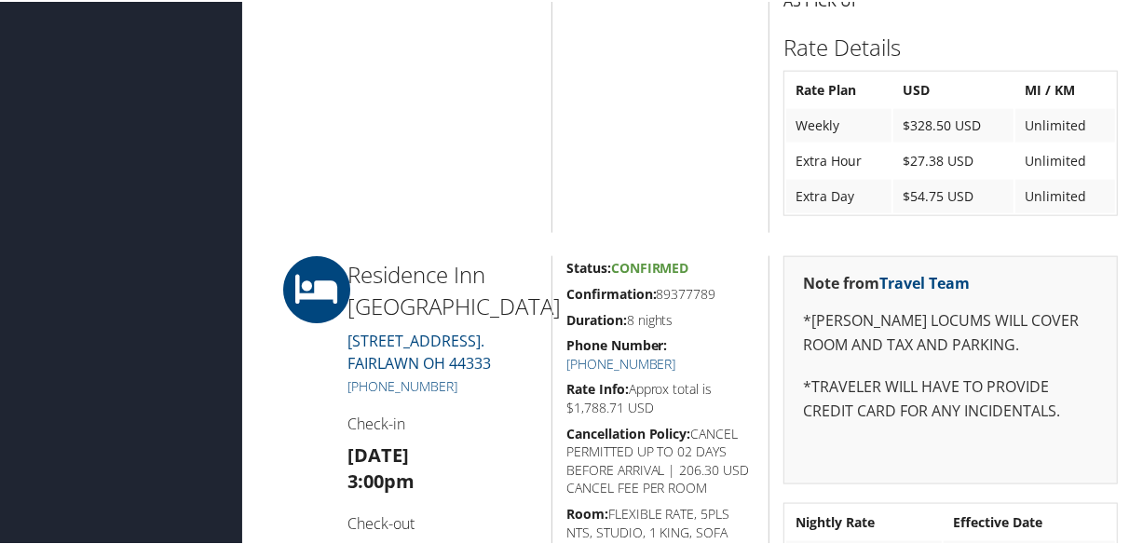
scroll to position [1482, 0]
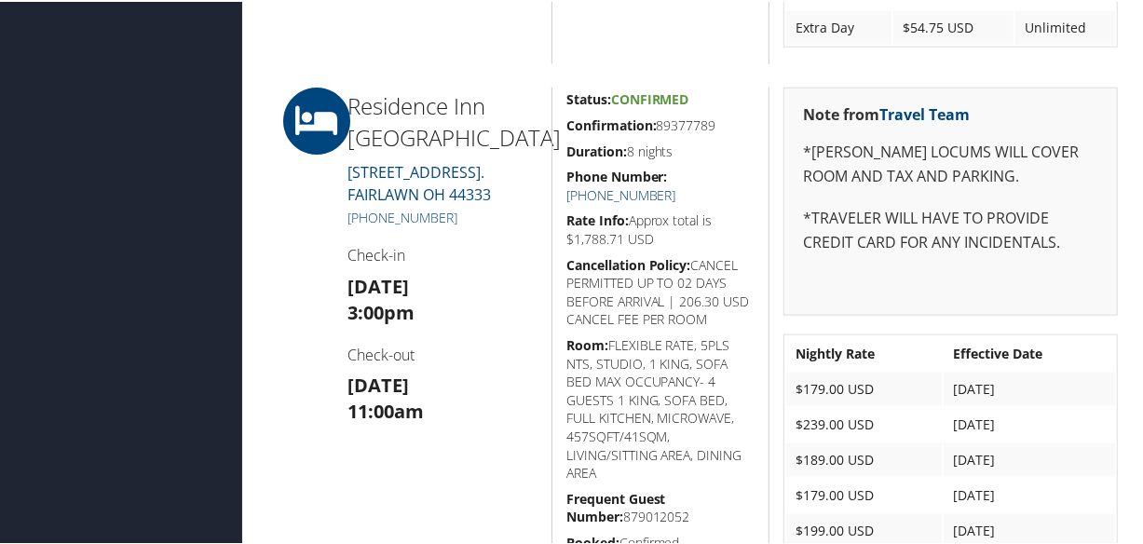
click at [677, 185] on link "+1 (330) 664-7800" at bounding box center [622, 194] width 110 height 18
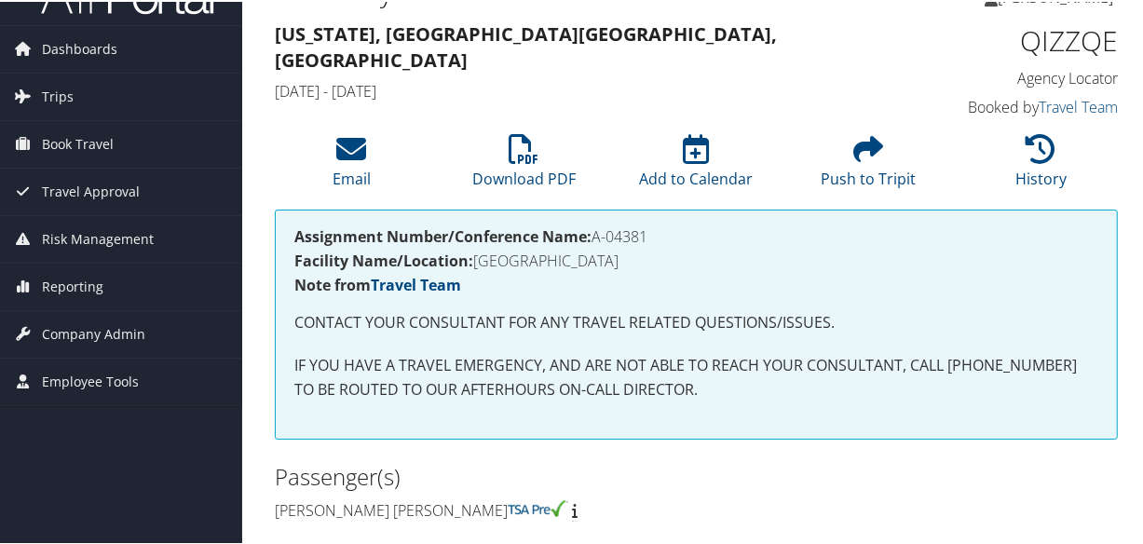
scroll to position [0, 0]
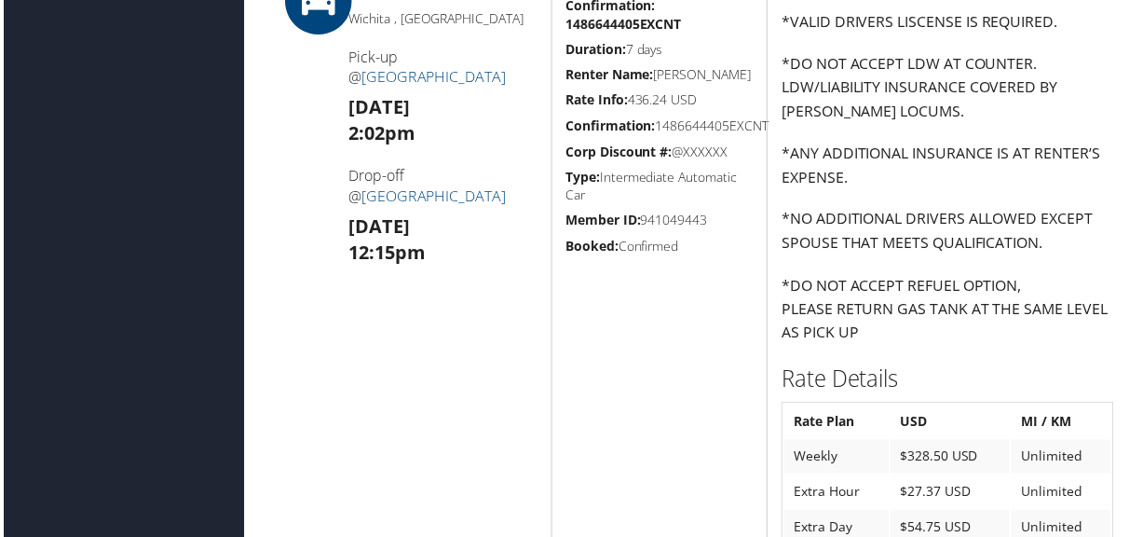
scroll to position [1694, 0]
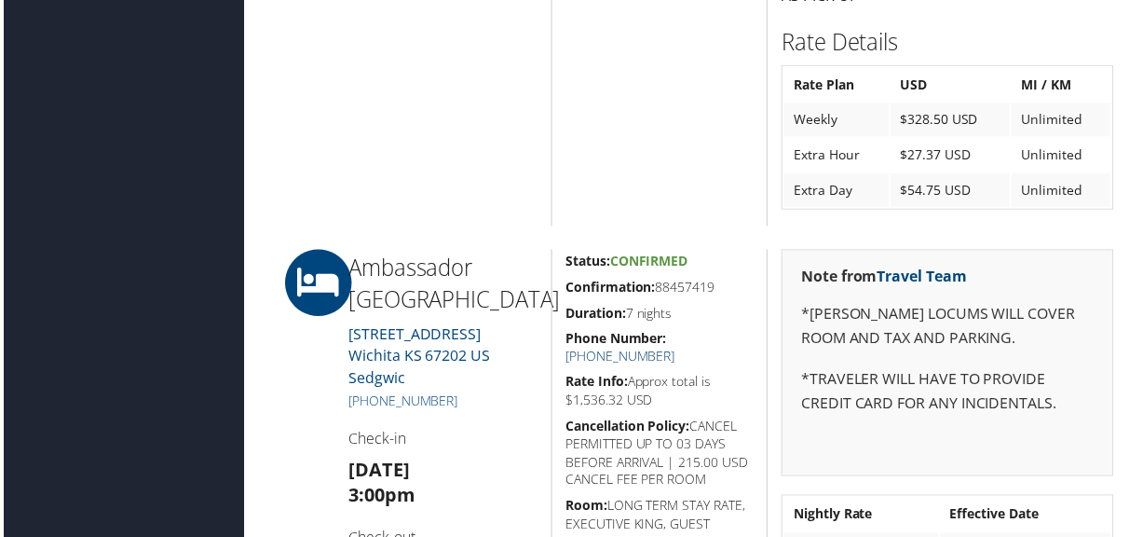
click at [677, 349] on link "+1 (316) 239-7100" at bounding box center [622, 358] width 110 height 18
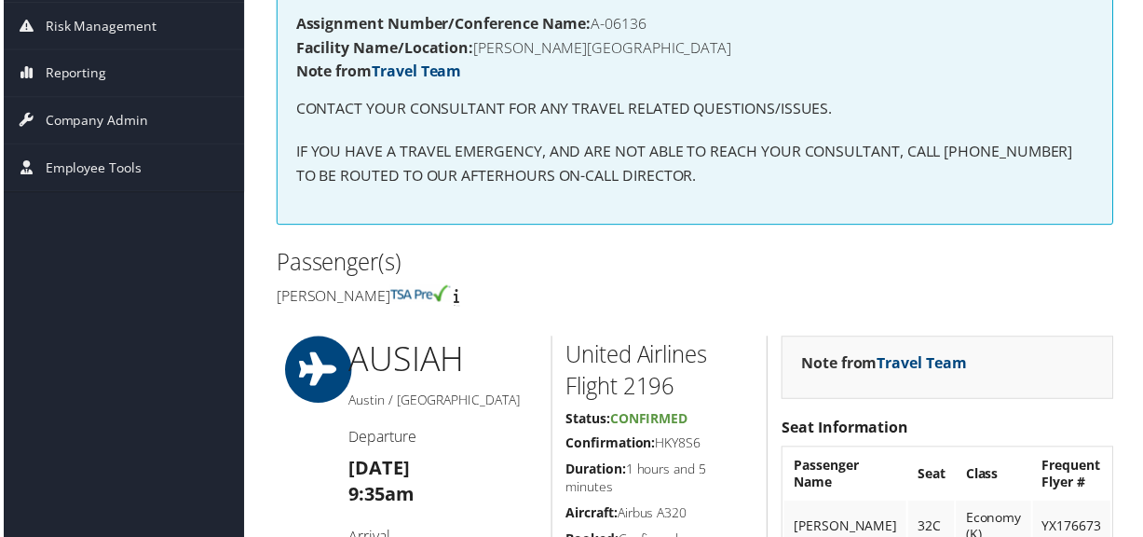
scroll to position [0, 0]
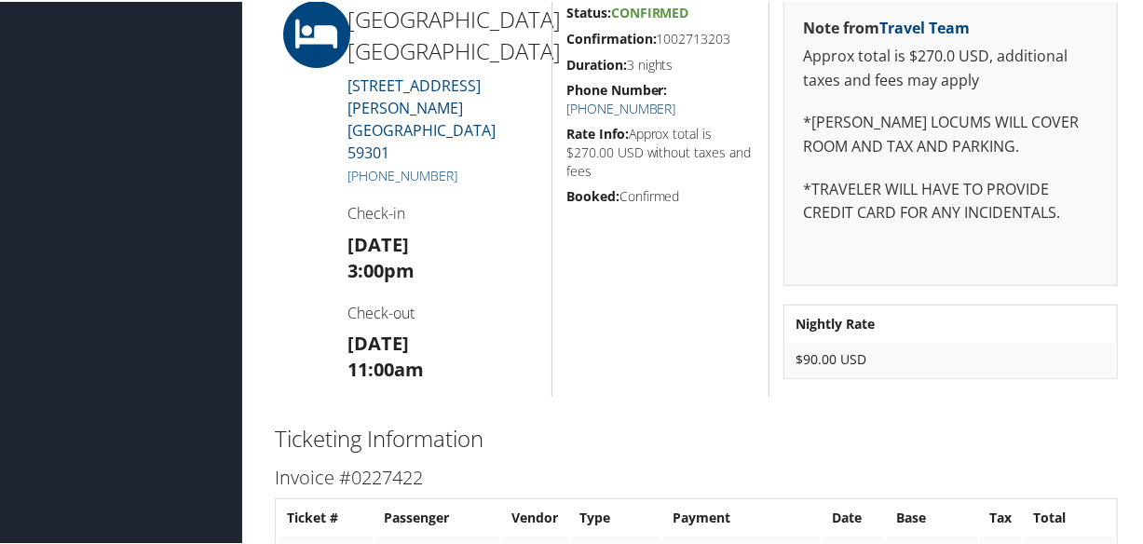
scroll to position [508, 0]
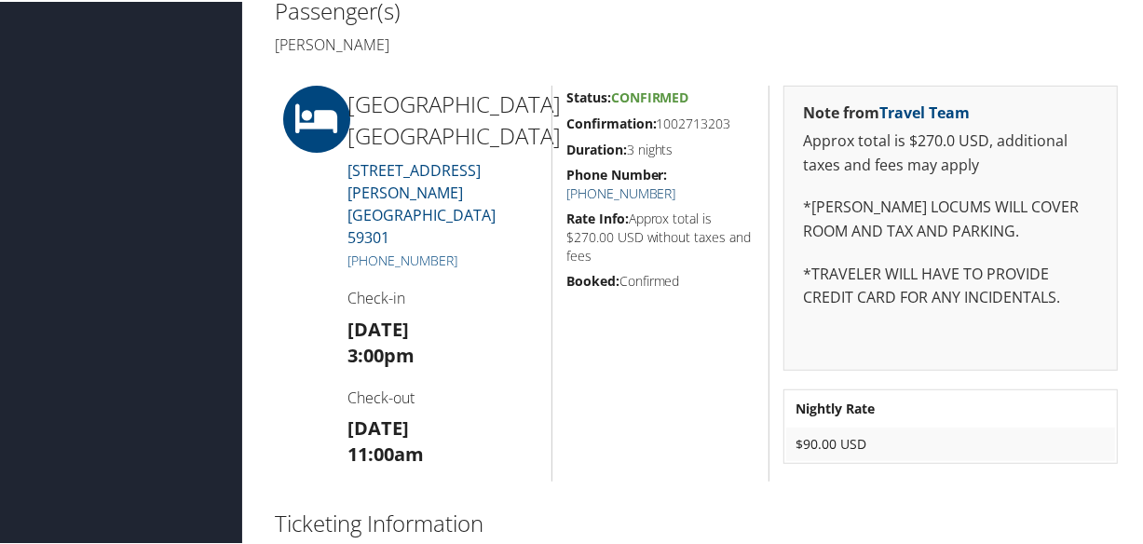
click at [677, 183] on link "[PHONE_NUMBER]" at bounding box center [622, 192] width 110 height 18
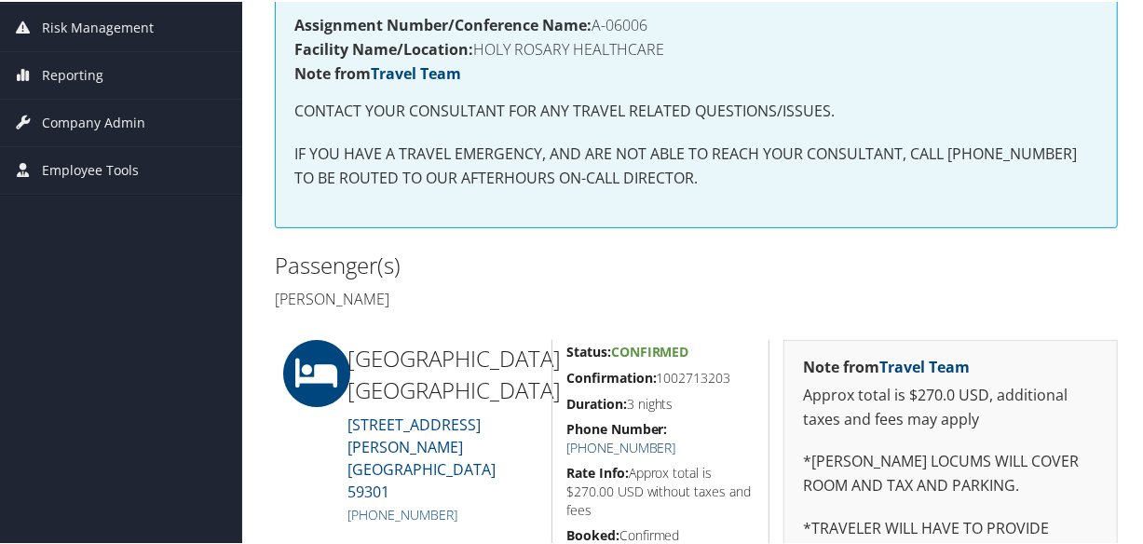
scroll to position [593, 0]
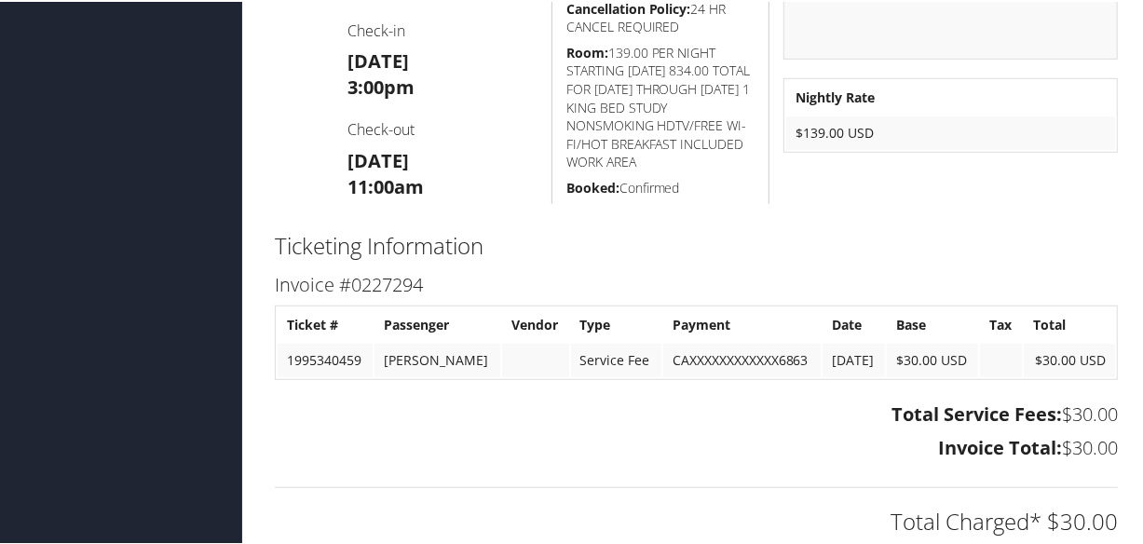
scroll to position [508, 0]
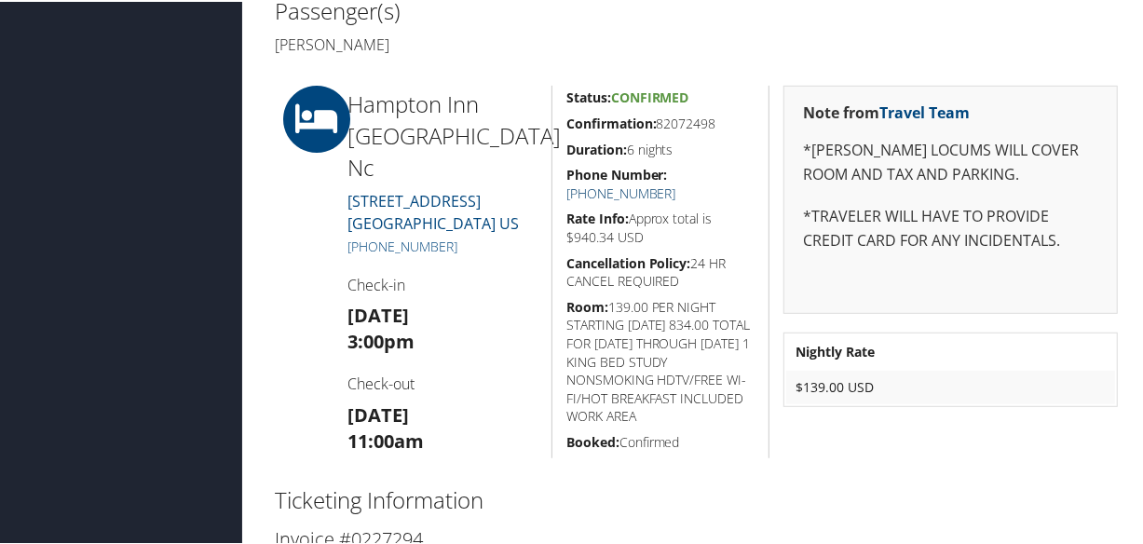
click at [677, 183] on link "+1 (910) 277-1516" at bounding box center [622, 192] width 110 height 18
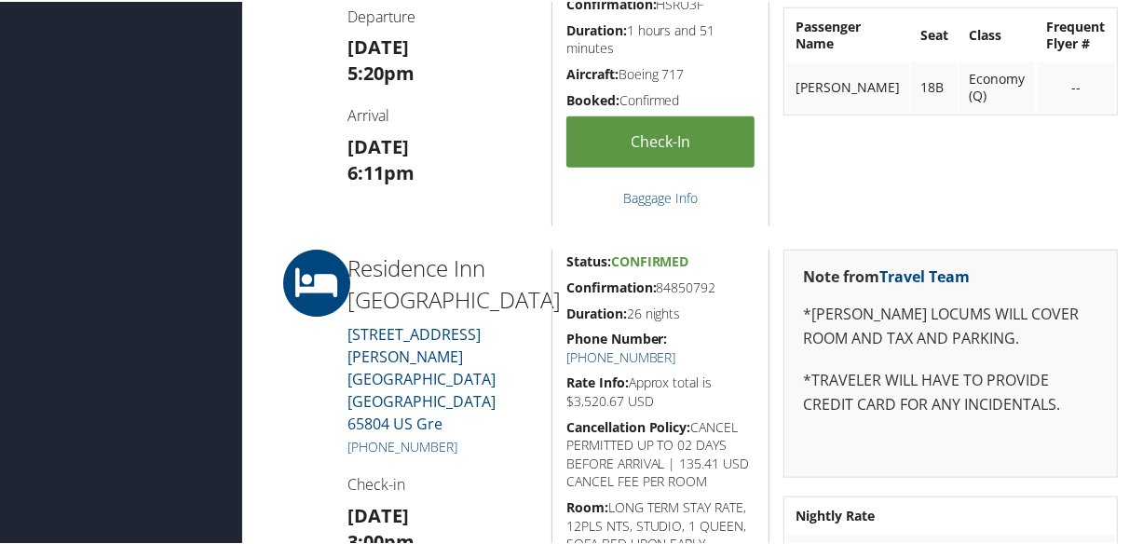
scroll to position [1270, 0]
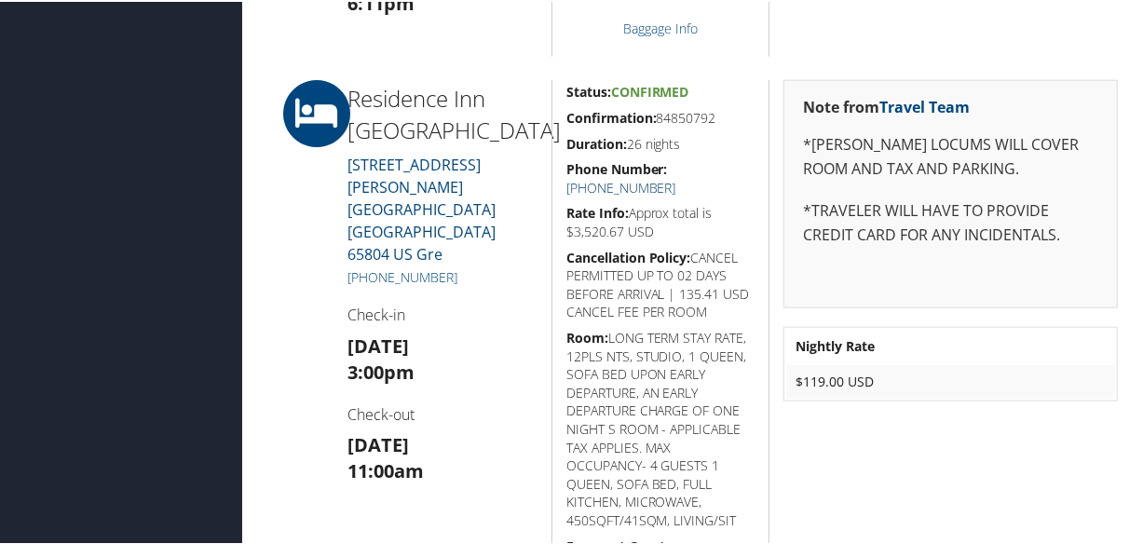
click at [677, 177] on link "[PHONE_NUMBER]" at bounding box center [622, 186] width 110 height 18
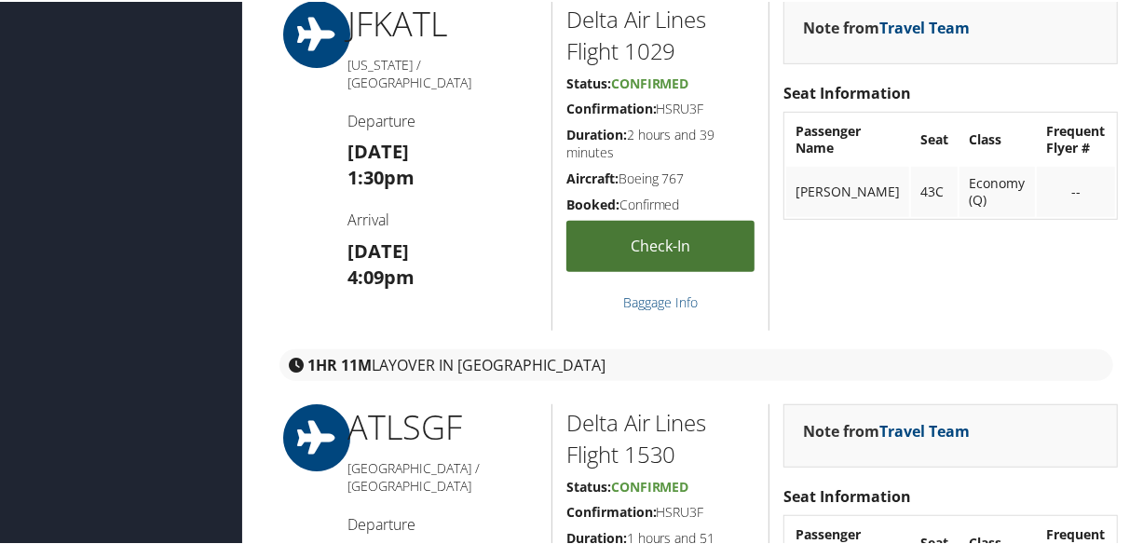
scroll to position [253, 0]
